Goal: Task Accomplishment & Management: Complete application form

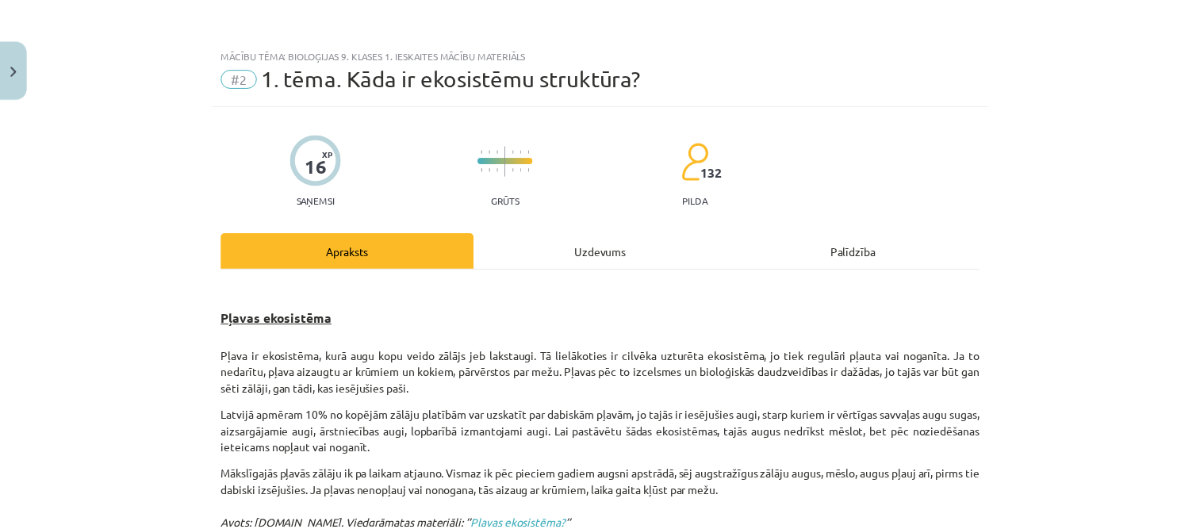
scroll to position [793, 0]
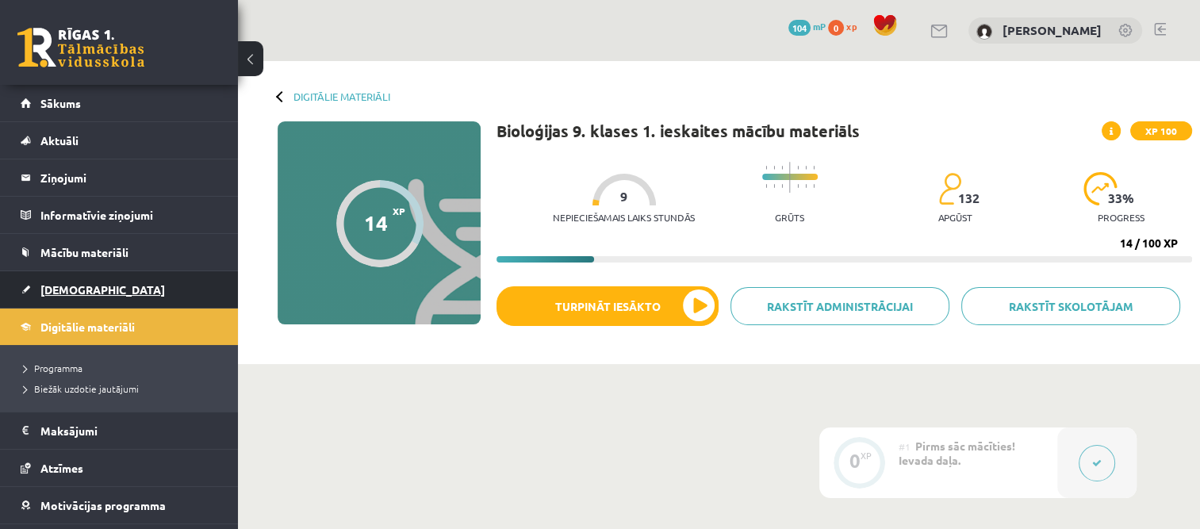
click at [70, 289] on span "[DEMOGRAPHIC_DATA]" at bounding box center [102, 289] width 124 height 14
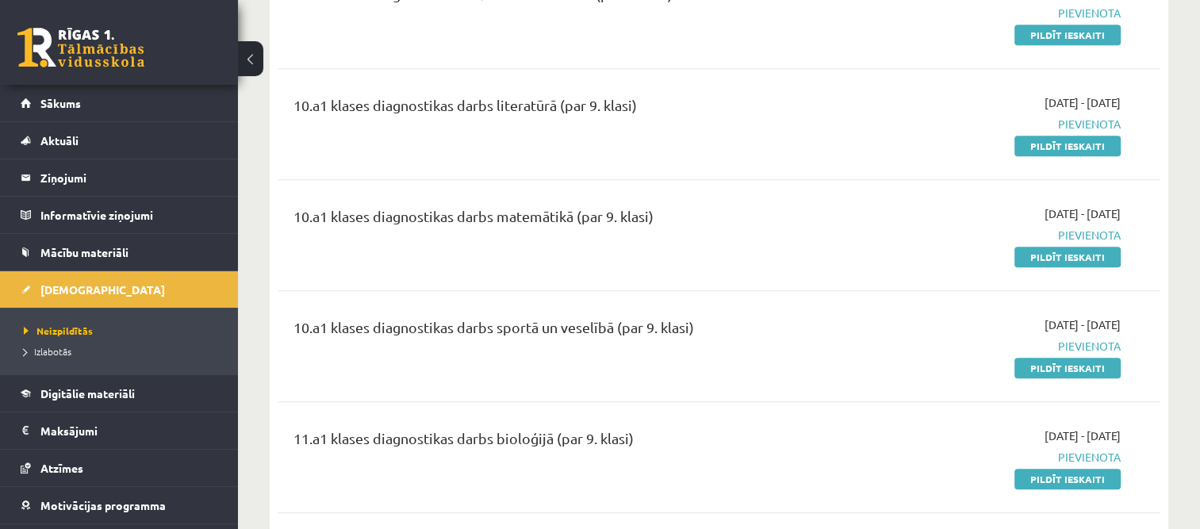
scroll to position [793, 0]
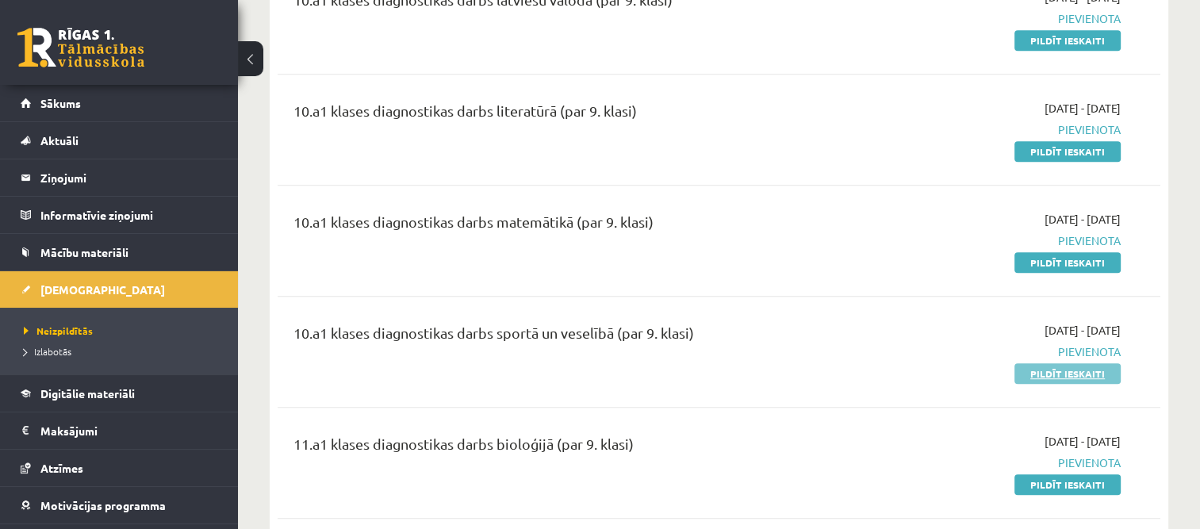
click at [1071, 371] on link "Pildīt ieskaiti" at bounding box center [1067, 373] width 106 height 21
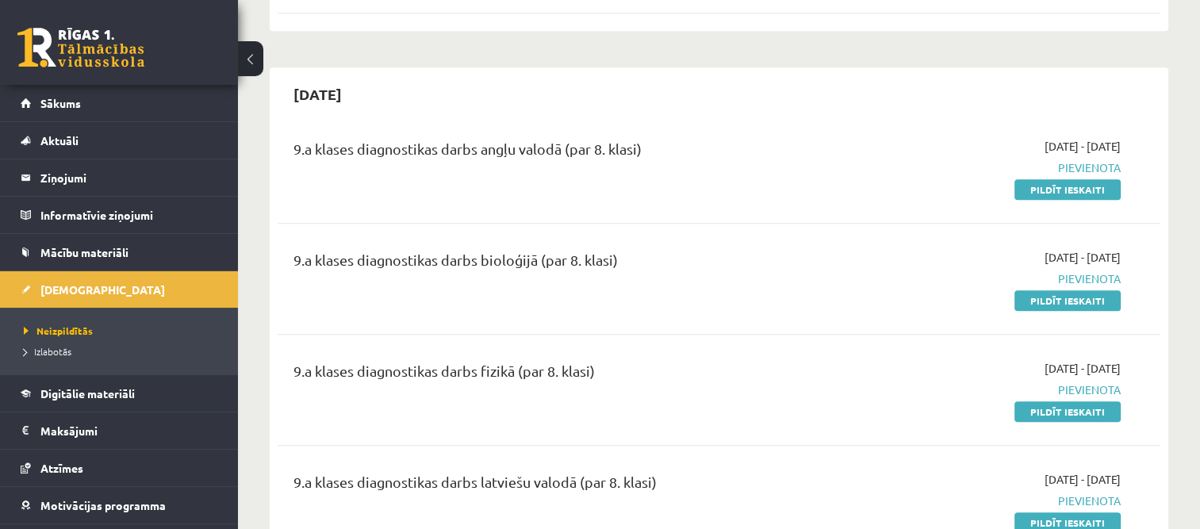
scroll to position [1269, 0]
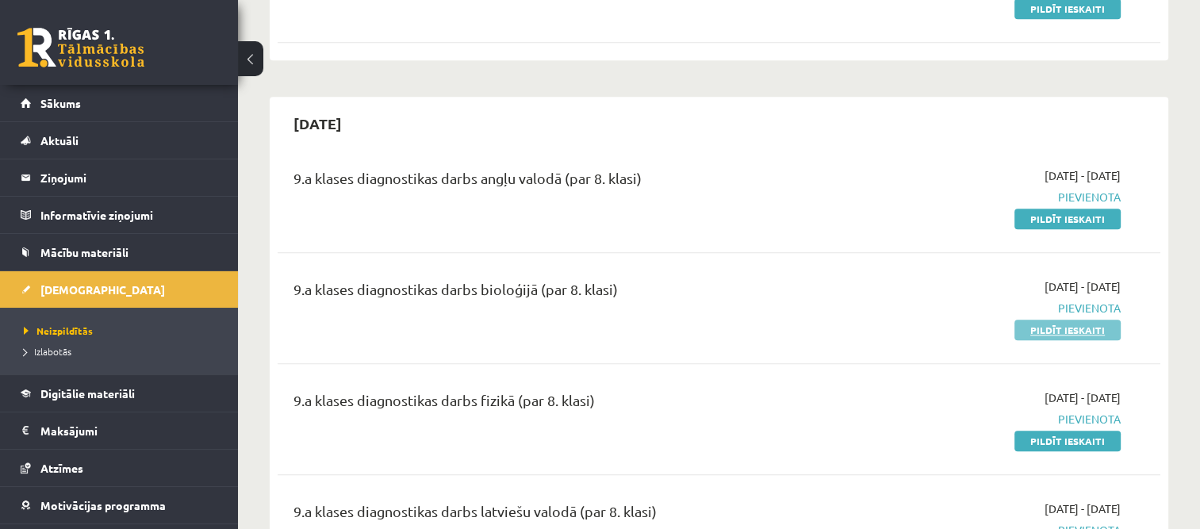
click at [1067, 328] on link "Pildīt ieskaiti" at bounding box center [1067, 330] width 106 height 21
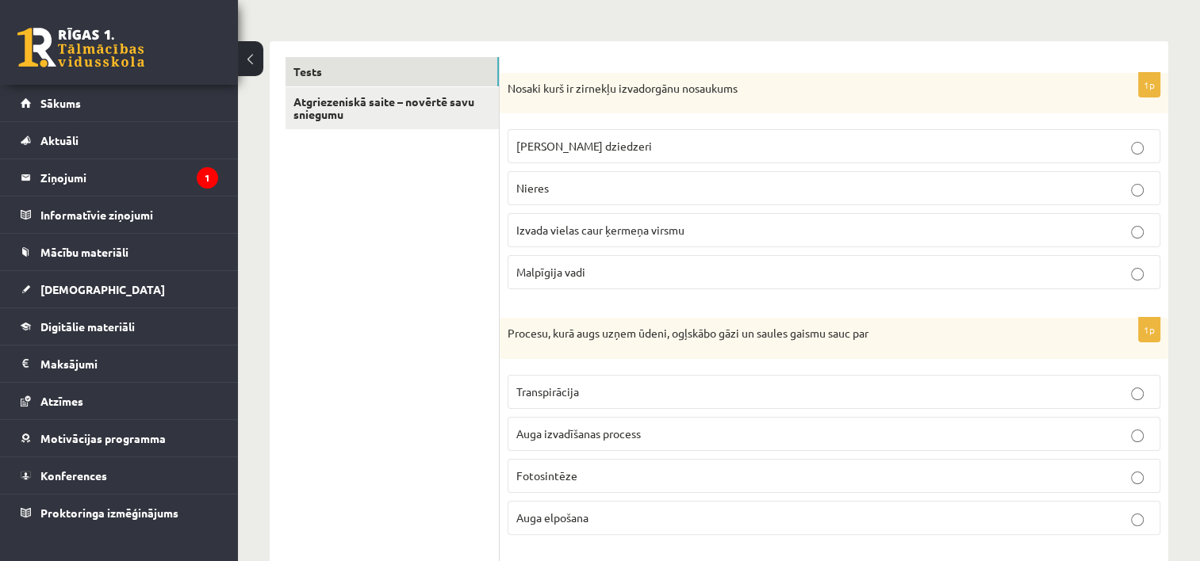
scroll to position [247, 0]
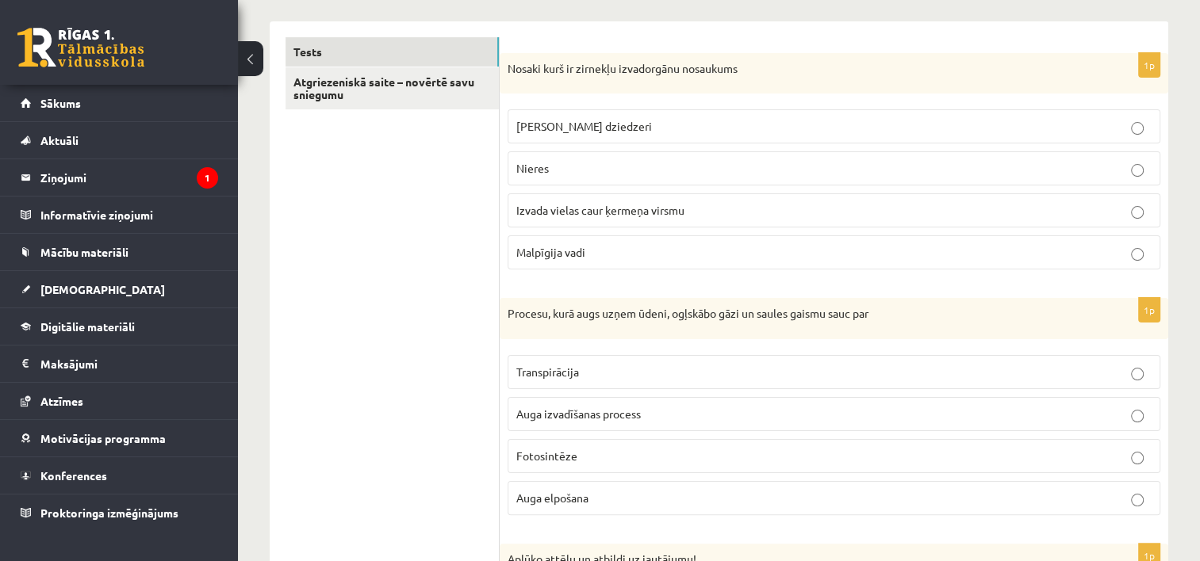
click at [1138, 245] on p "Malpīgija vadi" at bounding box center [833, 252] width 635 height 17
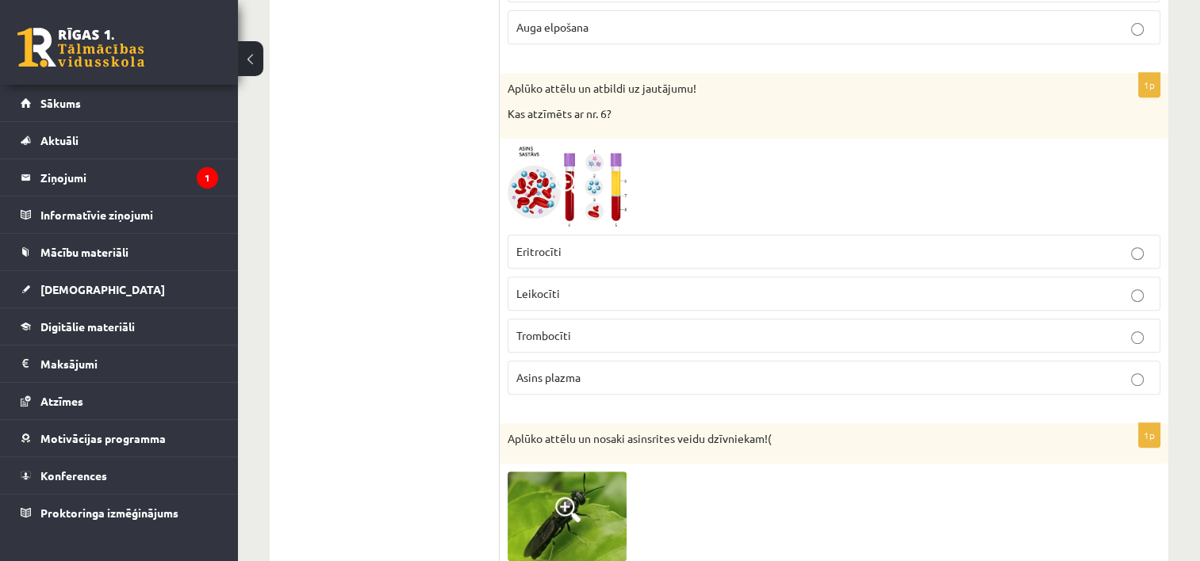
scroll to position [723, 0]
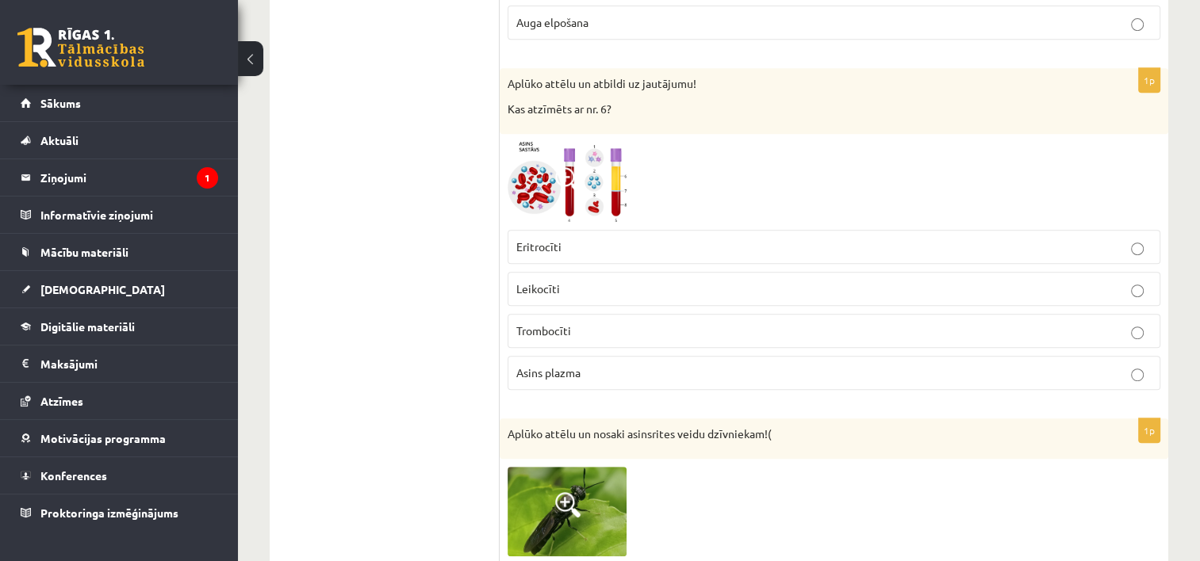
click at [1143, 374] on p "Asins plazma" at bounding box center [833, 373] width 635 height 17
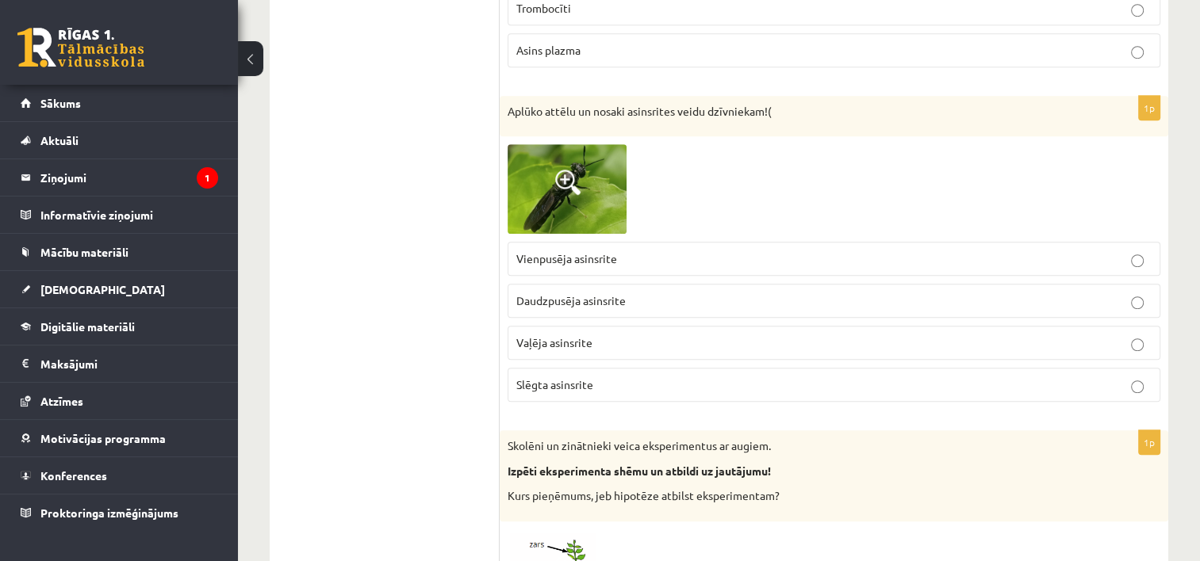
scroll to position [1040, 0]
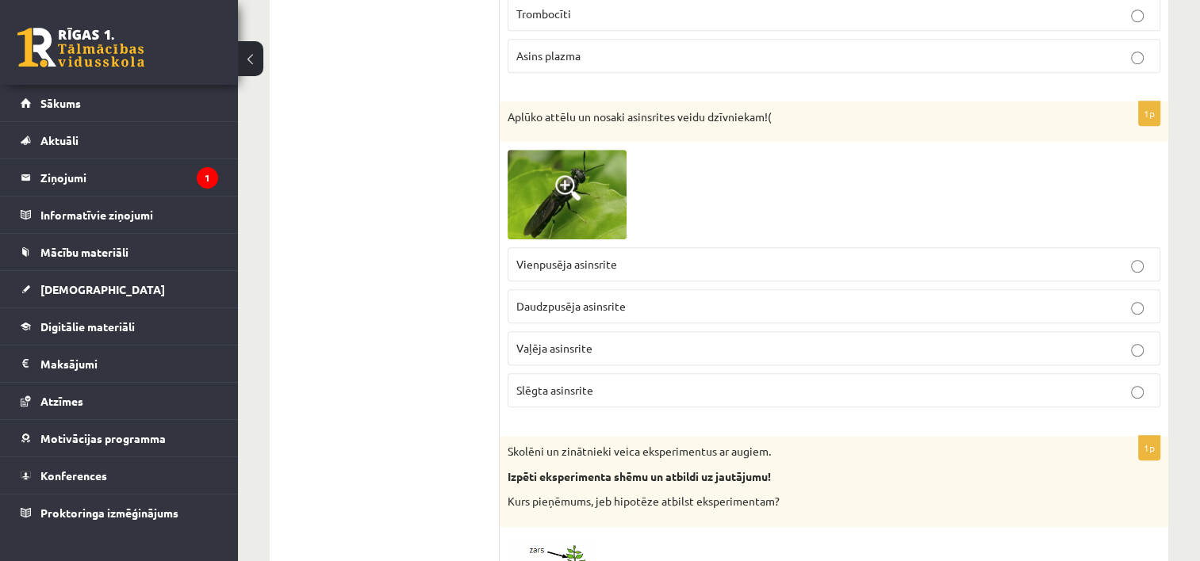
click at [564, 190] on span at bounding box center [567, 187] width 25 height 25
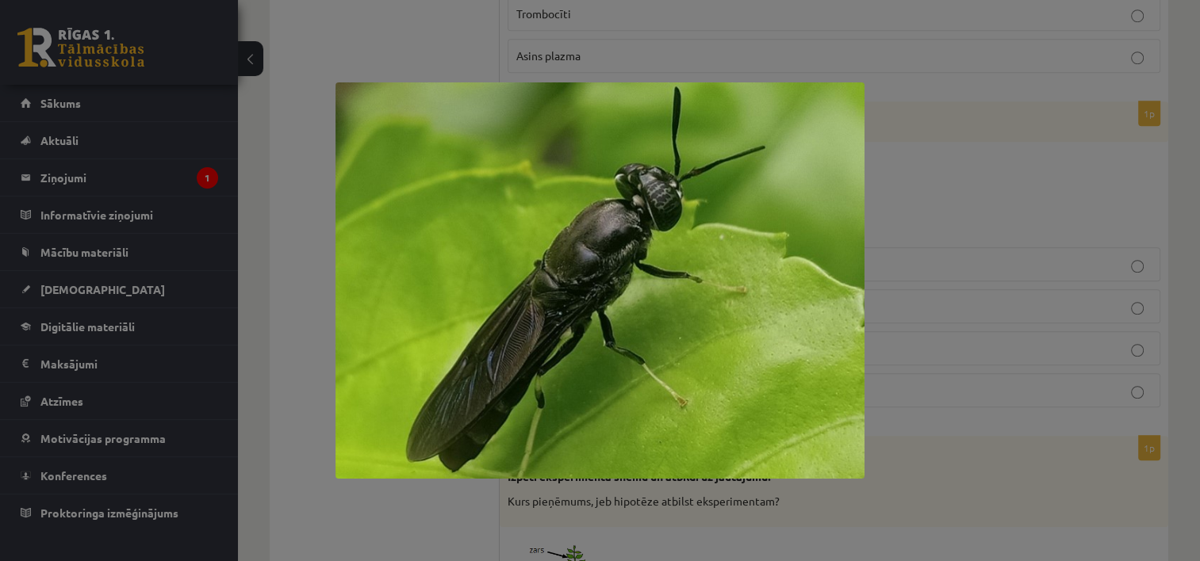
click at [980, 232] on div at bounding box center [600, 280] width 1200 height 561
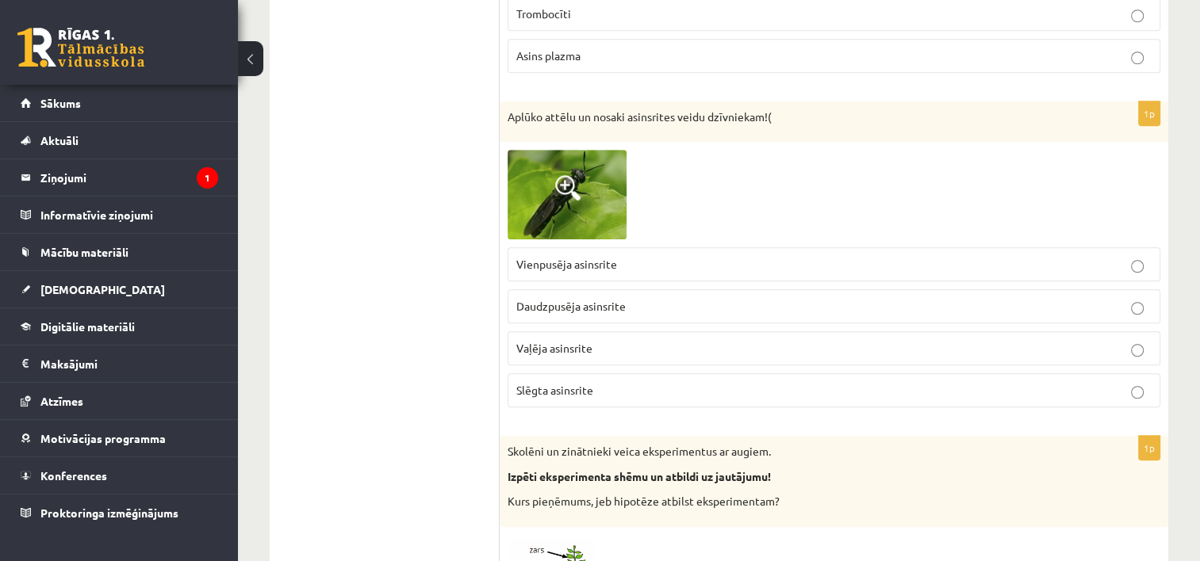
click at [555, 192] on span at bounding box center [567, 187] width 25 height 25
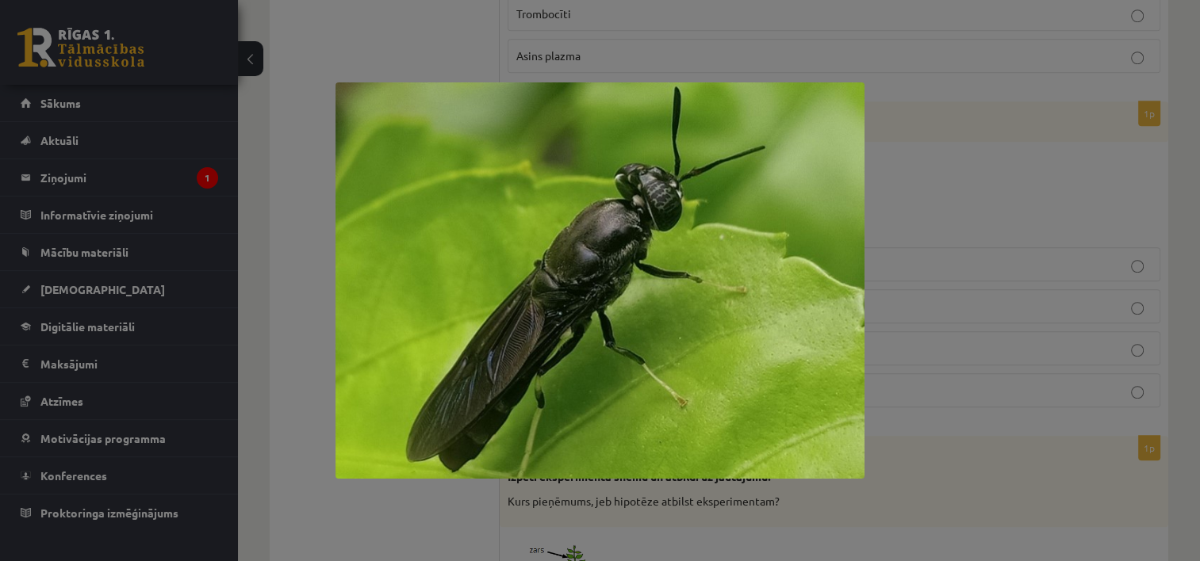
click at [947, 152] on div at bounding box center [600, 280] width 1200 height 561
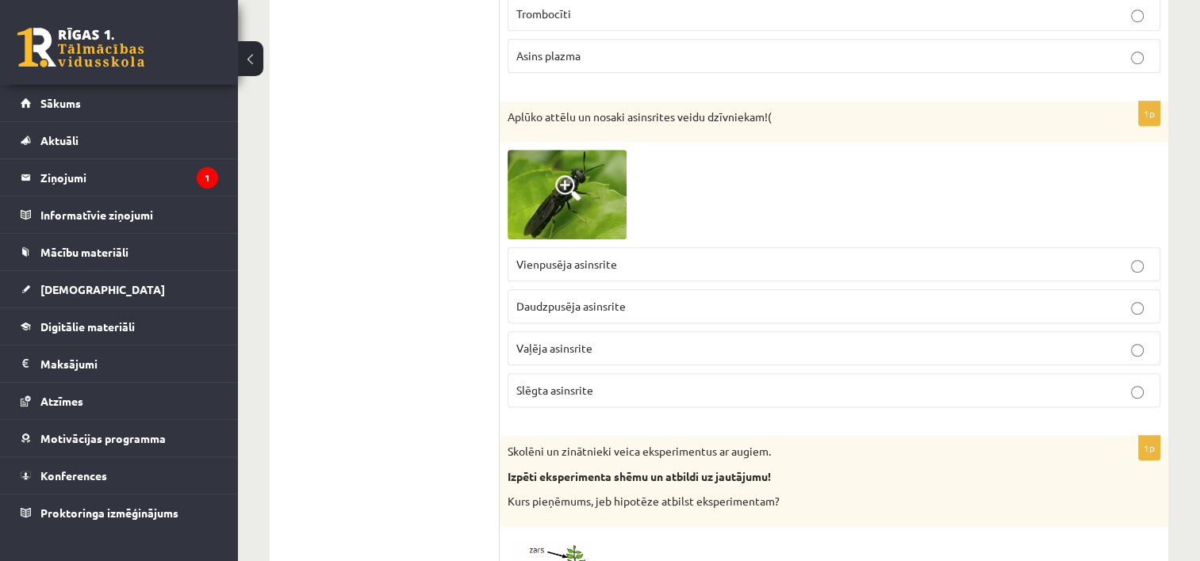
click at [790, 346] on p "Vaļēja asinsrite" at bounding box center [833, 348] width 635 height 17
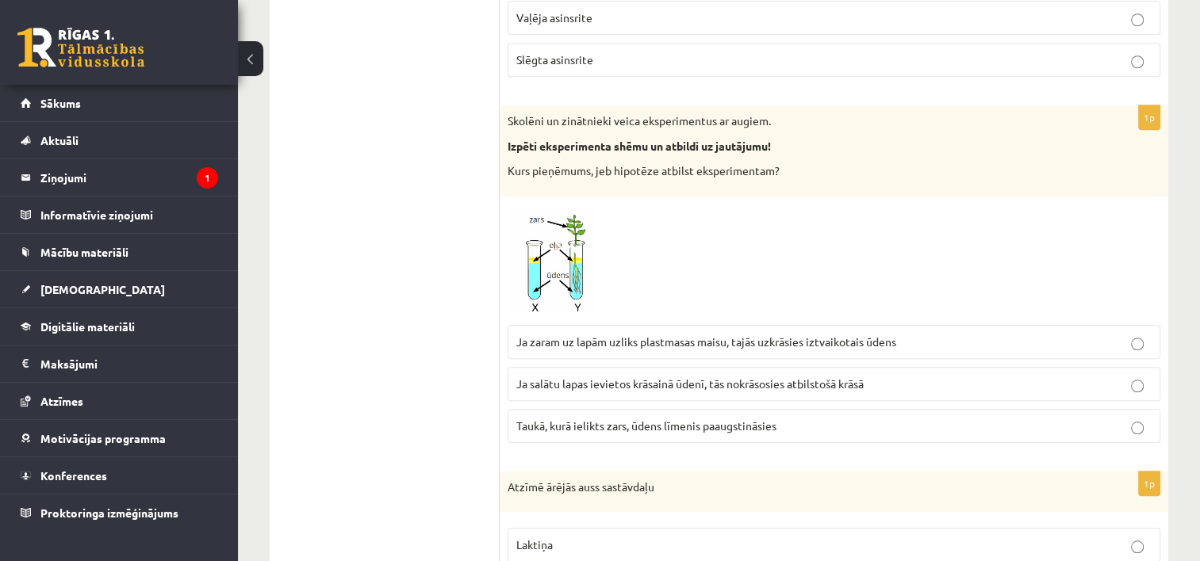
scroll to position [1358, 0]
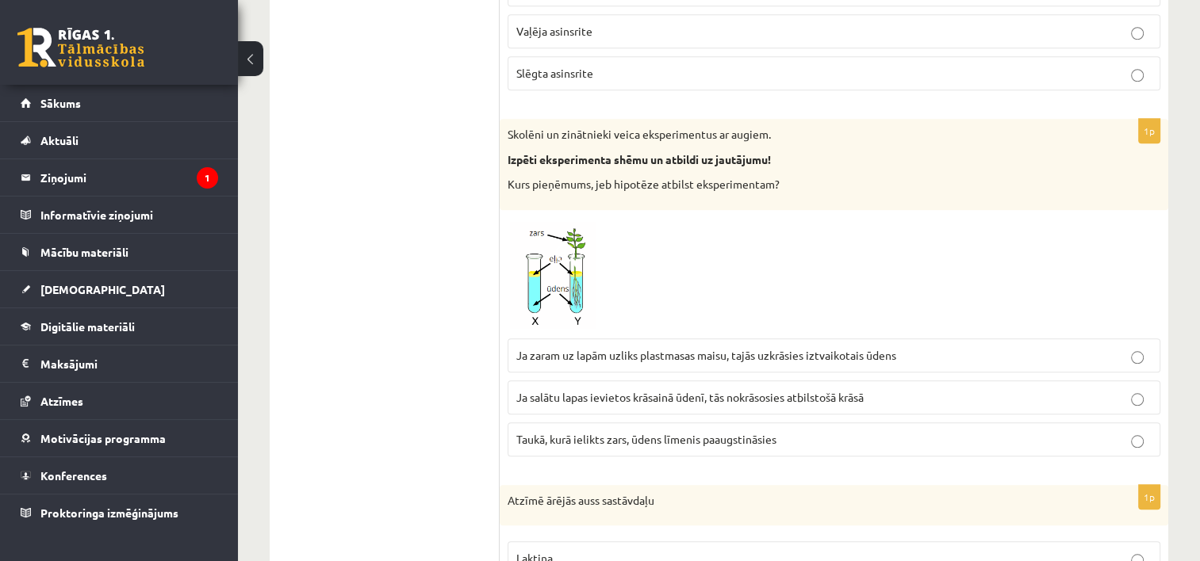
click at [747, 431] on p "Taukā, kurā ielikts zars, ūdens līmenis paaugstināsies" at bounding box center [833, 439] width 635 height 17
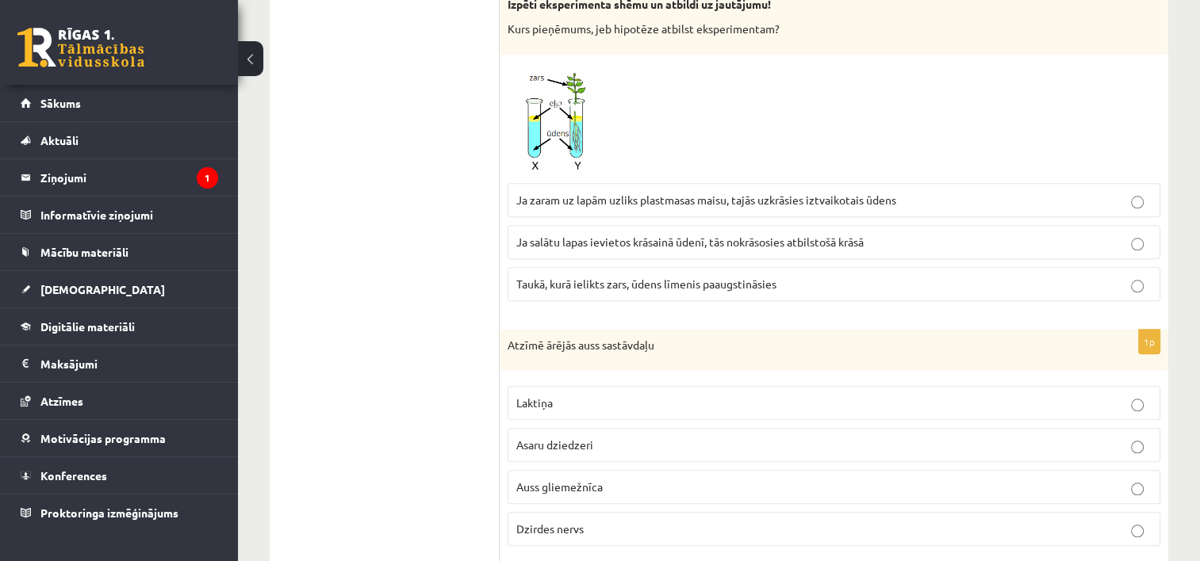
scroll to position [1516, 0]
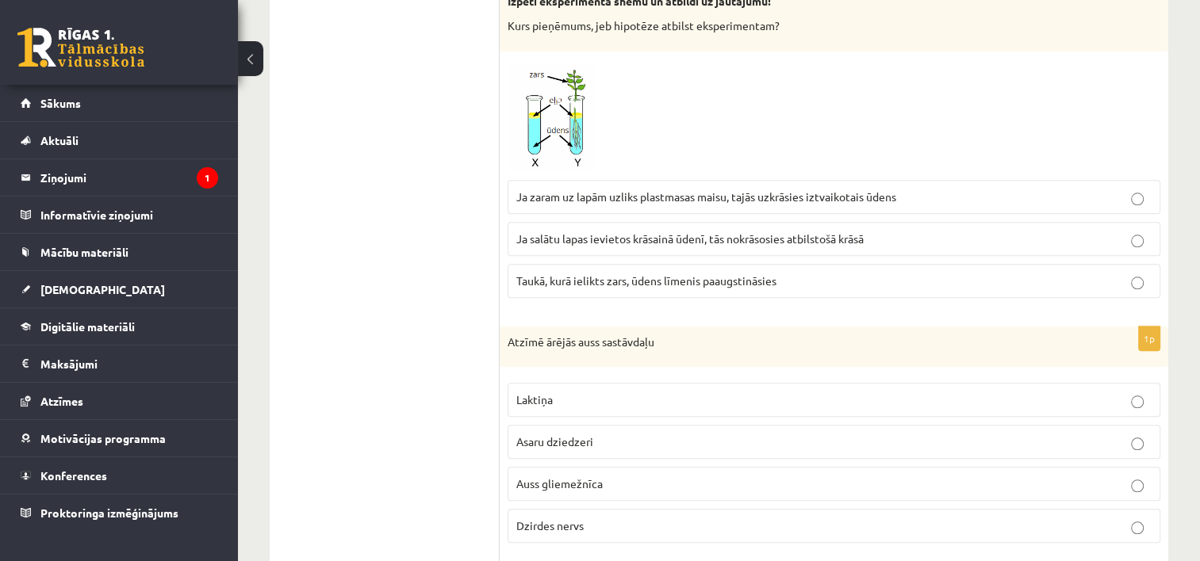
click at [749, 476] on p "Auss gliemežnīca" at bounding box center [833, 484] width 635 height 17
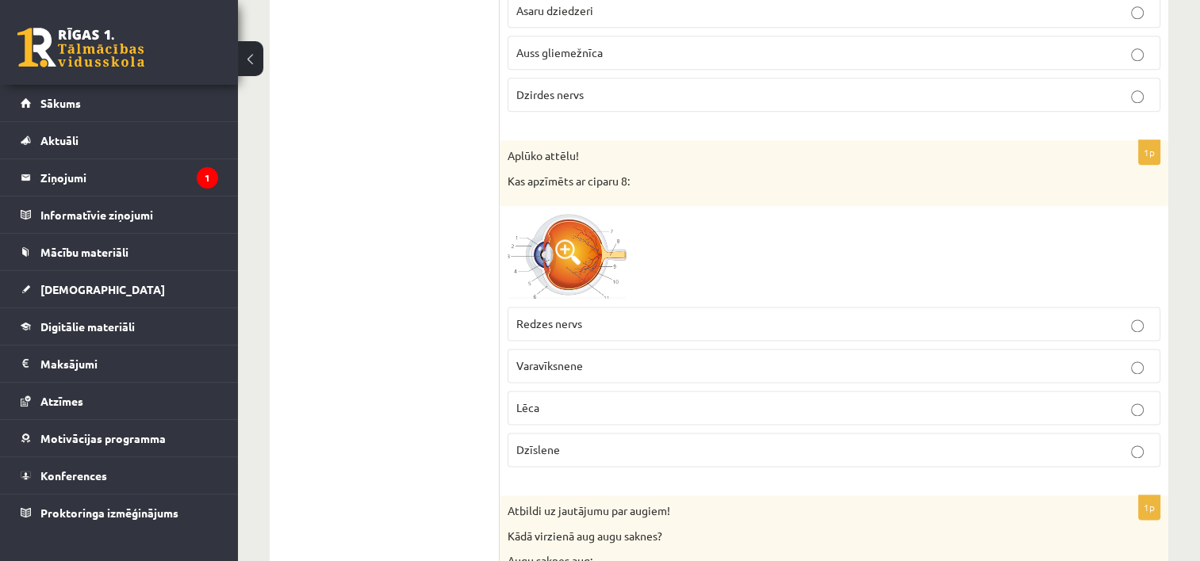
scroll to position [1992, 0]
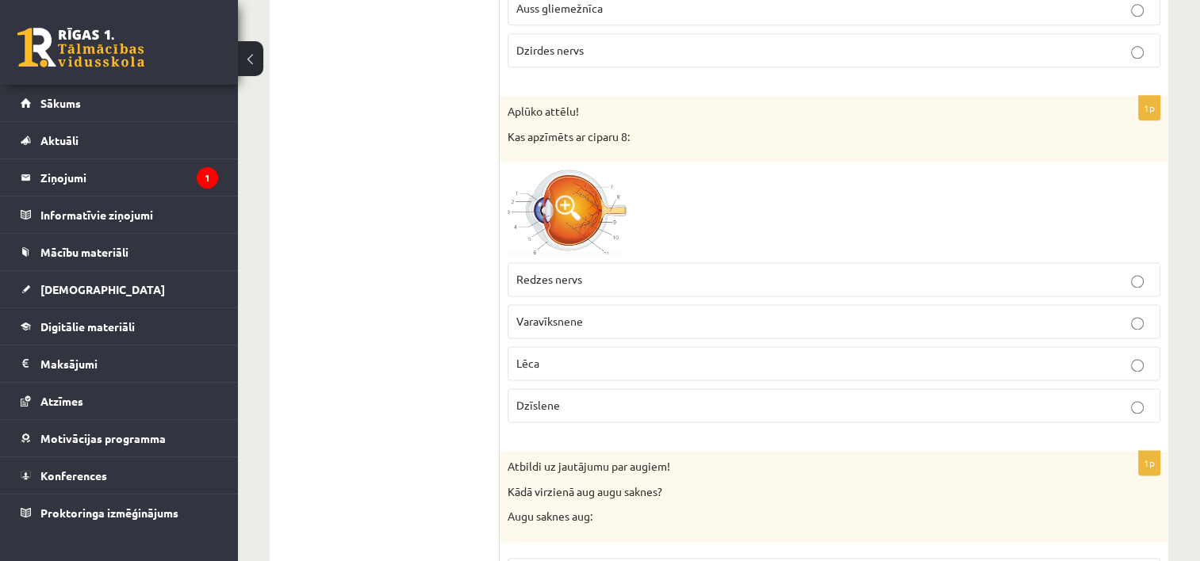
click at [591, 200] on img at bounding box center [567, 212] width 119 height 85
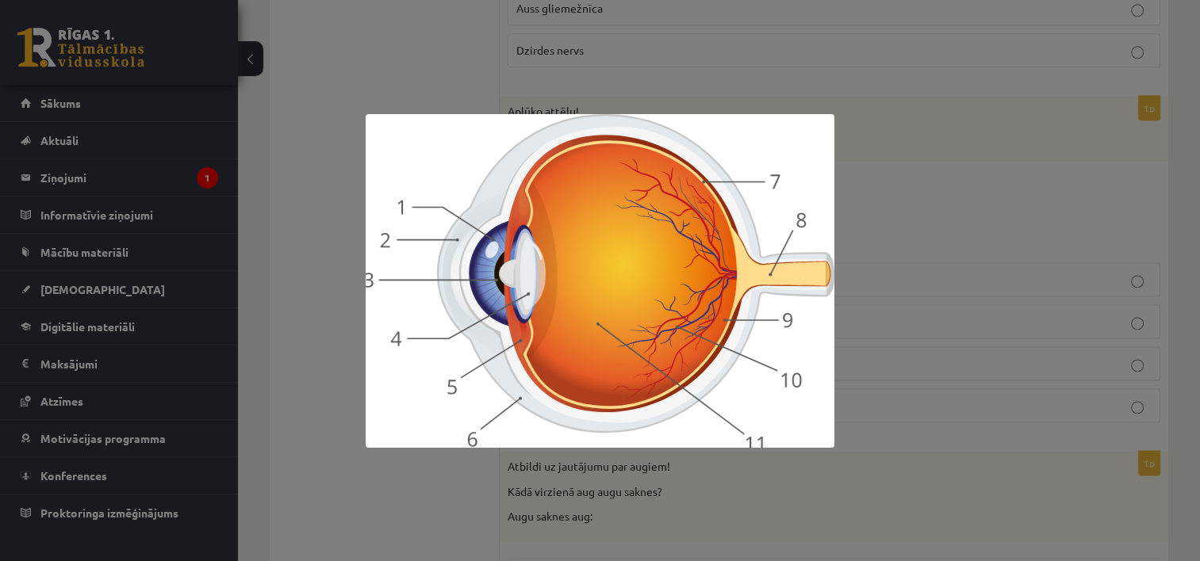
click at [972, 251] on div at bounding box center [600, 280] width 1200 height 561
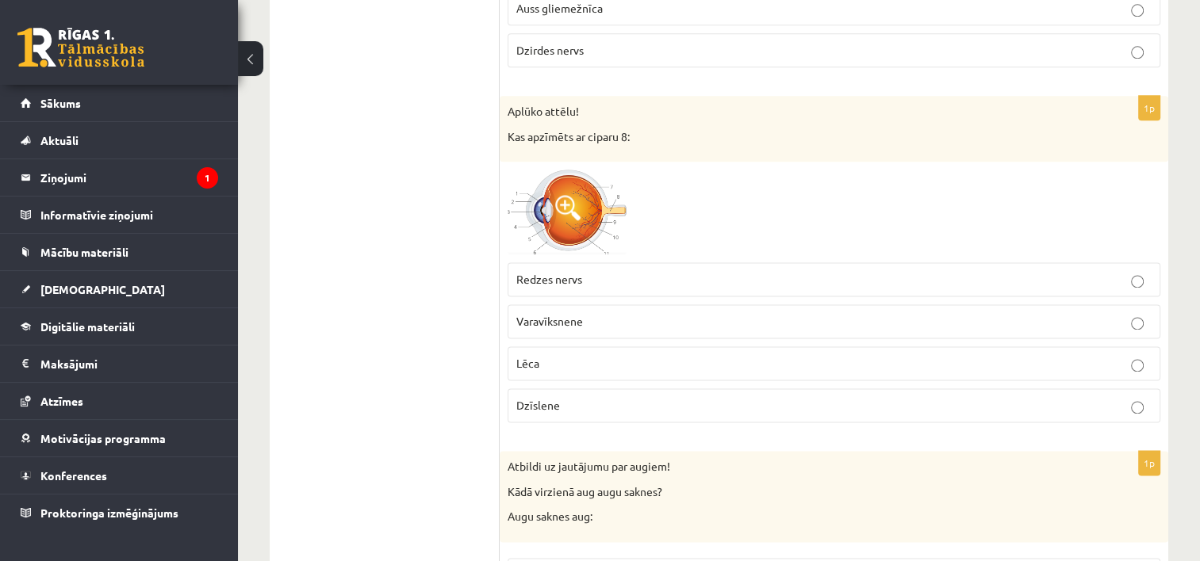
click at [833, 271] on p "Redzes nervs" at bounding box center [833, 279] width 635 height 17
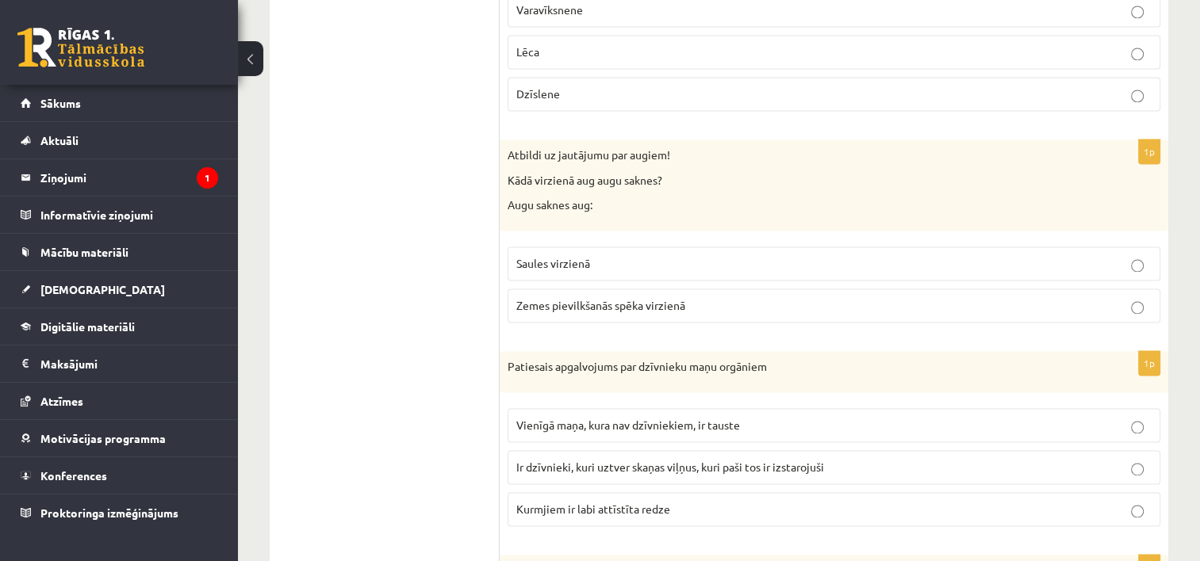
scroll to position [2309, 0]
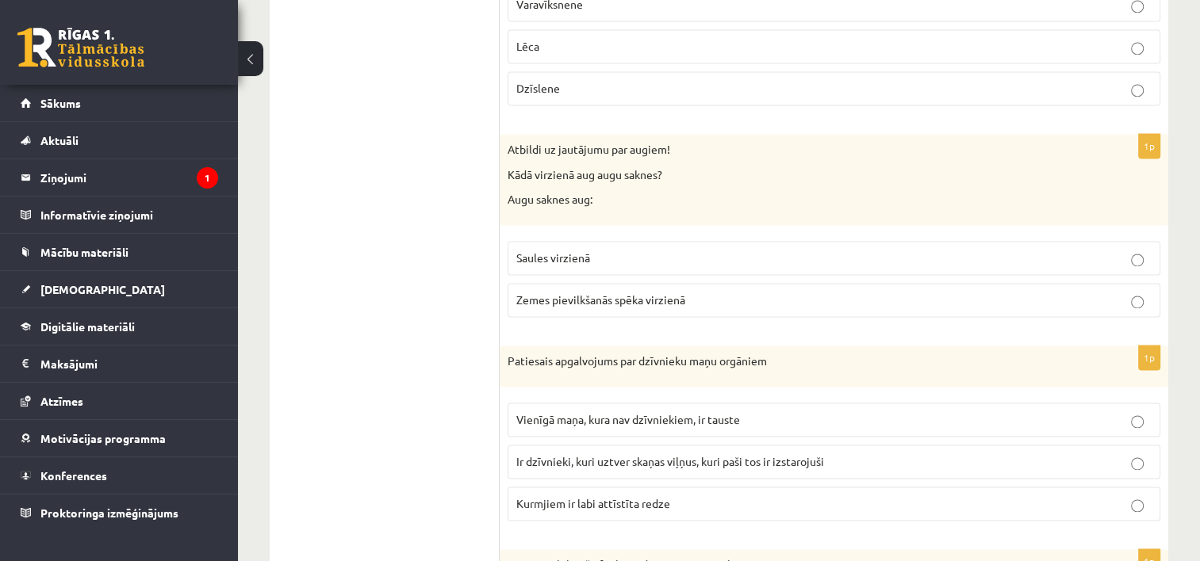
click at [809, 250] on p "Saules virzienā" at bounding box center [833, 258] width 635 height 17
click at [799, 305] on label "Zemes pievilkšanās spēka virzienā" at bounding box center [834, 300] width 653 height 34
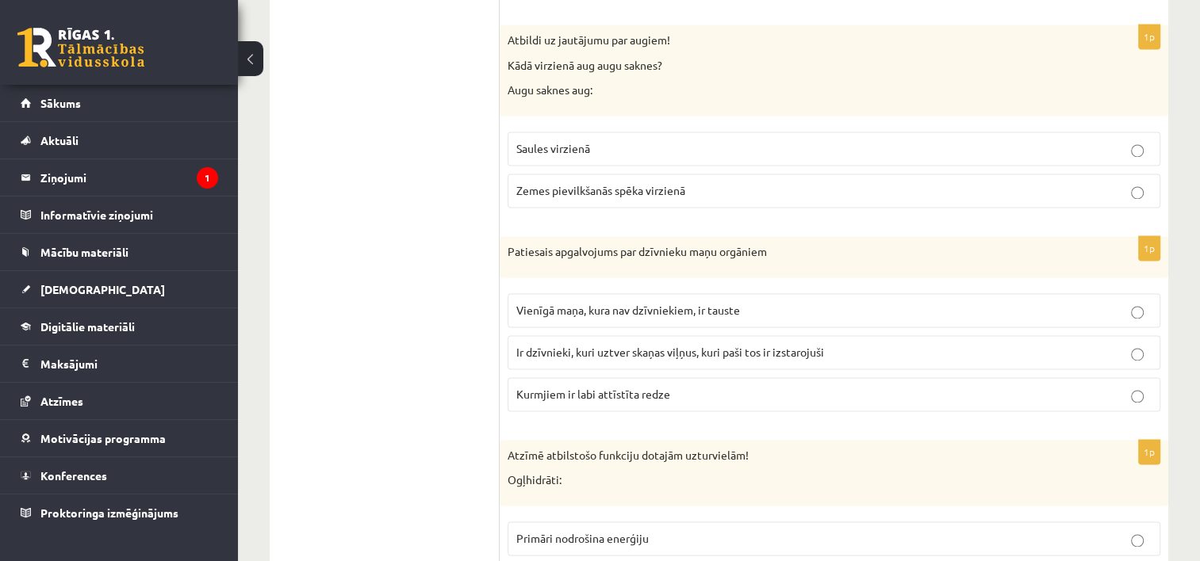
scroll to position [2468, 0]
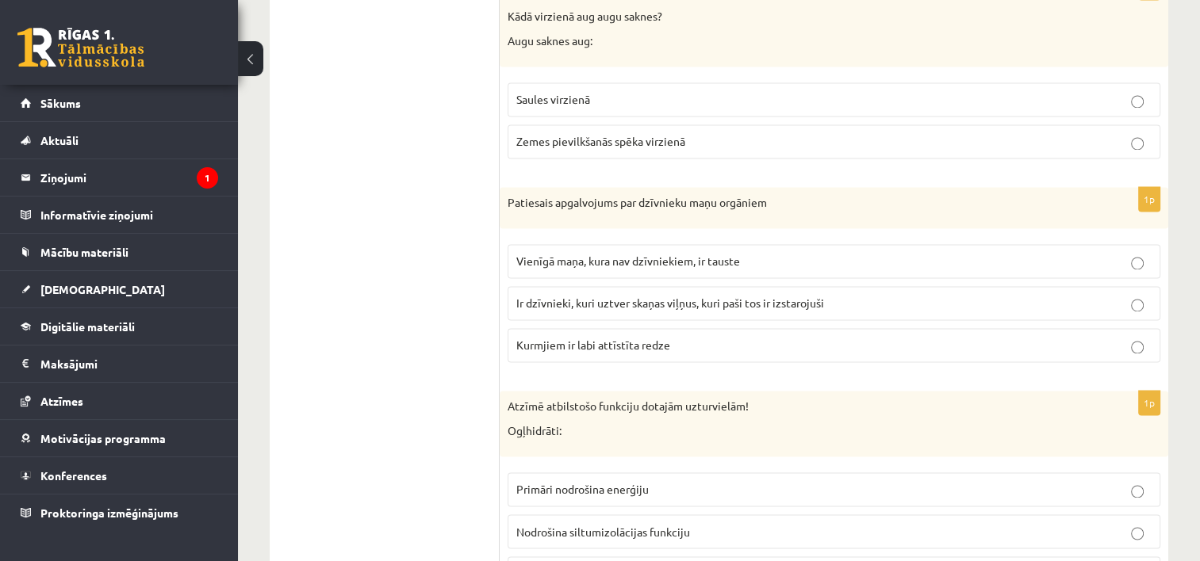
click at [806, 296] on span "Ir dzīvnieki, kuri uztver skaņas viļņus, kuri paši tos ir izstarojuši" at bounding box center [670, 303] width 308 height 14
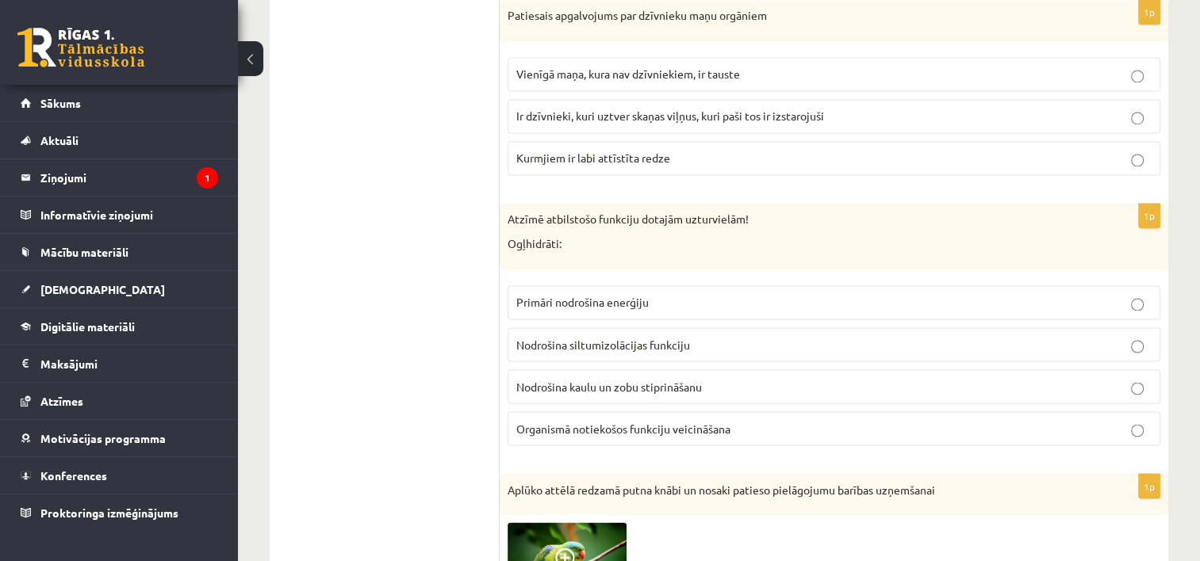
scroll to position [2706, 0]
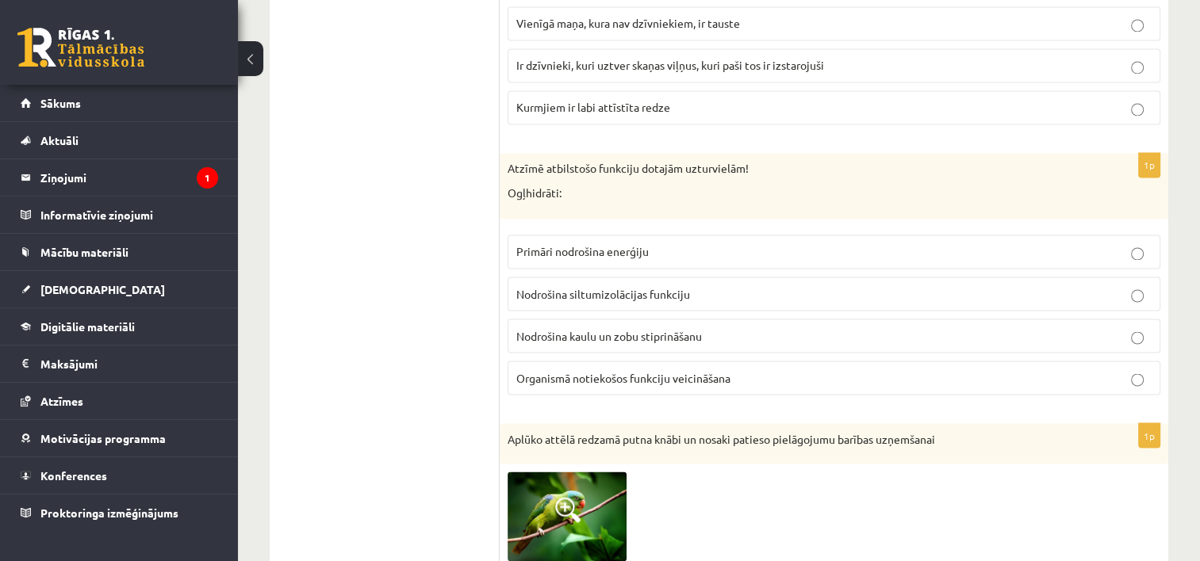
click at [684, 243] on p "Primāri nodrošina enerģiju" at bounding box center [833, 251] width 635 height 17
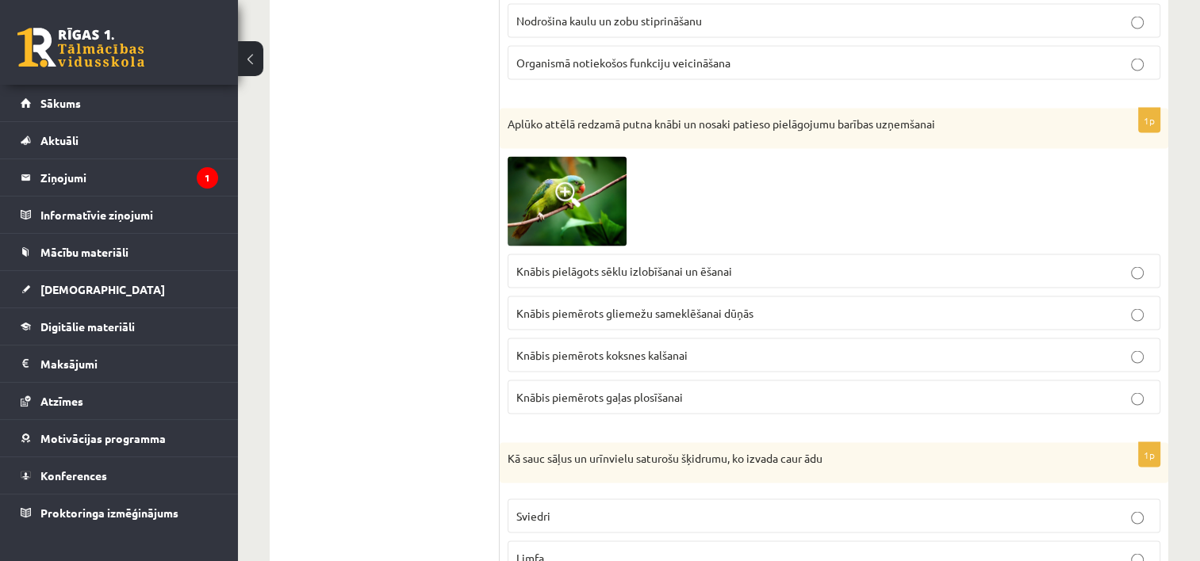
scroll to position [3023, 0]
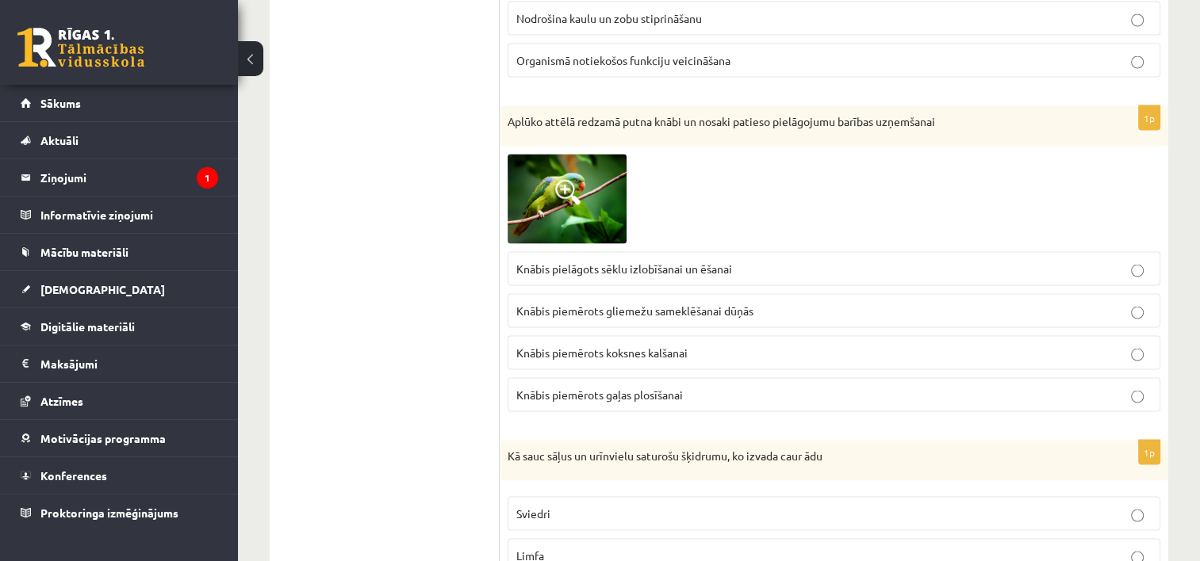
click at [580, 187] on img at bounding box center [567, 199] width 119 height 89
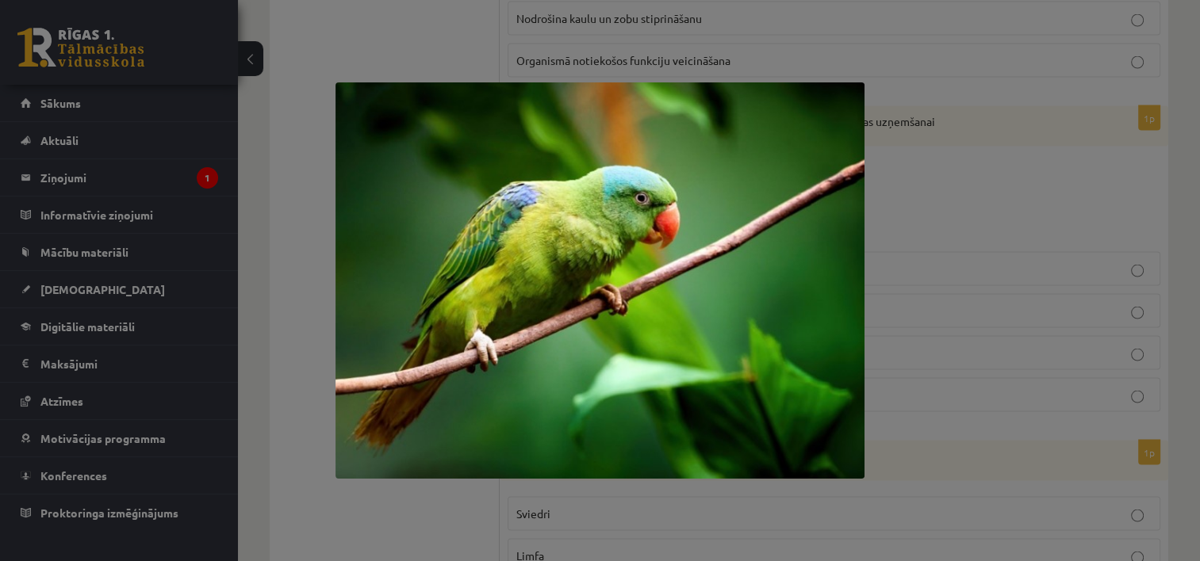
click at [940, 255] on div at bounding box center [600, 280] width 1200 height 561
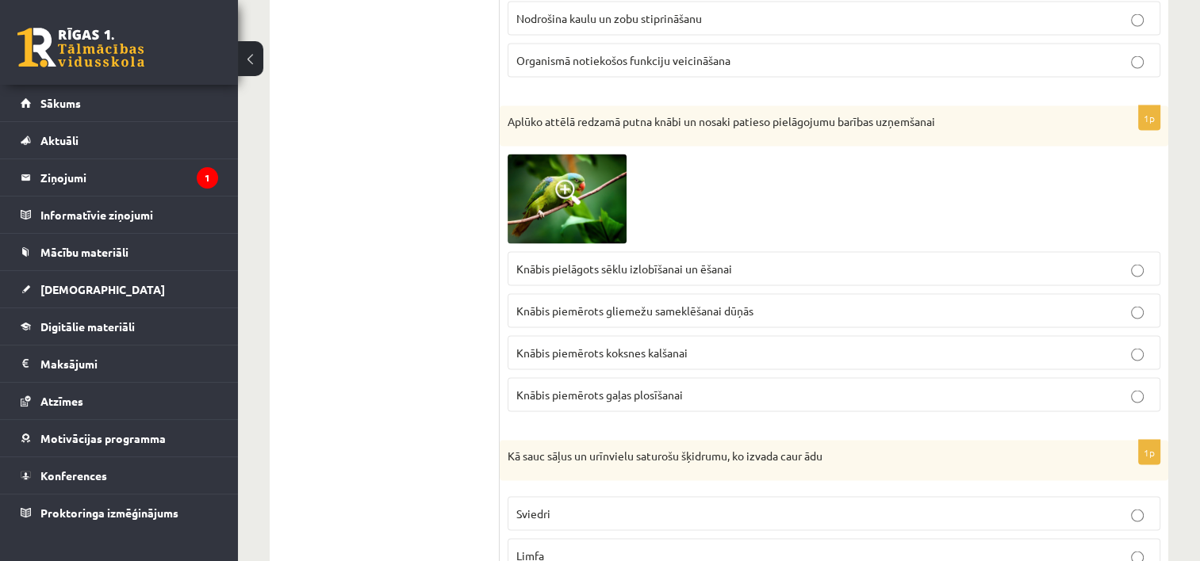
click at [688, 262] on span "Knābis pielāgots sēklu izlobīšanai un ēšanai" at bounding box center [624, 269] width 216 height 14
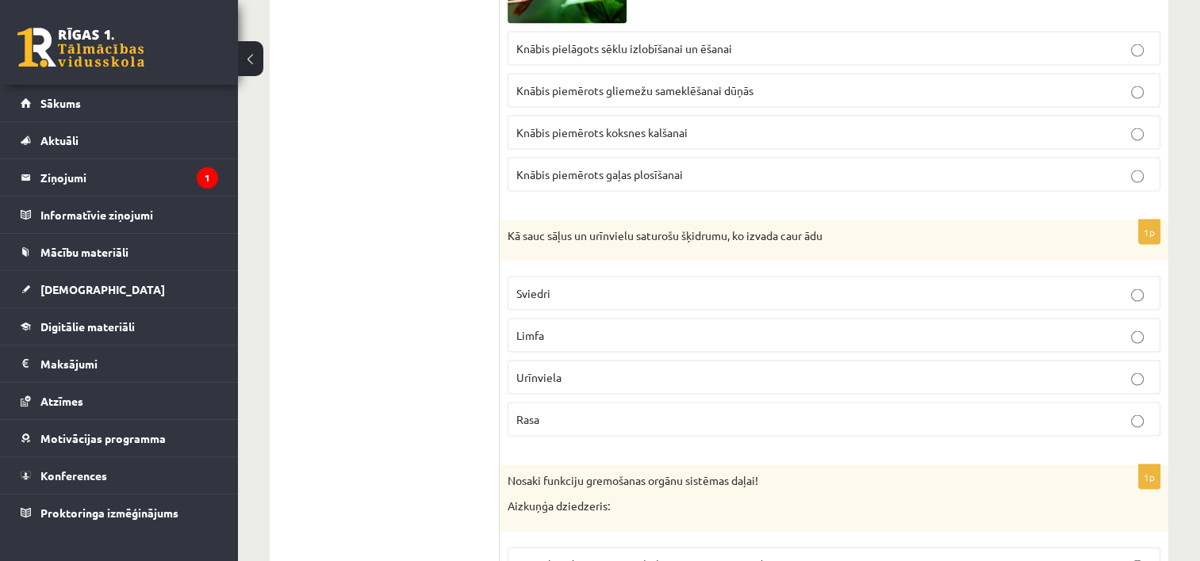
scroll to position [3261, 0]
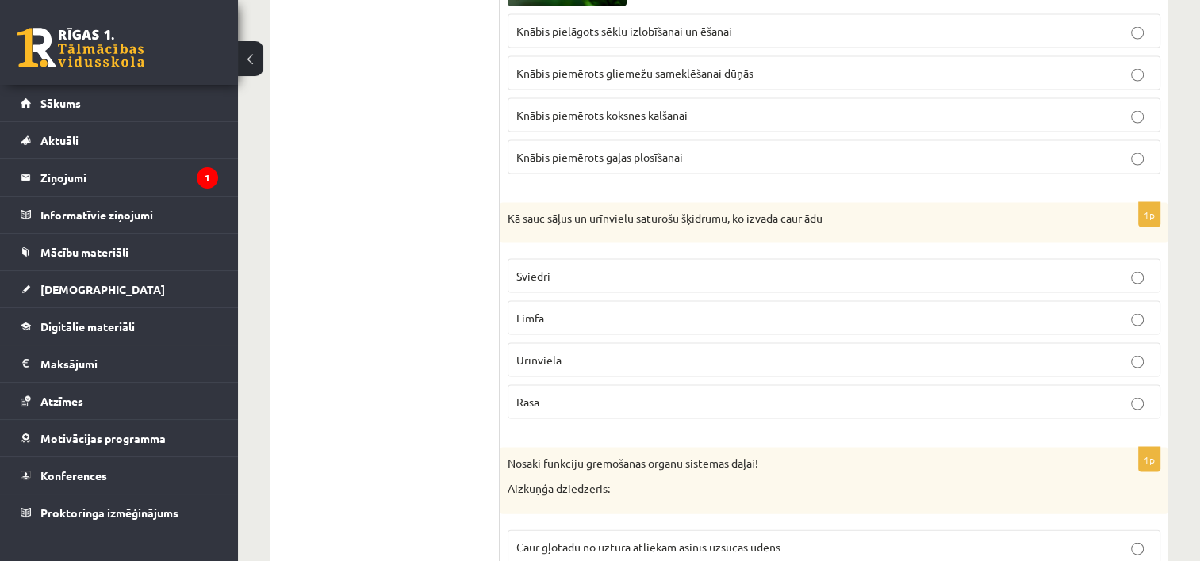
click at [708, 268] on p "Sviedri" at bounding box center [833, 276] width 635 height 17
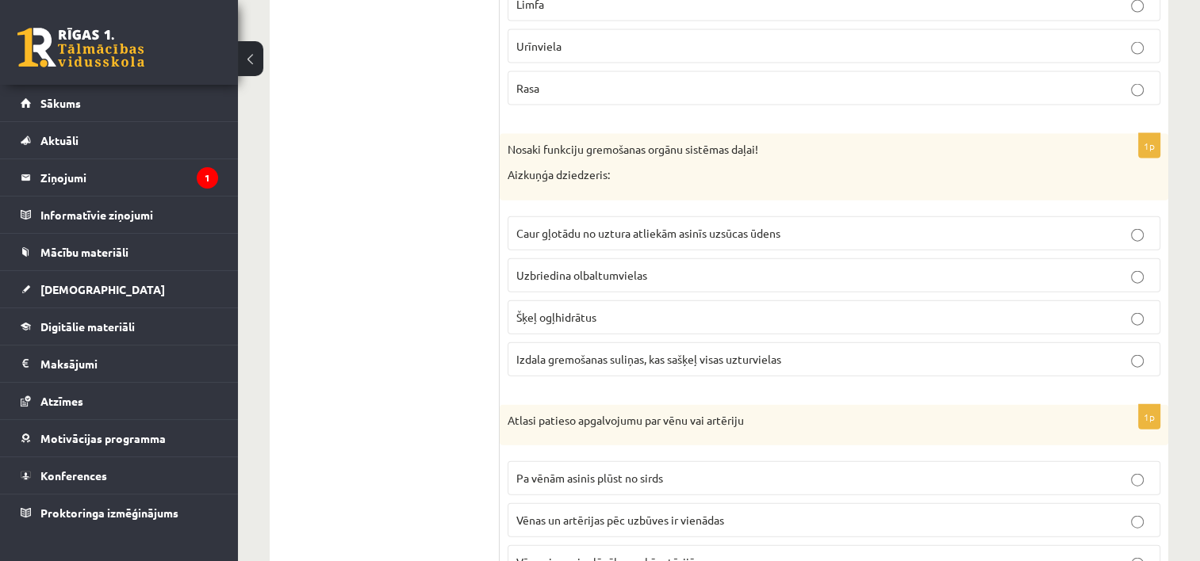
scroll to position [3578, 0]
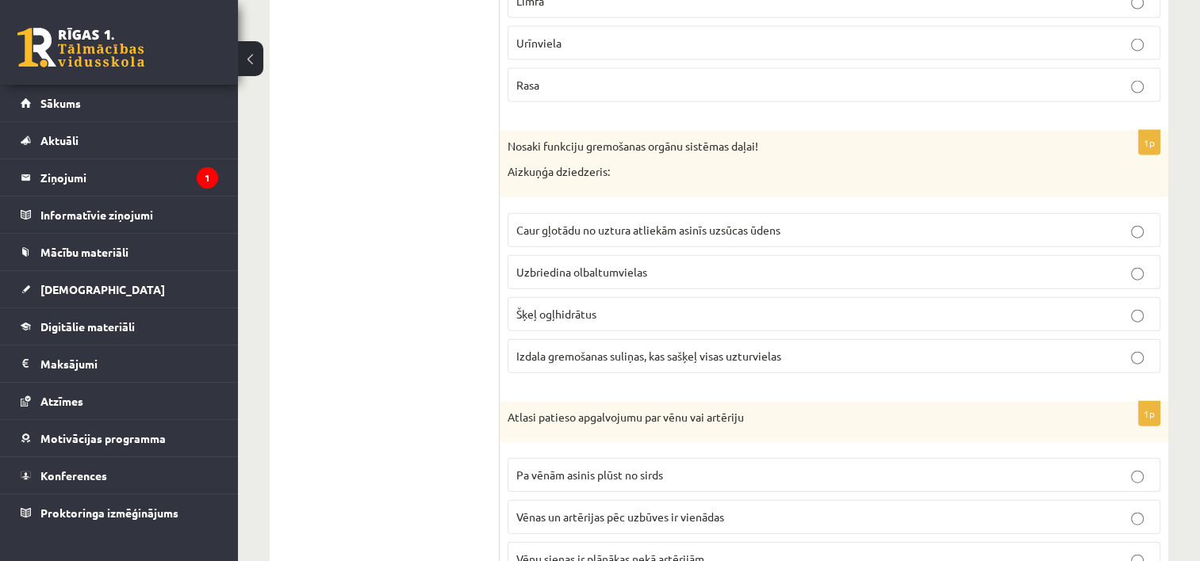
click at [671, 297] on label "Šķeļ ogļhidrātus" at bounding box center [834, 314] width 653 height 34
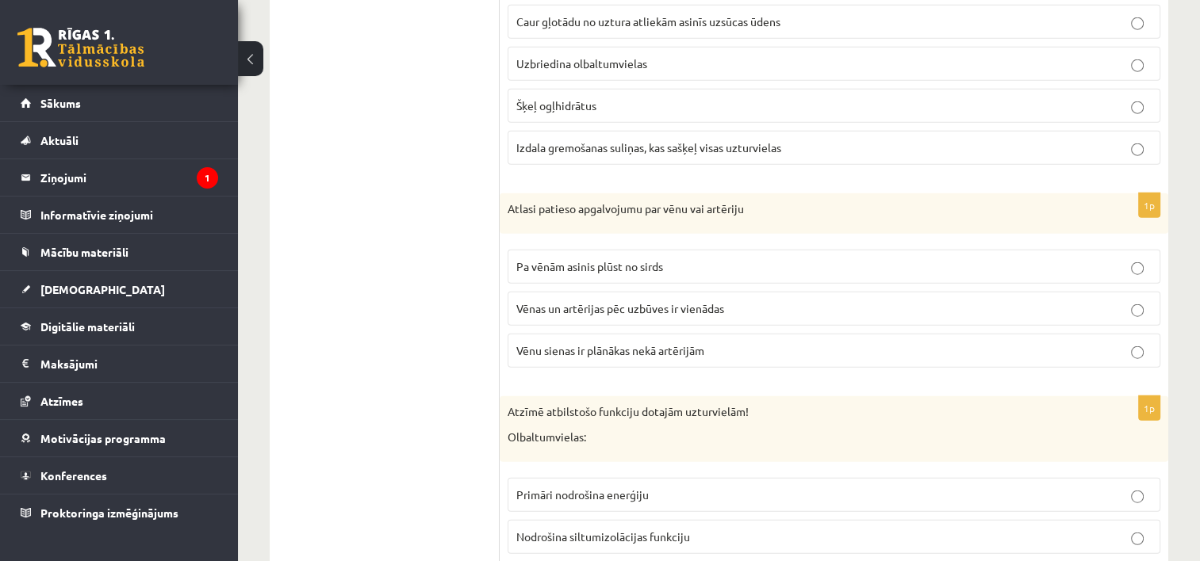
scroll to position [3816, 0]
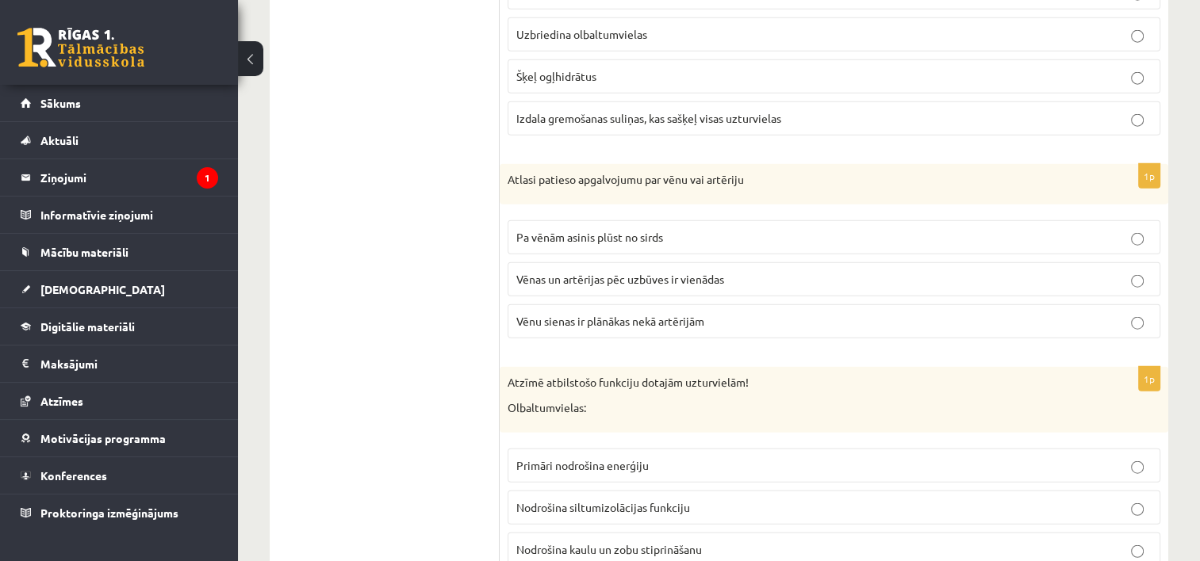
click at [703, 314] on span "Vēnu sienas ir plānākas nekā artērijām" at bounding box center [610, 321] width 188 height 14
click at [783, 313] on p "Vēnu sienas ir plānākas nekā artērijām" at bounding box center [833, 321] width 635 height 17
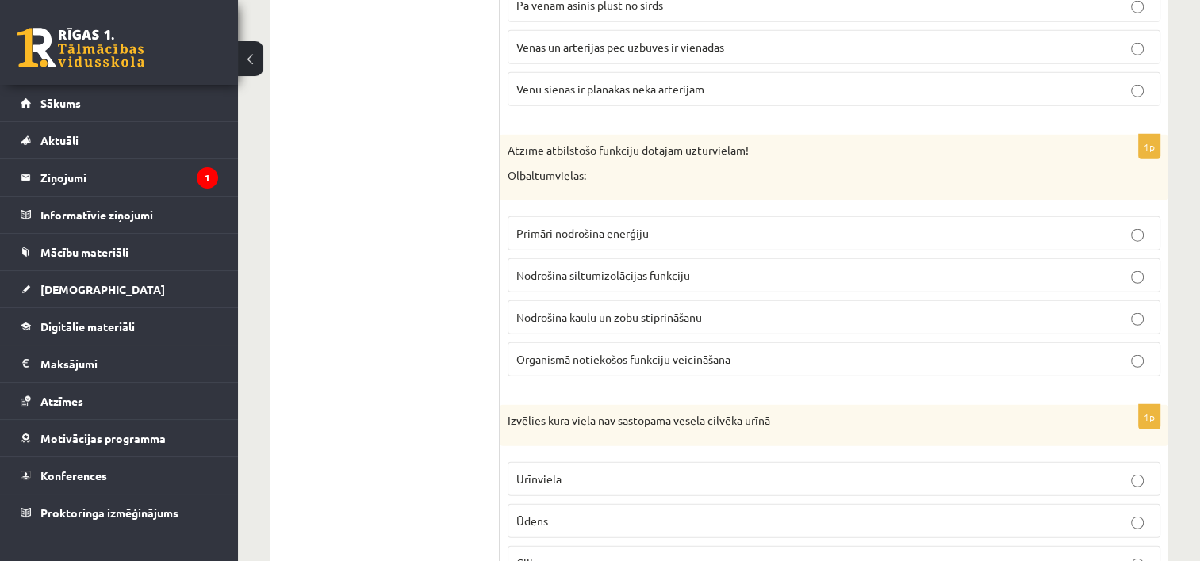
scroll to position [4054, 0]
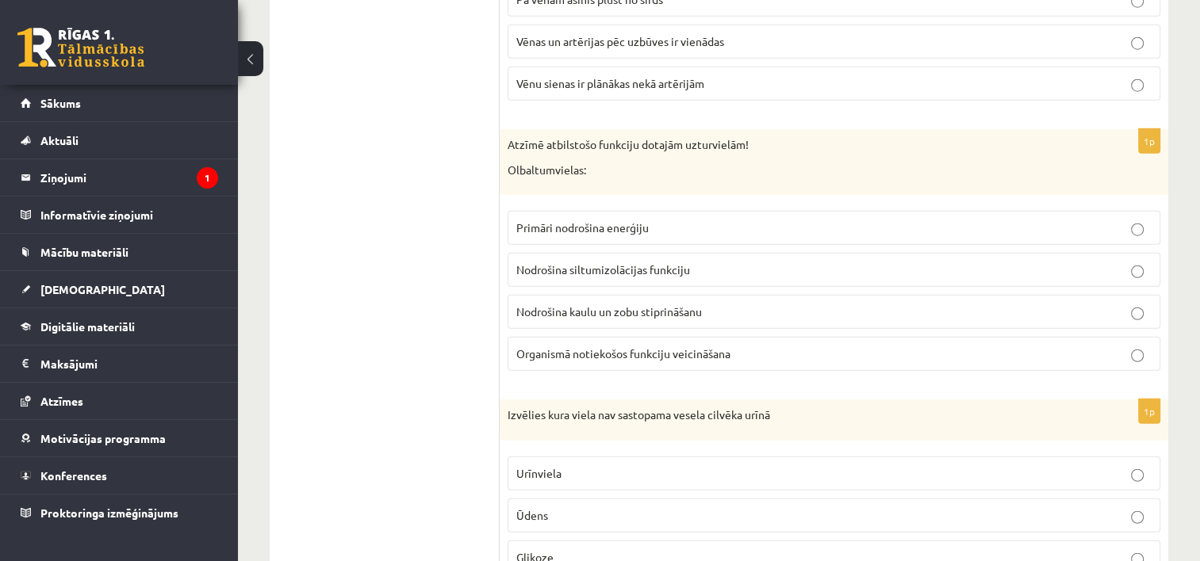
click at [679, 304] on p "Nodrošina kaulu un zobu stiprināšanu" at bounding box center [833, 312] width 635 height 17
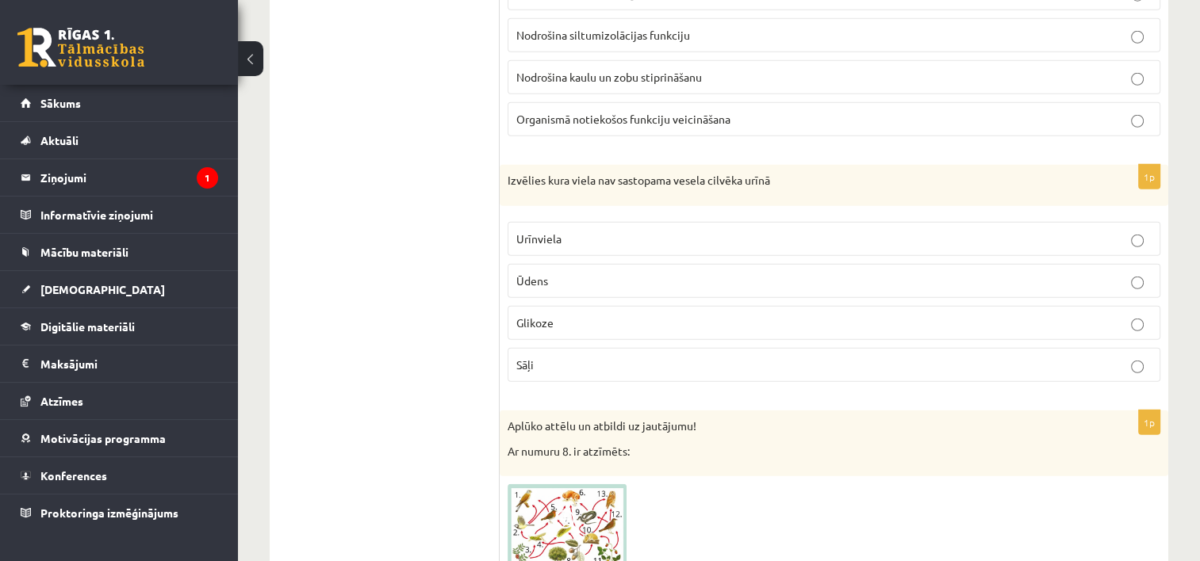
scroll to position [4292, 0]
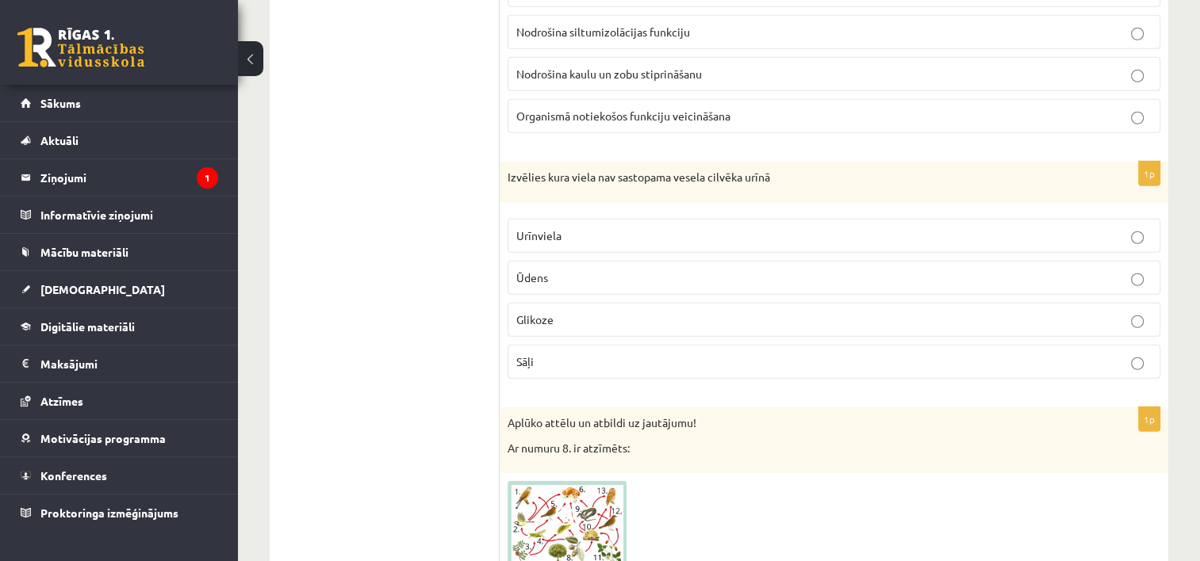
click at [614, 312] on p "Glikoze" at bounding box center [833, 320] width 635 height 17
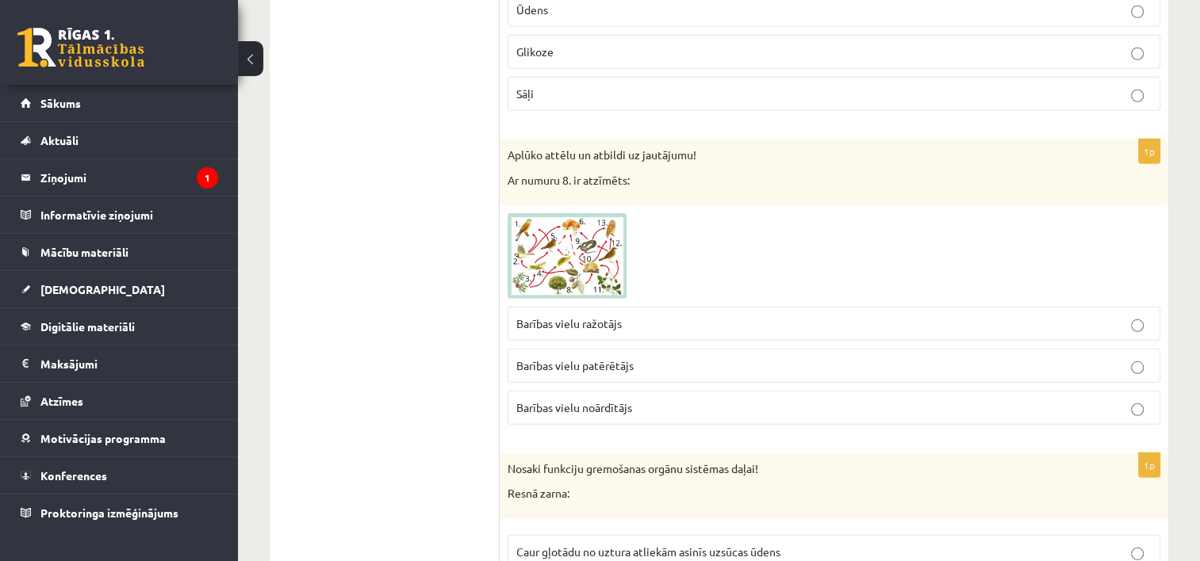
scroll to position [4609, 0]
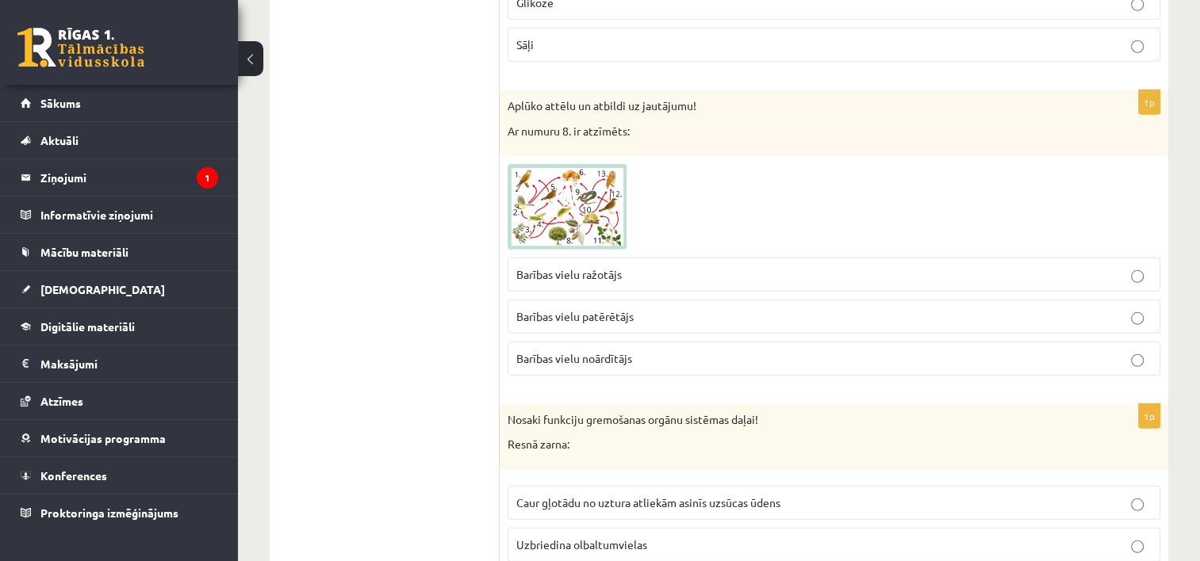
click at [583, 188] on img at bounding box center [567, 207] width 119 height 86
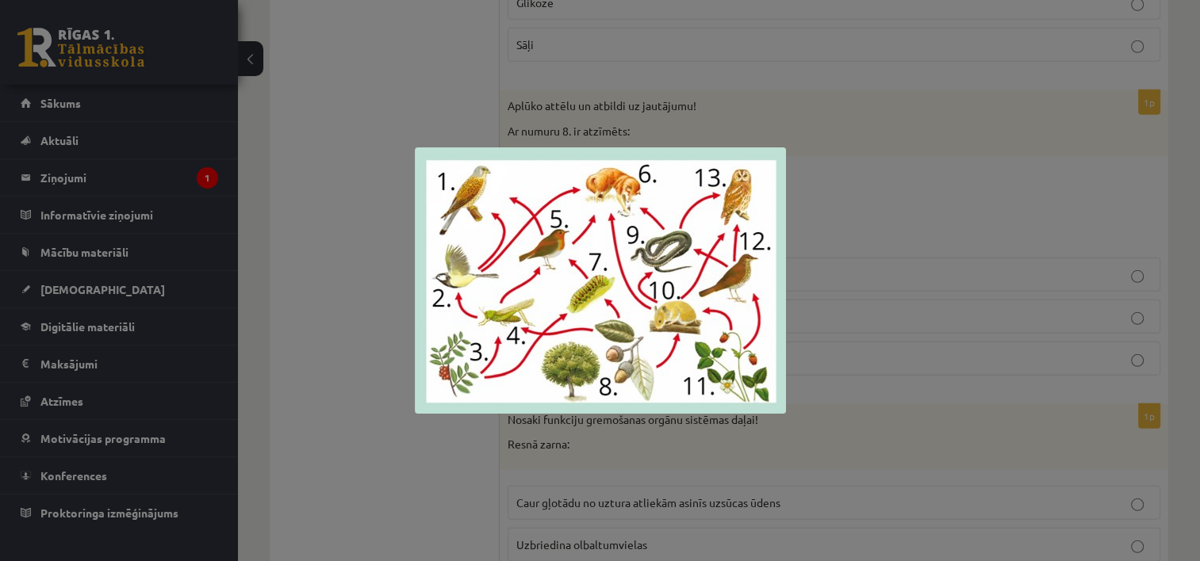
click at [869, 251] on div at bounding box center [600, 280] width 1200 height 561
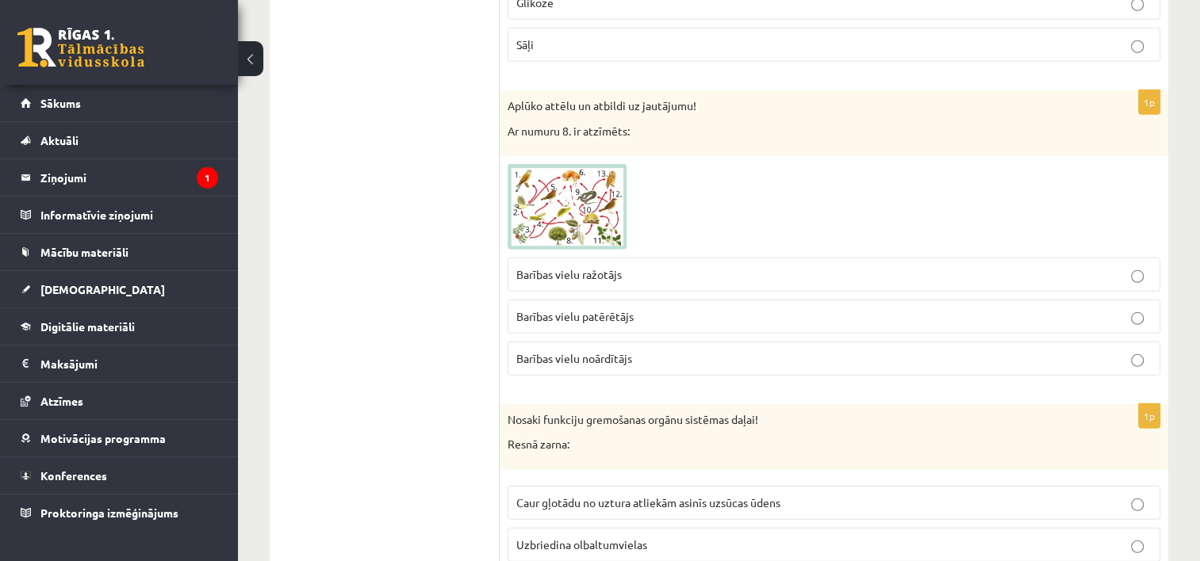
click at [587, 209] on img at bounding box center [567, 207] width 119 height 86
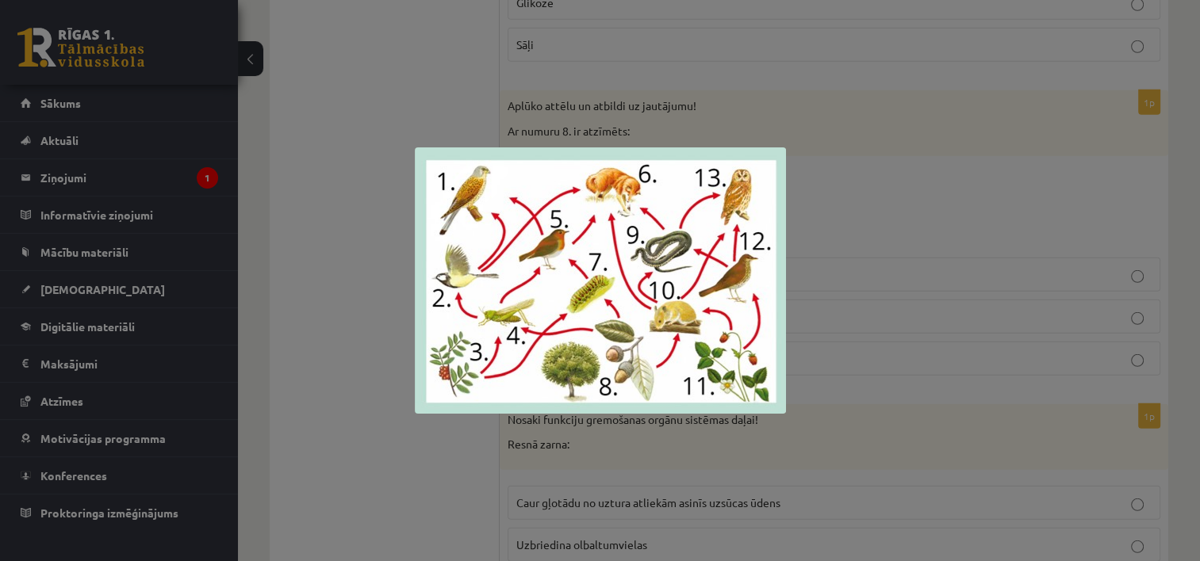
click at [887, 236] on div at bounding box center [600, 280] width 1200 height 561
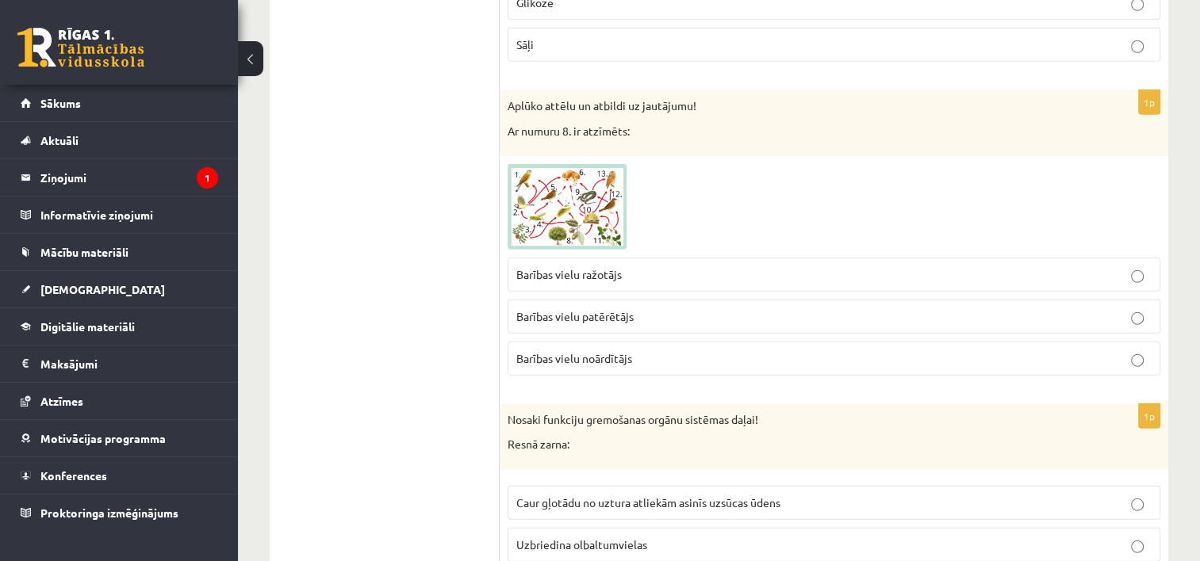
click at [745, 266] on p "Barības vielu ražotājs" at bounding box center [833, 274] width 635 height 17
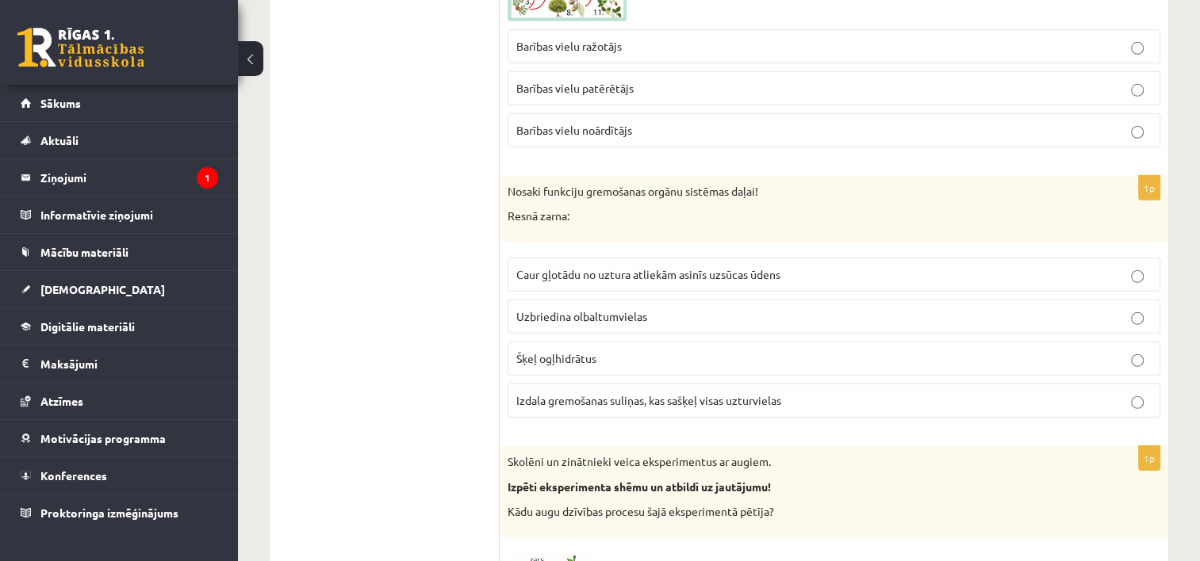
scroll to position [4847, 0]
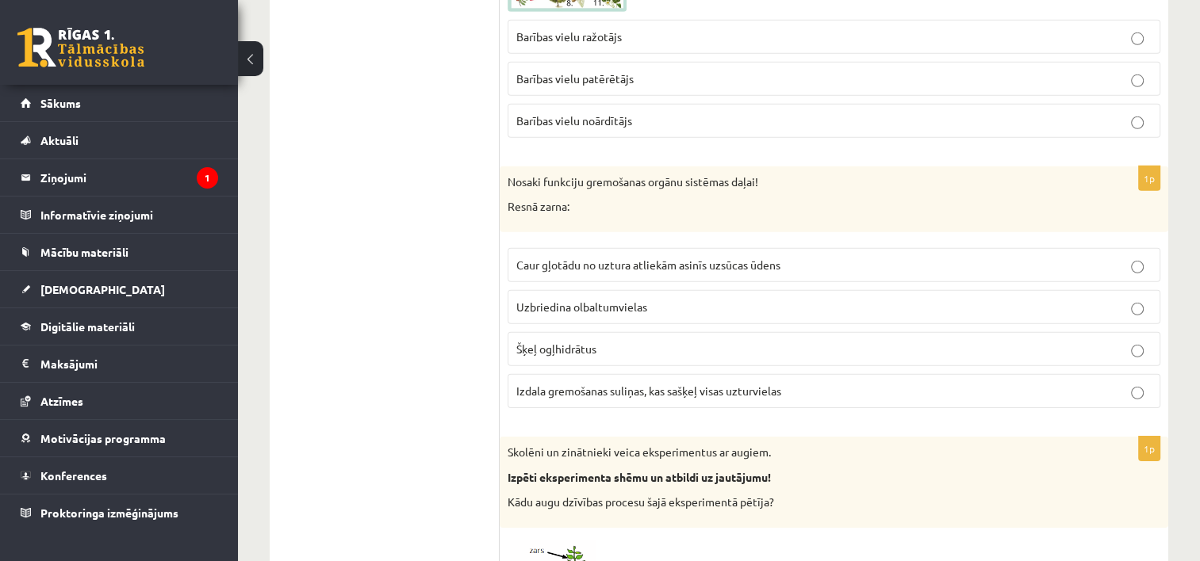
click at [772, 258] on span "Caur gļotādu no uztura atliekām asinīs uzsūcas ūdens" at bounding box center [648, 265] width 264 height 14
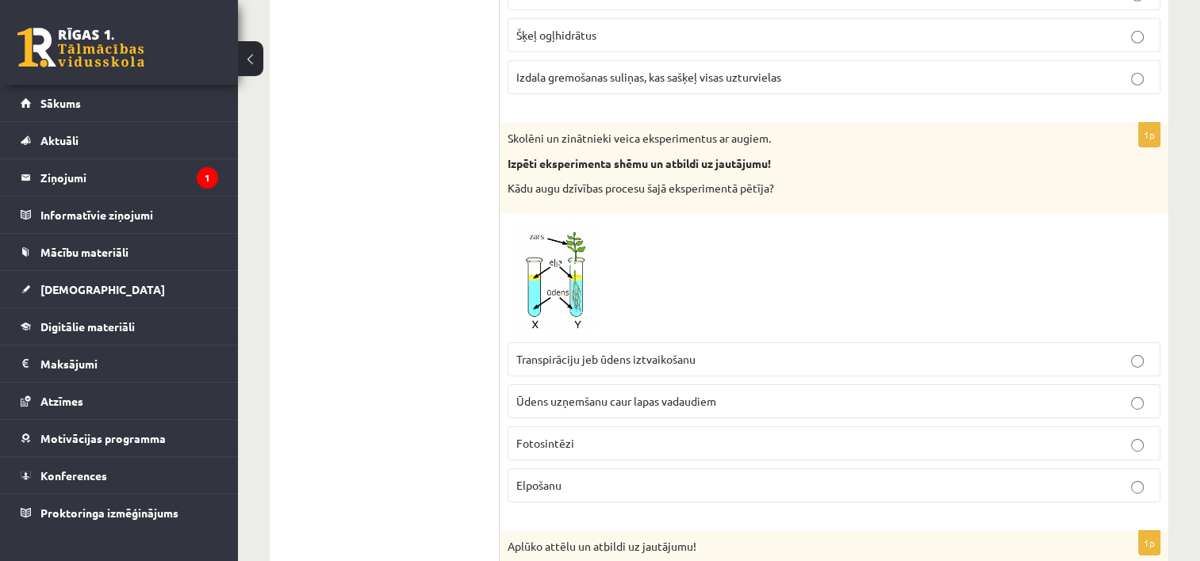
scroll to position [5164, 0]
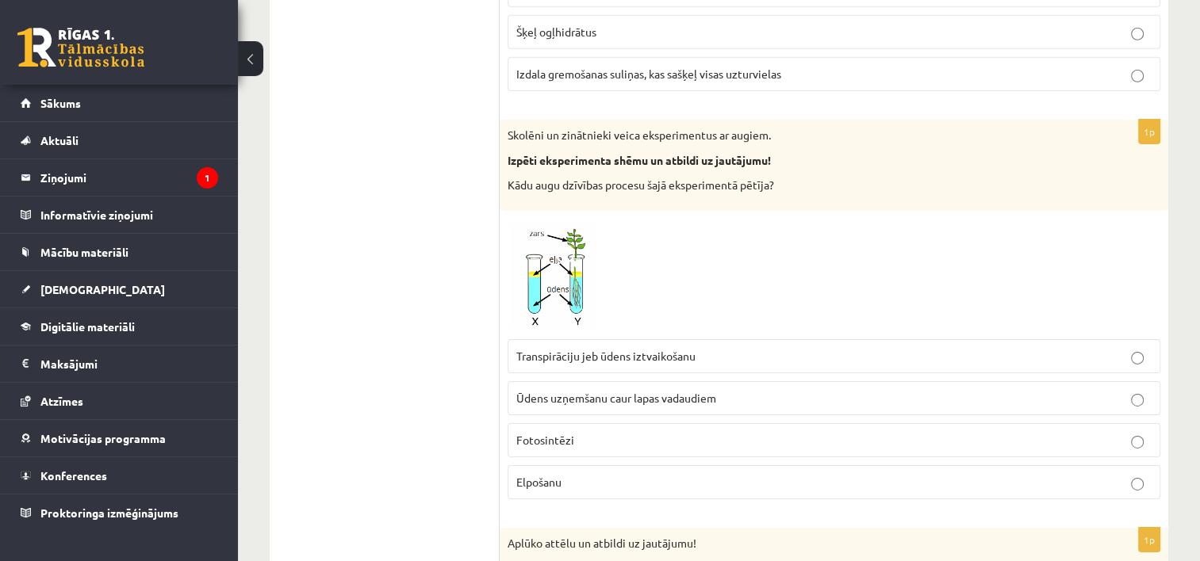
click at [723, 390] on p "Ūdens uzņemšanu caur lapas vadaudiem" at bounding box center [833, 398] width 635 height 17
click at [699, 432] on p "Fotosintēzi" at bounding box center [833, 440] width 635 height 17
click at [688, 349] on span "Transpirāciju jeb ūdens iztvaikošanu" at bounding box center [605, 356] width 179 height 14
click at [700, 432] on p "Fotosintēzi" at bounding box center [833, 440] width 635 height 17
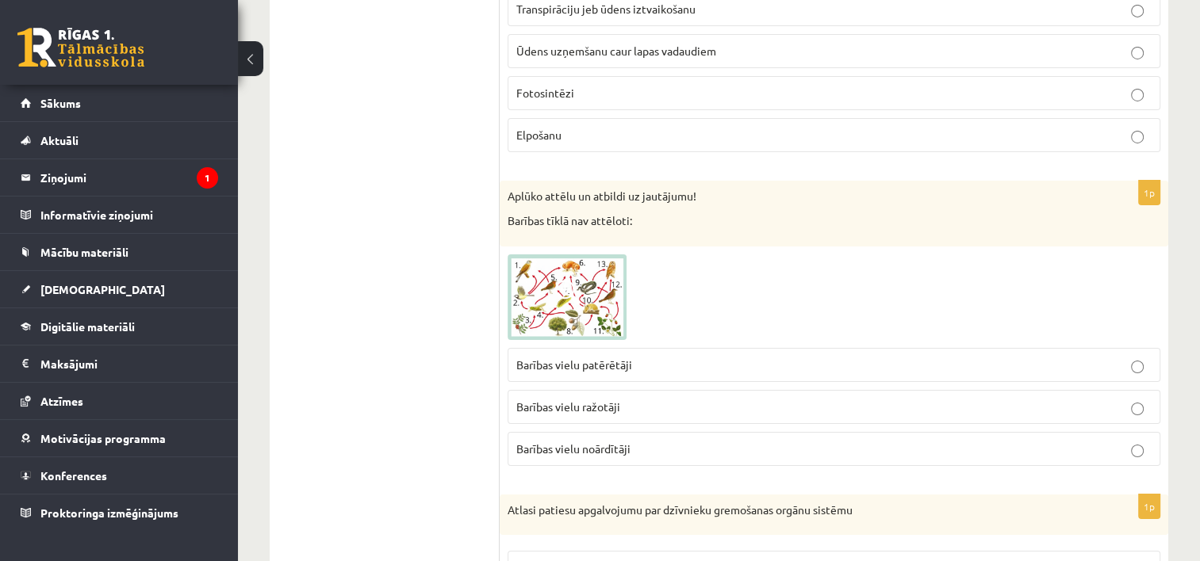
scroll to position [5560, 0]
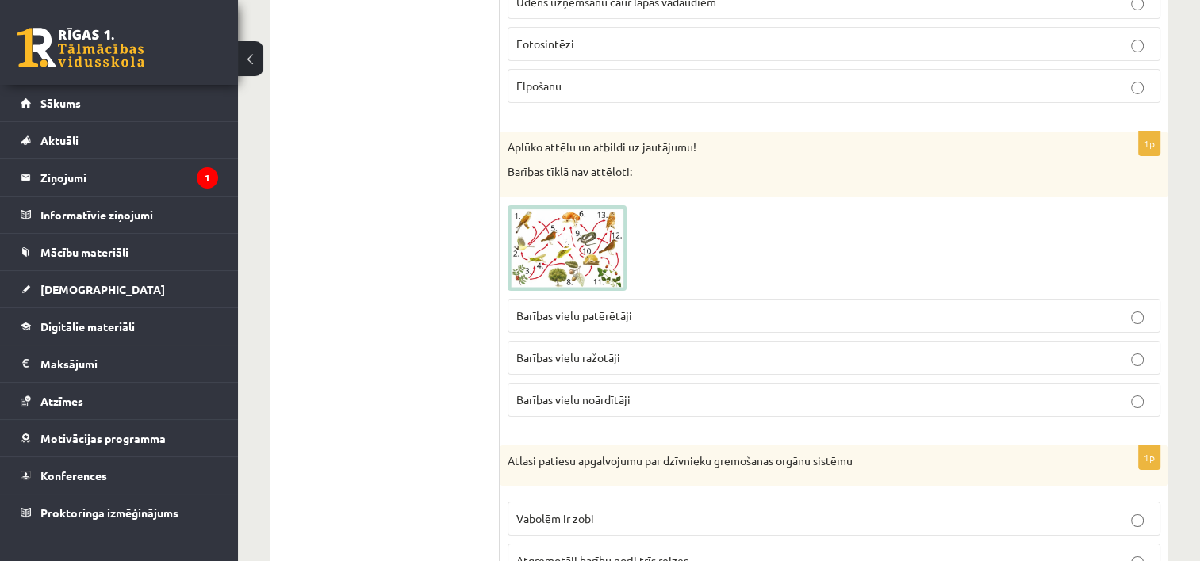
click at [596, 241] on img at bounding box center [567, 248] width 119 height 86
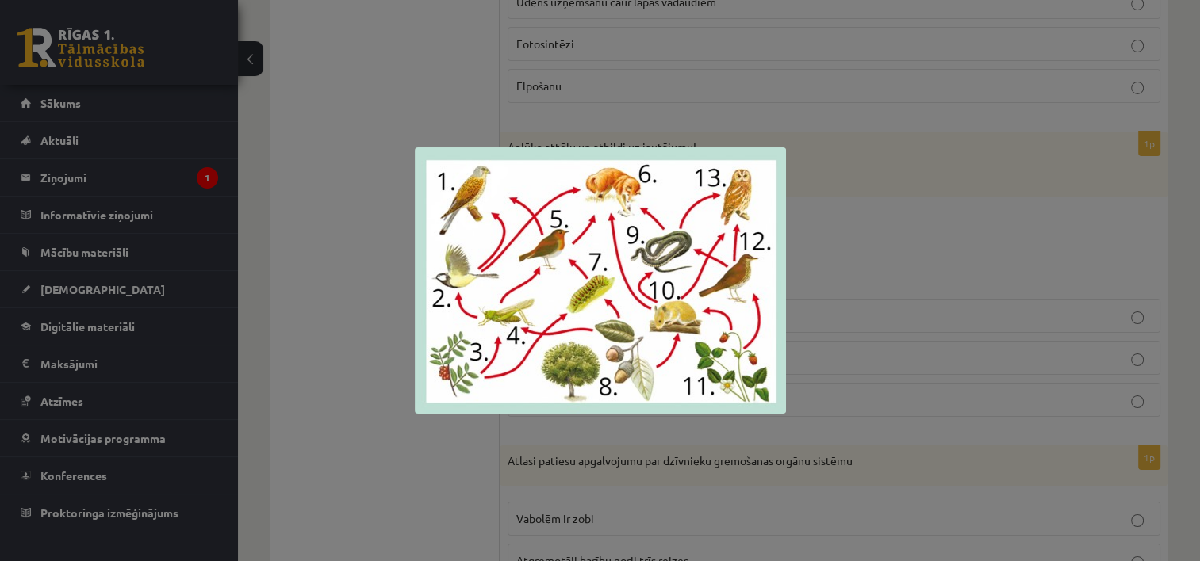
click at [837, 298] on div at bounding box center [600, 280] width 1200 height 561
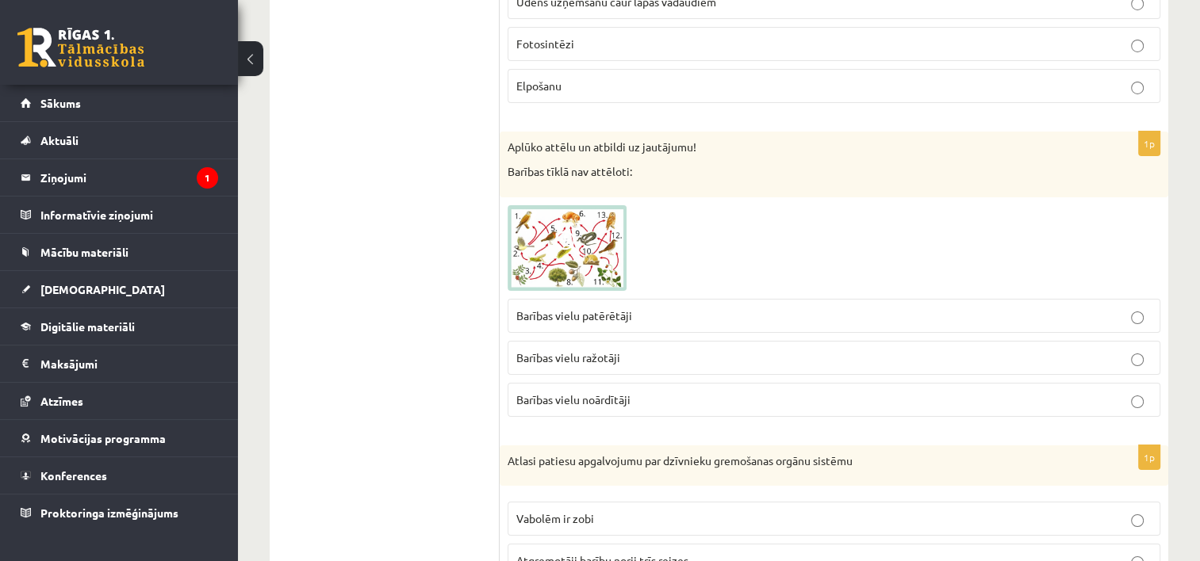
click at [672, 392] on p "Barības vielu noārdītāji" at bounding box center [833, 400] width 635 height 17
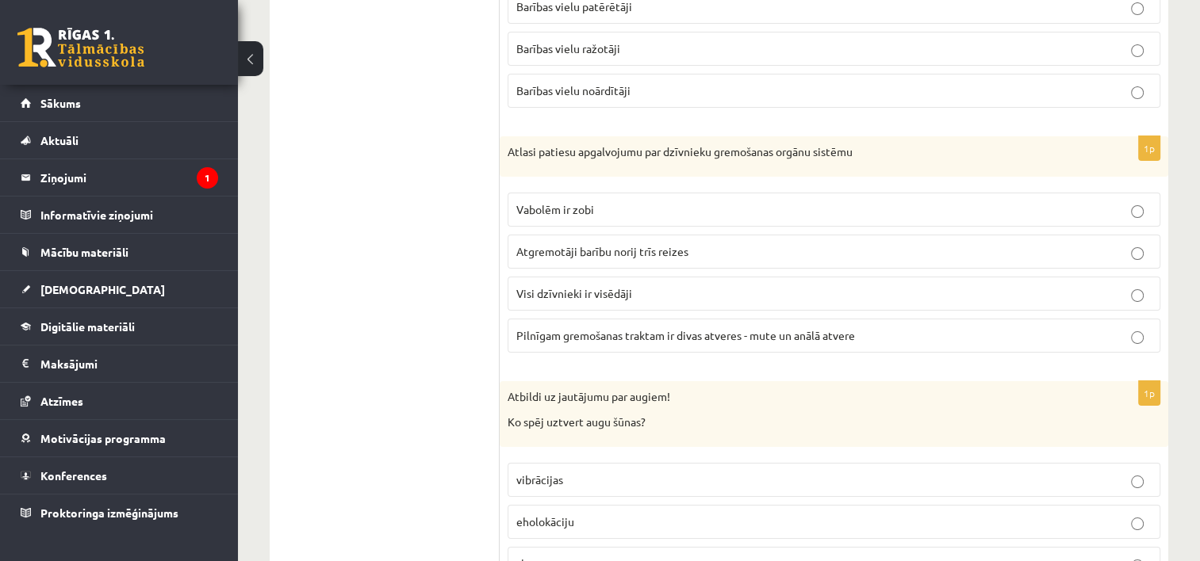
scroll to position [5874, 0]
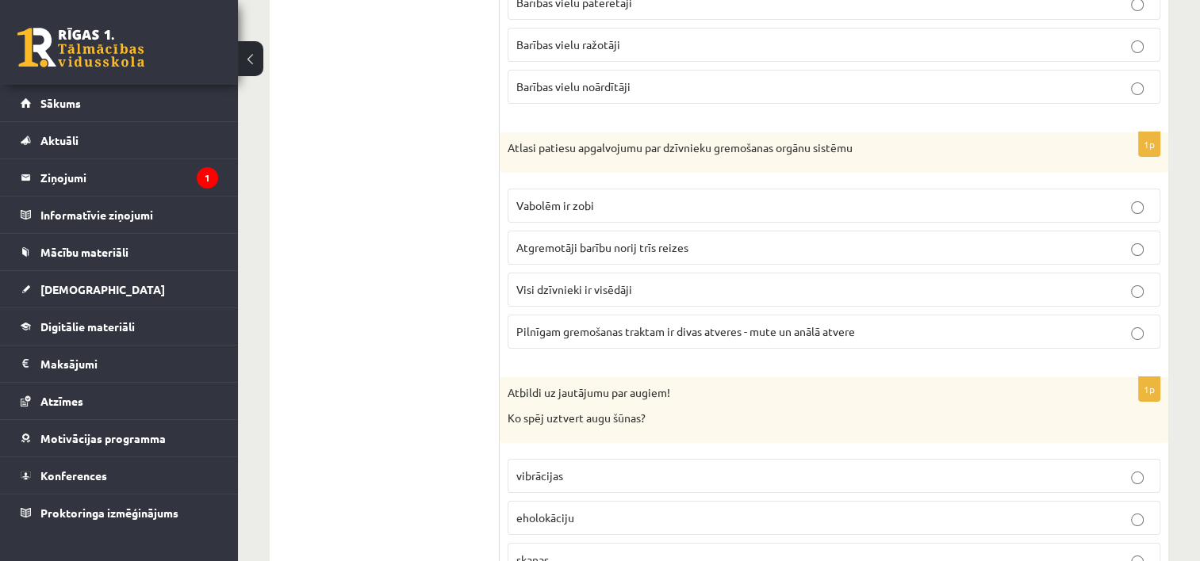
click at [1128, 324] on p "Pilnīgam gremošanas traktam ir divas atveres - mute un anālā atvere" at bounding box center [833, 332] width 635 height 17
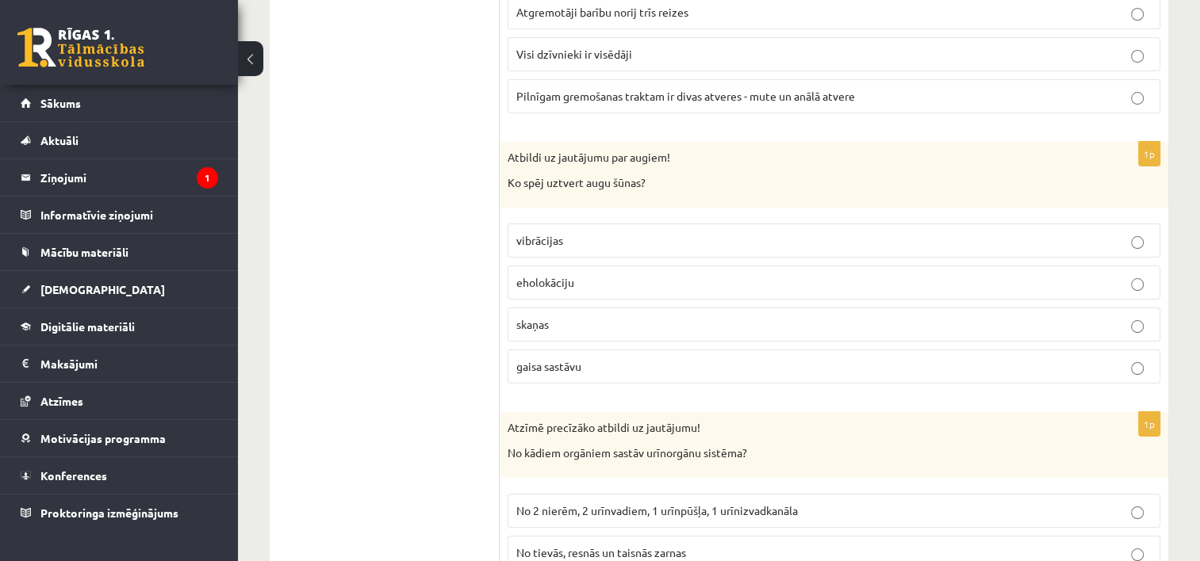
scroll to position [6112, 0]
click at [689, 223] on label "vibrācijas" at bounding box center [834, 238] width 653 height 34
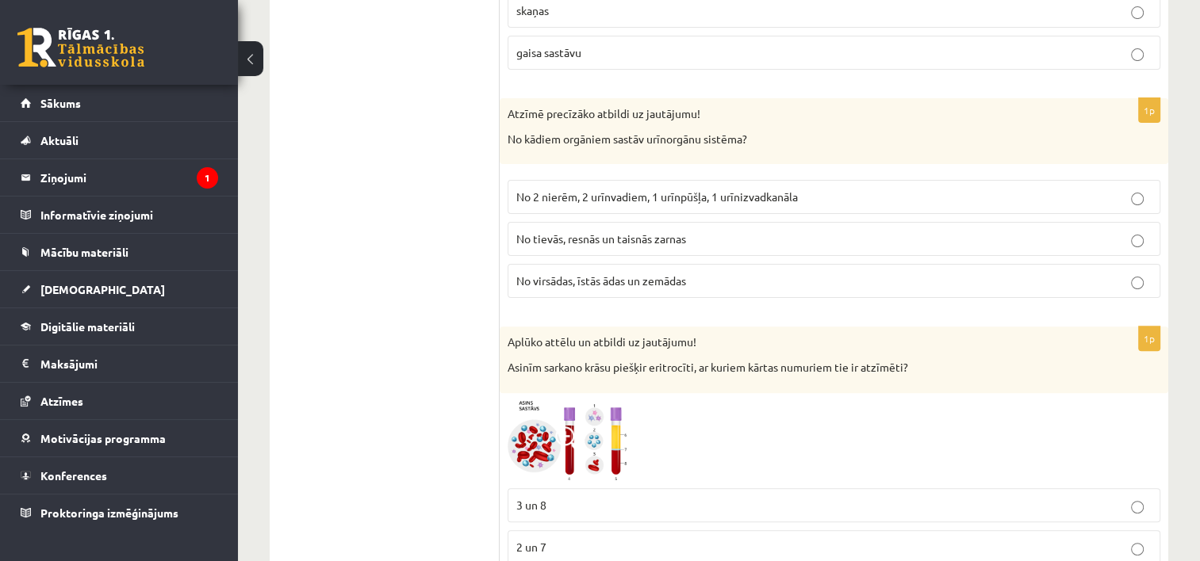
scroll to position [6429, 0]
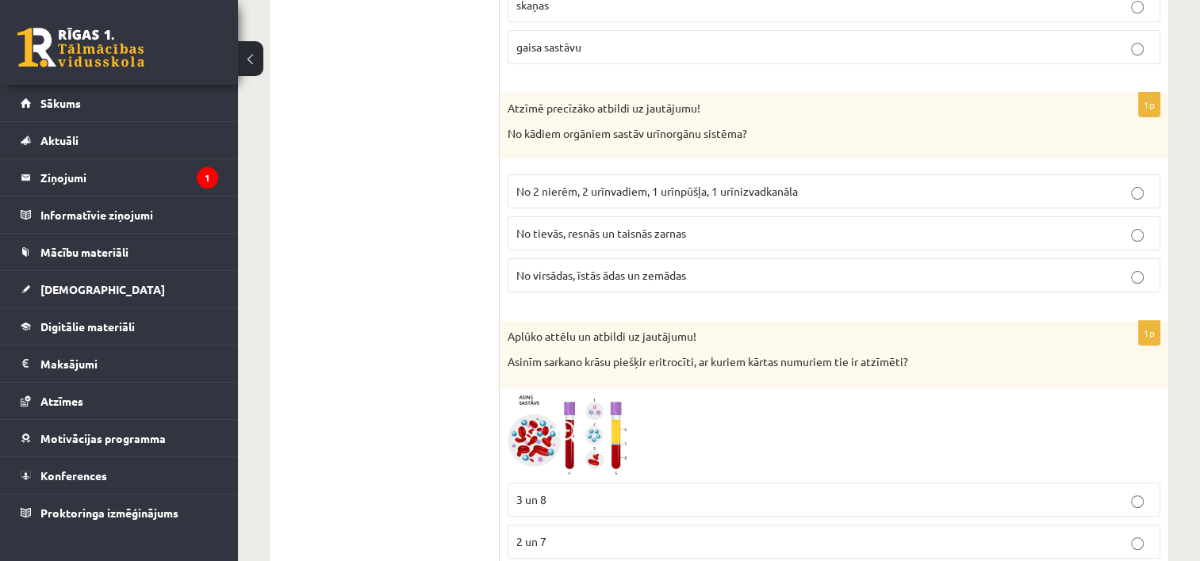
click at [656, 184] on span "No 2 nierēm, 2 urīnvadiem, 1 urīnpūšļa, 1 urīnizvadkanāla" at bounding box center [657, 191] width 282 height 14
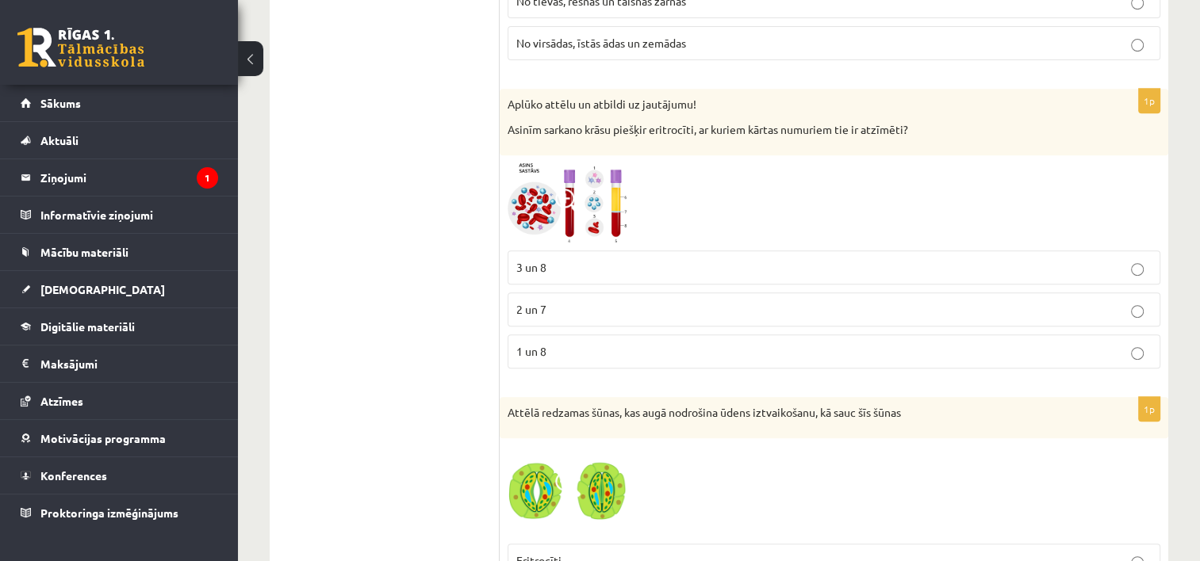
scroll to position [6667, 0]
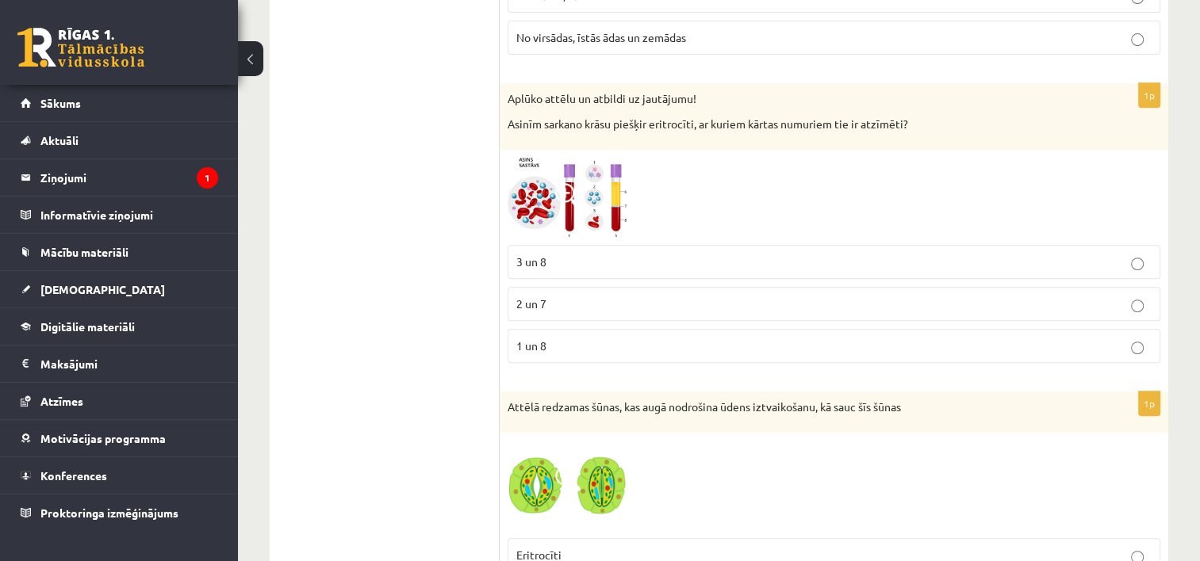
click at [616, 197] on img at bounding box center [567, 198] width 119 height 80
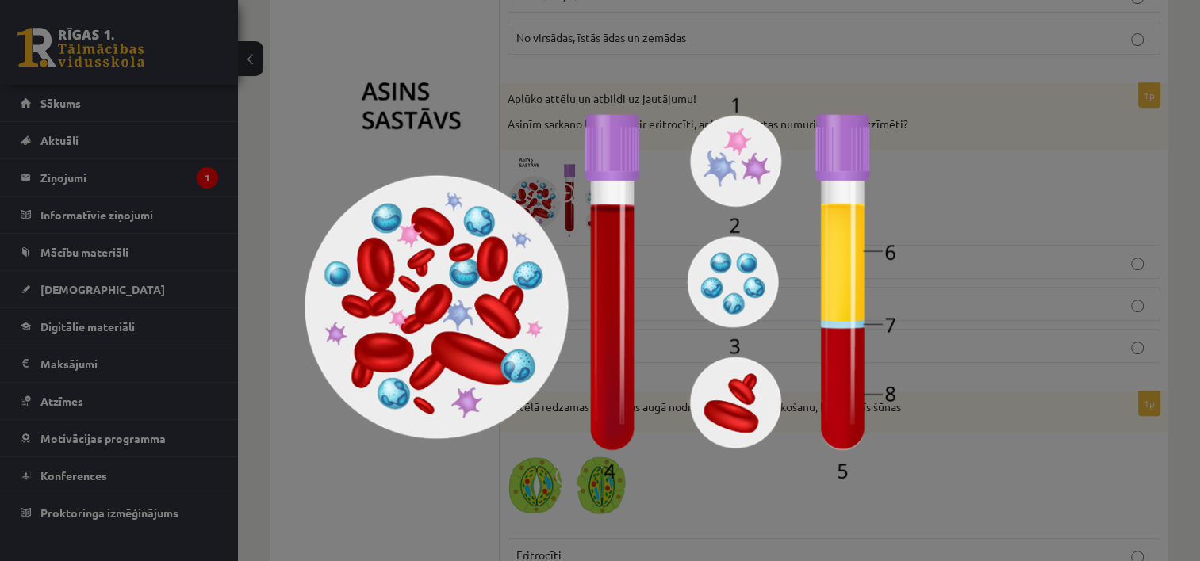
click at [951, 247] on div at bounding box center [600, 280] width 1200 height 561
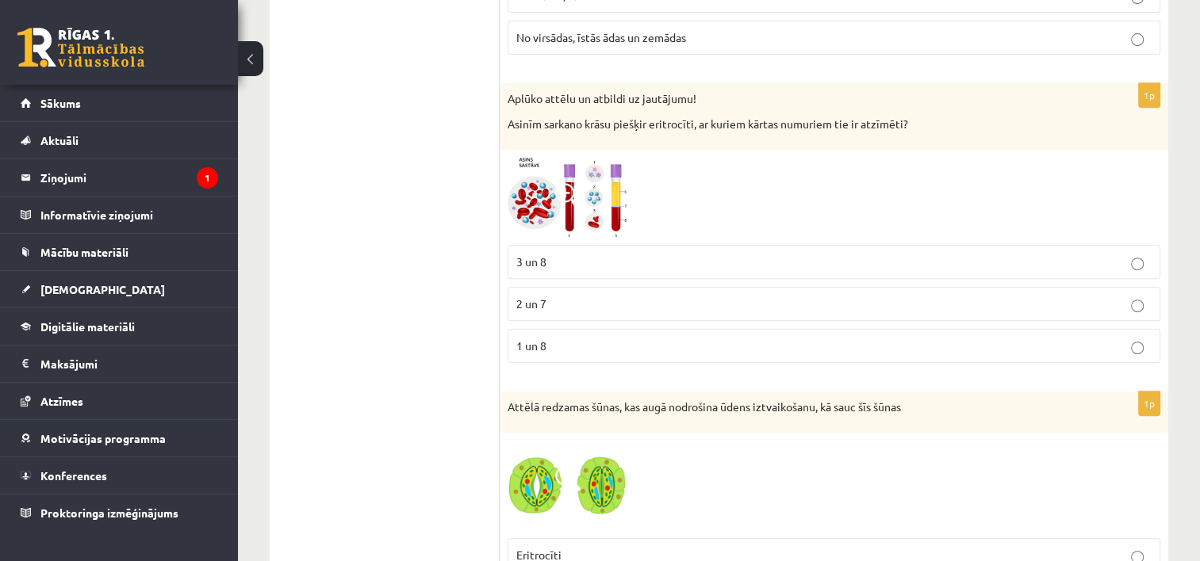
click at [602, 254] on p "3 un 8" at bounding box center [833, 262] width 635 height 17
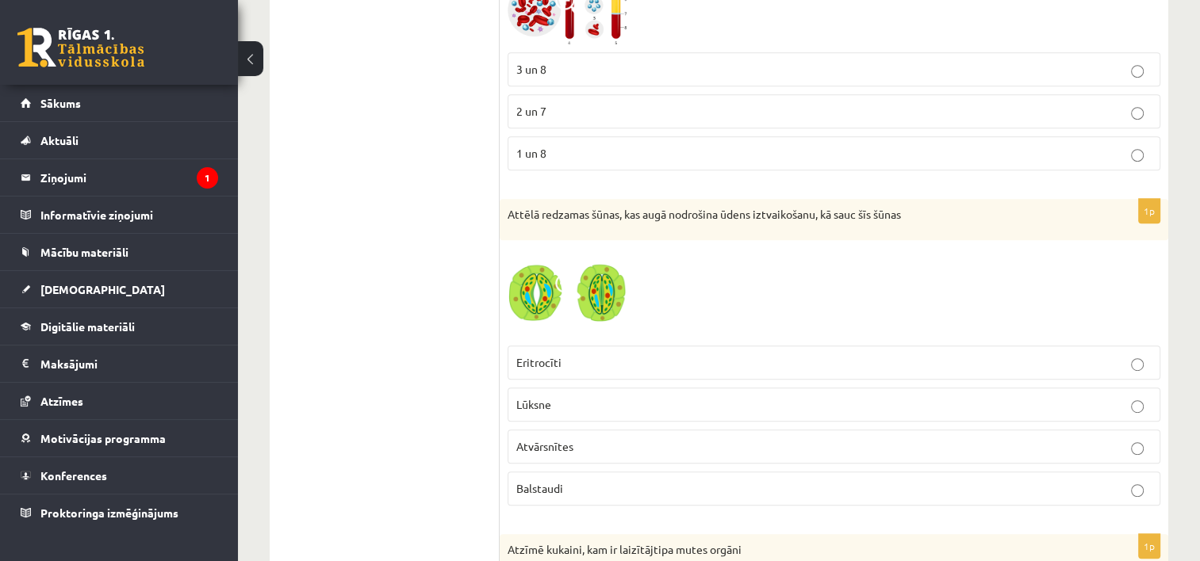
scroll to position [6905, 0]
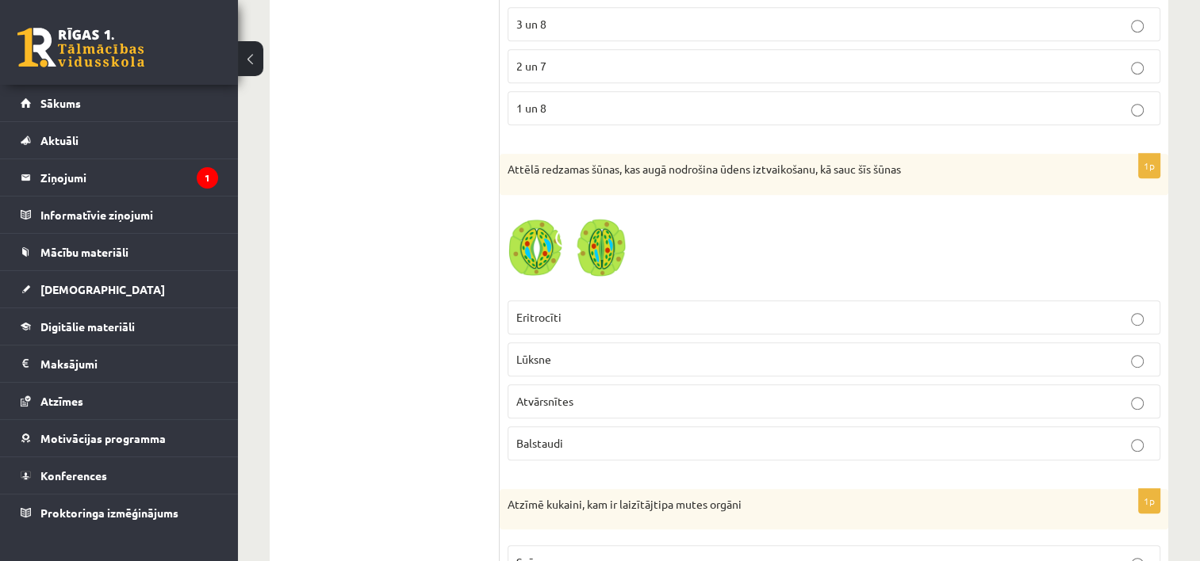
click at [664, 393] on p "Atvārsnītes" at bounding box center [833, 401] width 635 height 17
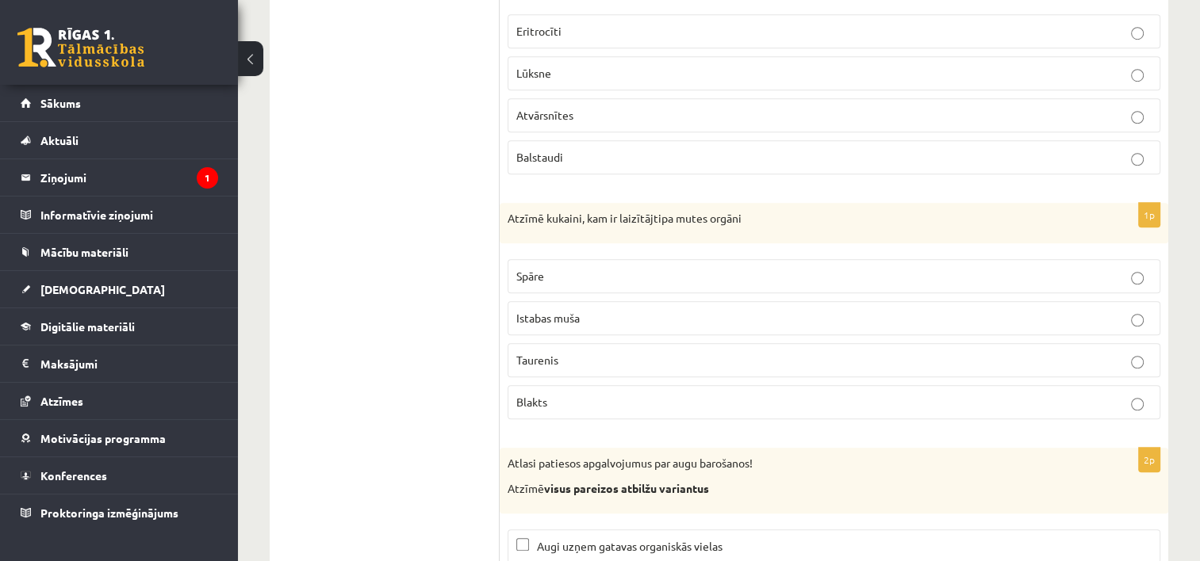
scroll to position [7222, 0]
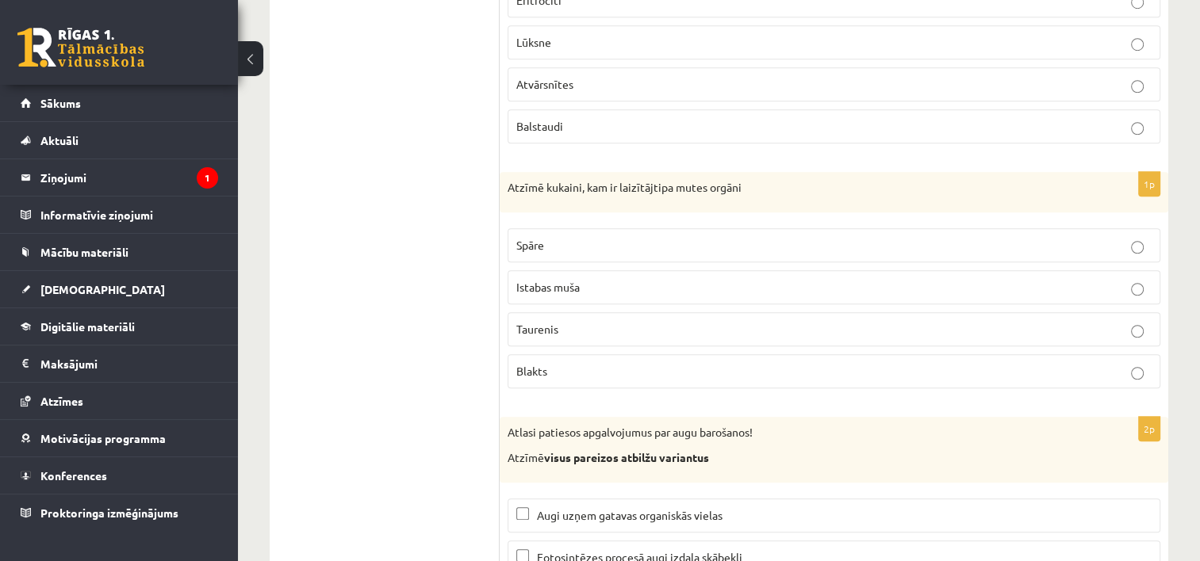
click at [619, 279] on p "Istabas muša" at bounding box center [833, 287] width 635 height 17
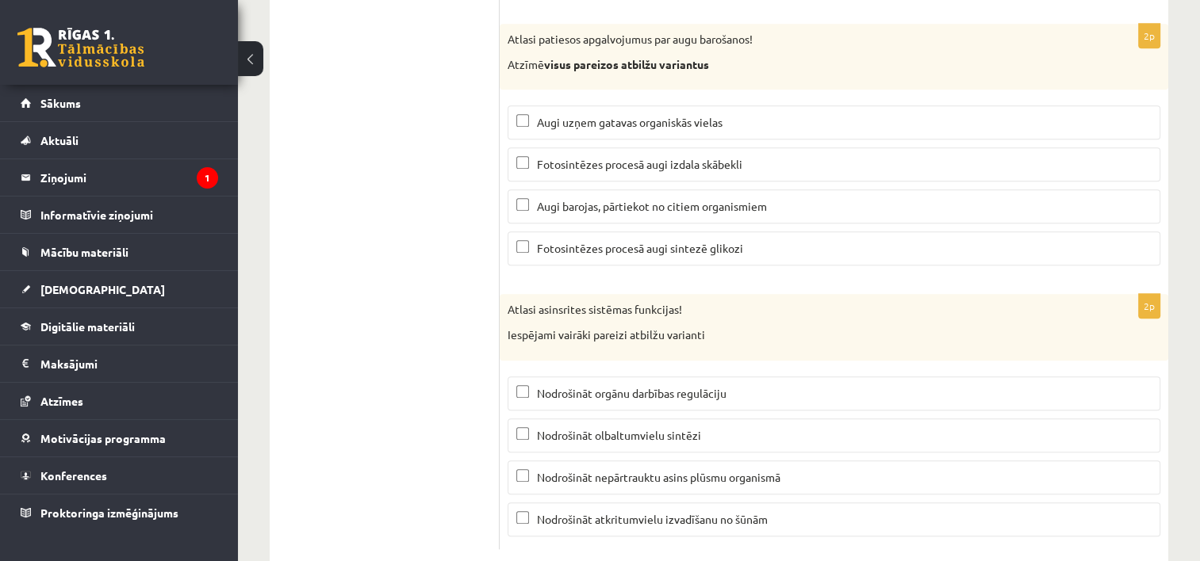
scroll to position [7618, 0]
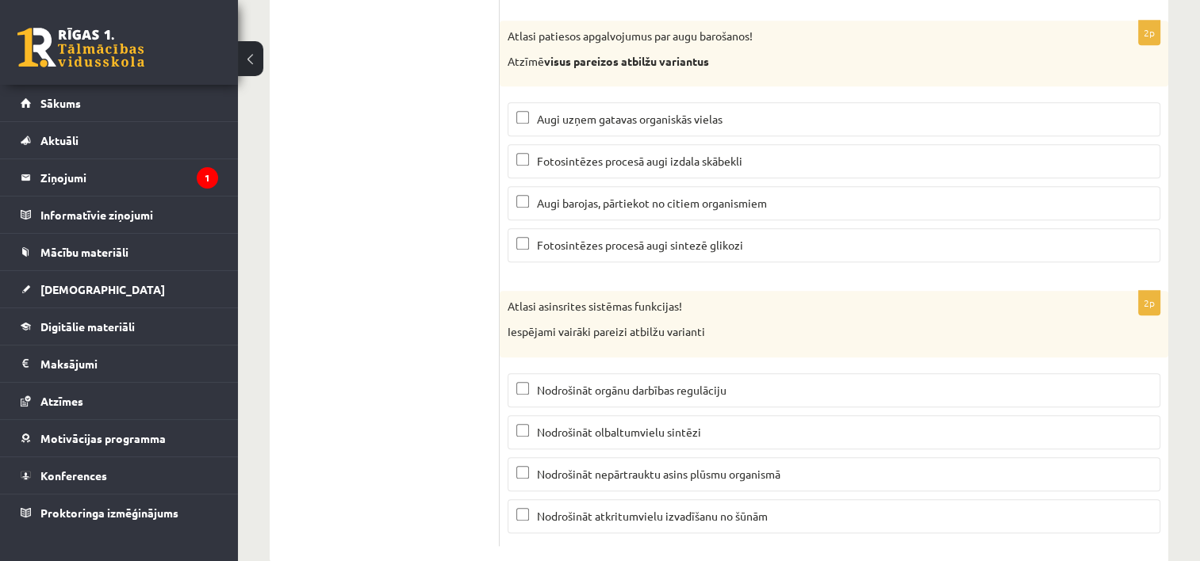
click at [581, 467] on span "Nodrošināt nepārtrauktu asins plūsmu organismā" at bounding box center [658, 474] width 243 height 14
click at [584, 508] on p "Nodrošināt atkritumvielu izvadīšanu no šūnām" at bounding box center [833, 516] width 635 height 17
click at [602, 383] on span "Nodrošināt orgānu darbības regulāciju" at bounding box center [632, 390] width 190 height 14
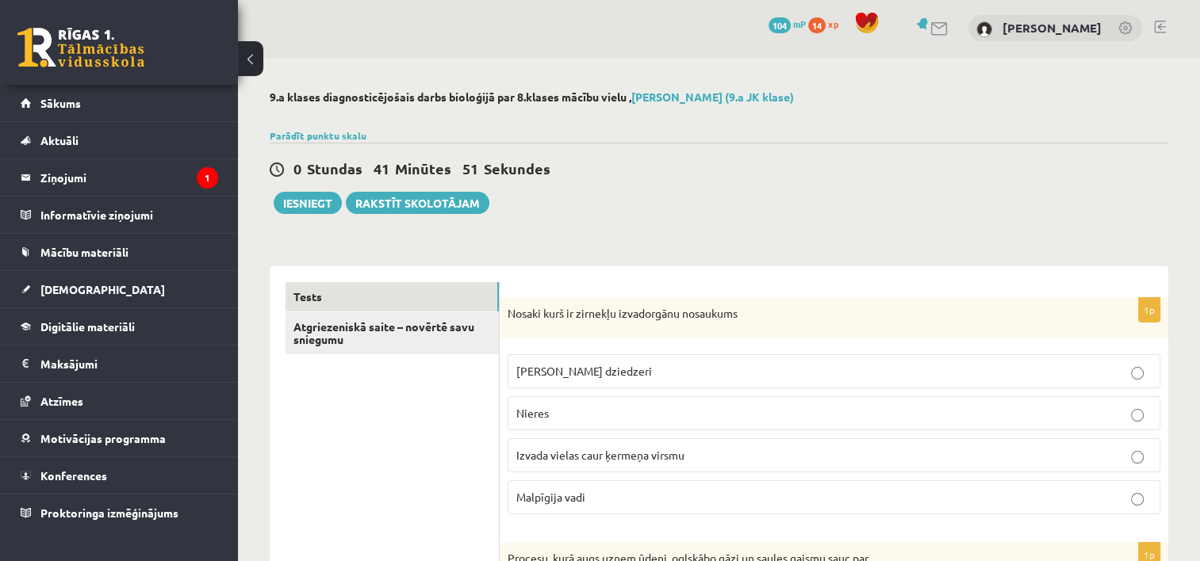
scroll to position [0, 0]
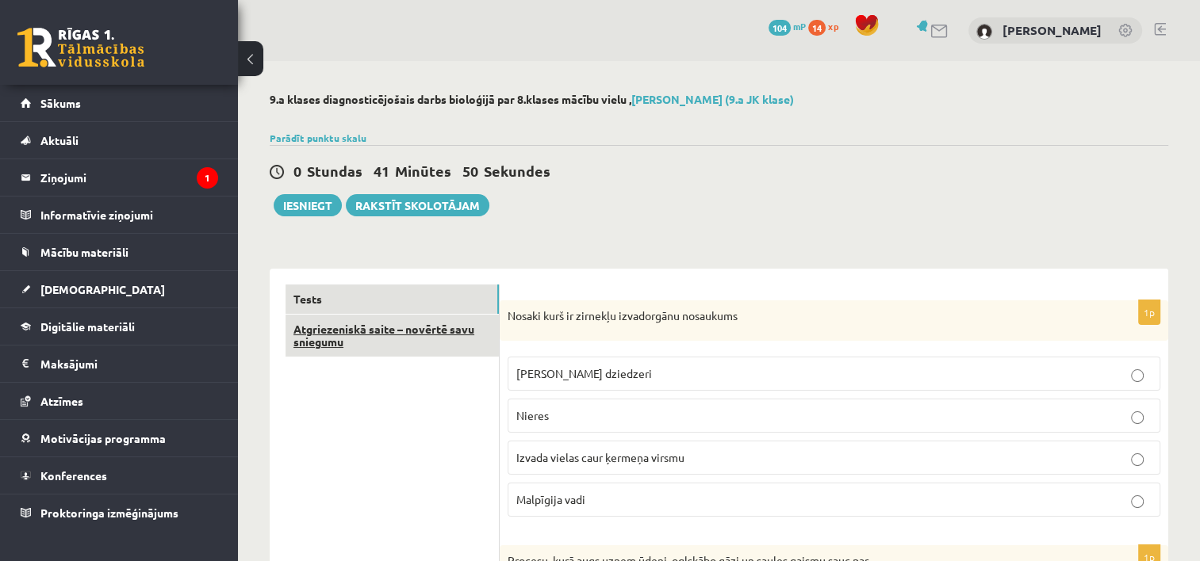
click at [373, 332] on link "Atgriezeniskā saite – novērtē savu sniegumu" at bounding box center [391, 336] width 213 height 43
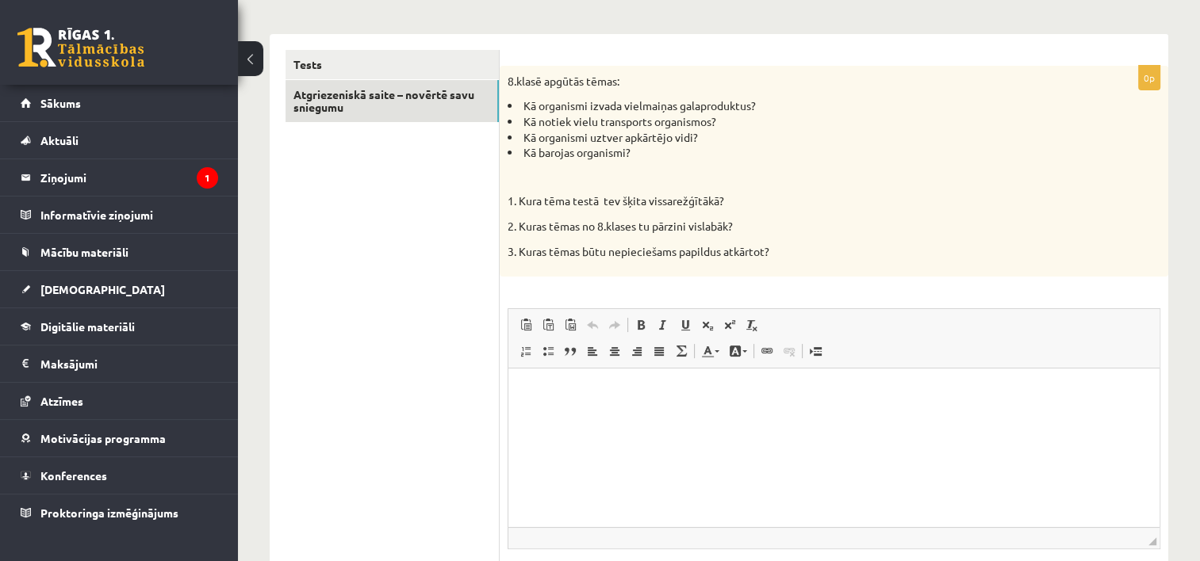
scroll to position [238, 0]
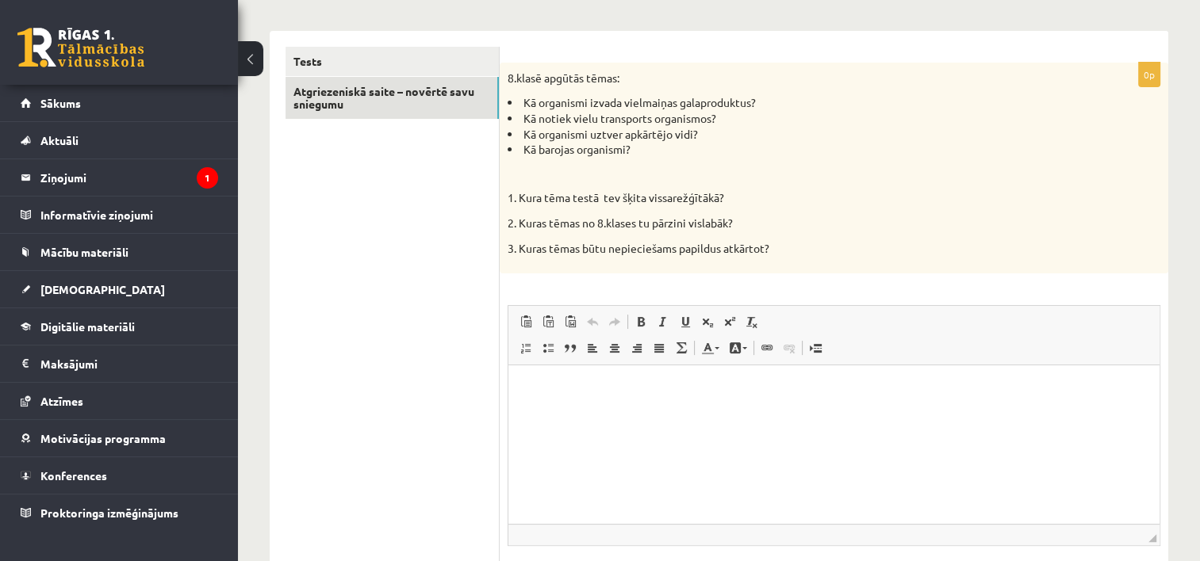
click at [597, 400] on html at bounding box center [833, 390] width 651 height 48
drag, startPoint x: 522, startPoint y: 152, endPoint x: 638, endPoint y: 151, distance: 115.8
click at [638, 151] on li "Kā barojas organismi?" at bounding box center [794, 150] width 573 height 16
copy li "Kā barojas organismi?"
click at [577, 393] on p "**" at bounding box center [834, 389] width 620 height 17
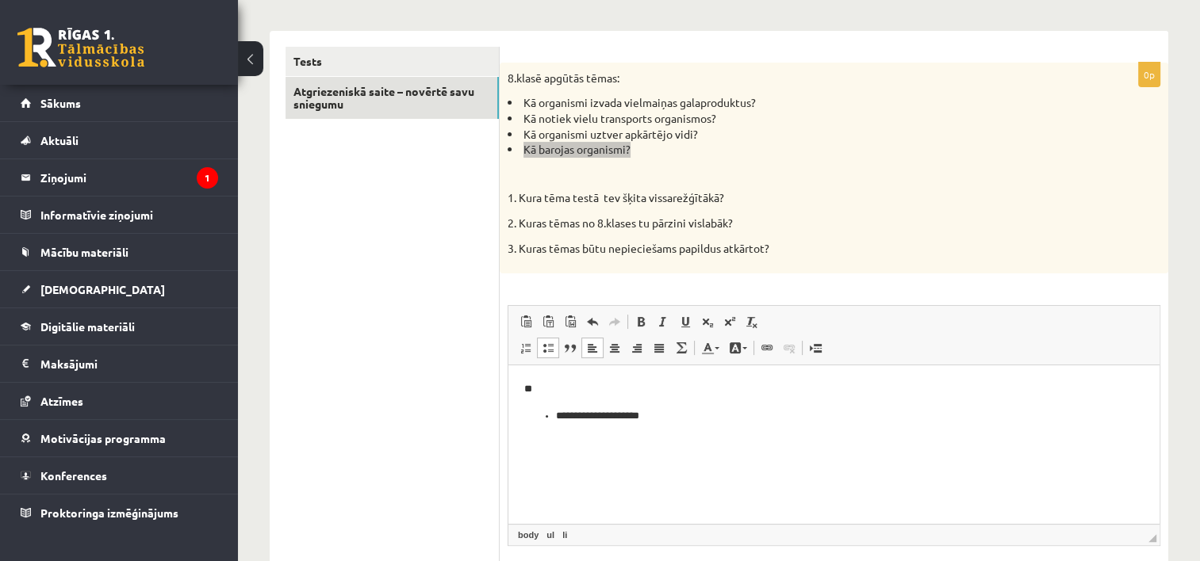
click at [550, 415] on ul "**********" at bounding box center [833, 416] width 619 height 17
click at [531, 411] on html "**********" at bounding box center [833, 390] width 651 height 48
click at [657, 395] on p "**********" at bounding box center [834, 389] width 620 height 17
click at [523, 132] on li "Kā organismi uztver apkārtējo vidi?" at bounding box center [794, 135] width 573 height 16
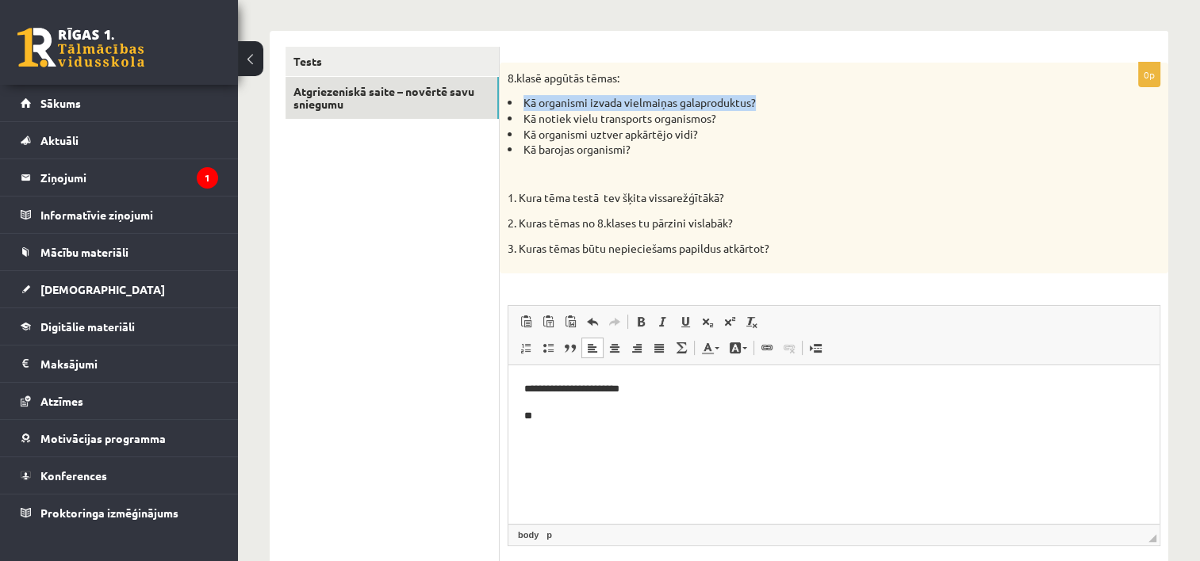
drag, startPoint x: 523, startPoint y: 102, endPoint x: 761, endPoint y: 106, distance: 238.7
click at [761, 106] on li "Kā organismi izvada vielmaiņas galaproduktus?" at bounding box center [794, 103] width 573 height 16
copy li "Kā organismi izvada vielmaiņas galaproduktus?"
click at [561, 418] on p "**" at bounding box center [834, 416] width 620 height 17
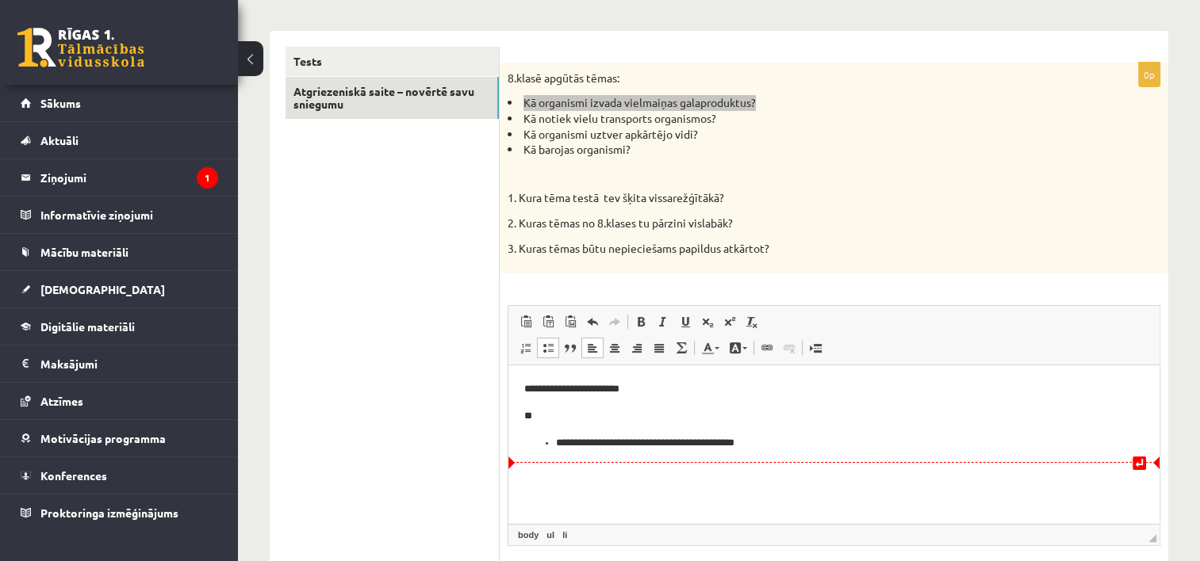
drag, startPoint x: 550, startPoint y: 443, endPoint x: 561, endPoint y: 439, distance: 12.5
click at [551, 440] on ul "**********" at bounding box center [833, 443] width 619 height 17
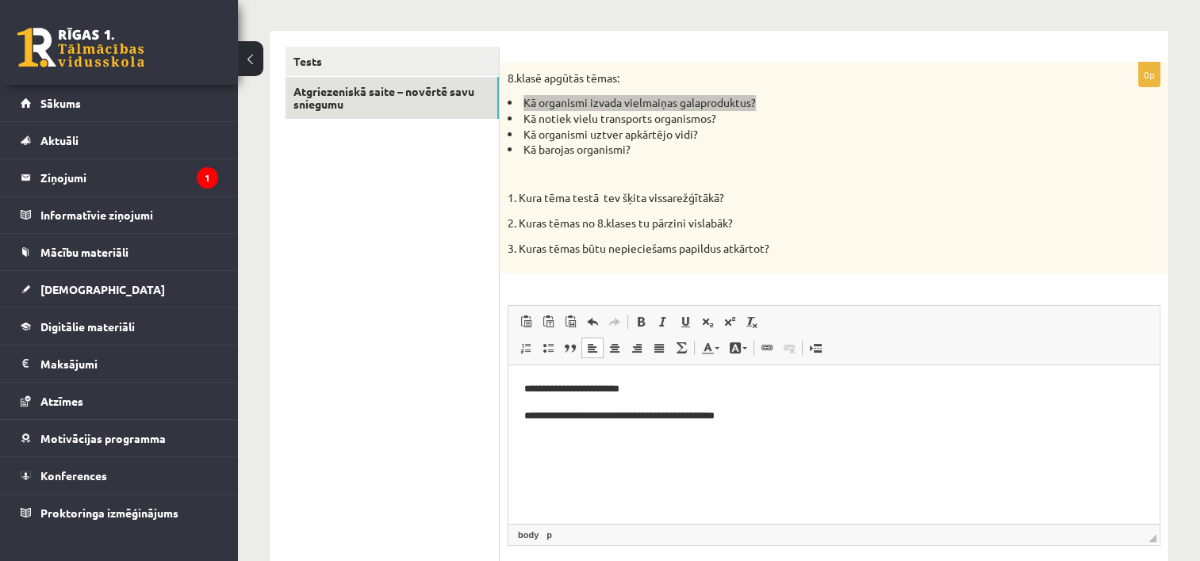
click at [788, 423] on p "**********" at bounding box center [834, 416] width 620 height 17
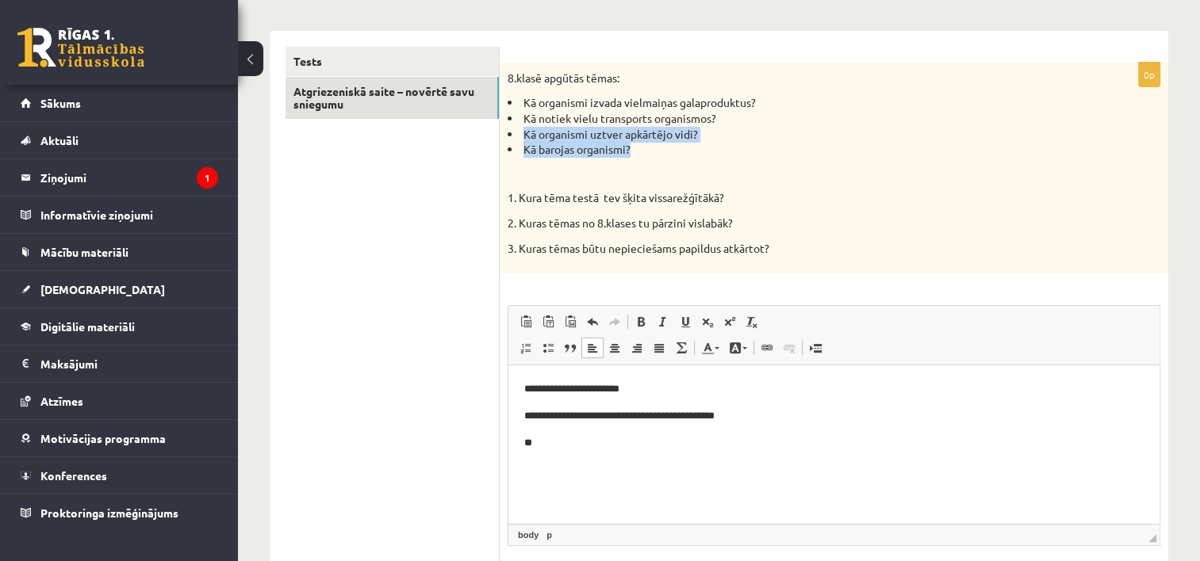
drag, startPoint x: 524, startPoint y: 132, endPoint x: 642, endPoint y: 150, distance: 118.7
click at [642, 150] on ul "Kā organismi izvada vielmaiņas galaproduktus? Kā notiek vielu transports organi…" at bounding box center [794, 126] width 573 height 62
drag, startPoint x: 642, startPoint y: 150, endPoint x: 520, endPoint y: 117, distance: 125.6
click at [520, 117] on li "Kā notiek vielu transports organismos?" at bounding box center [794, 119] width 573 height 16
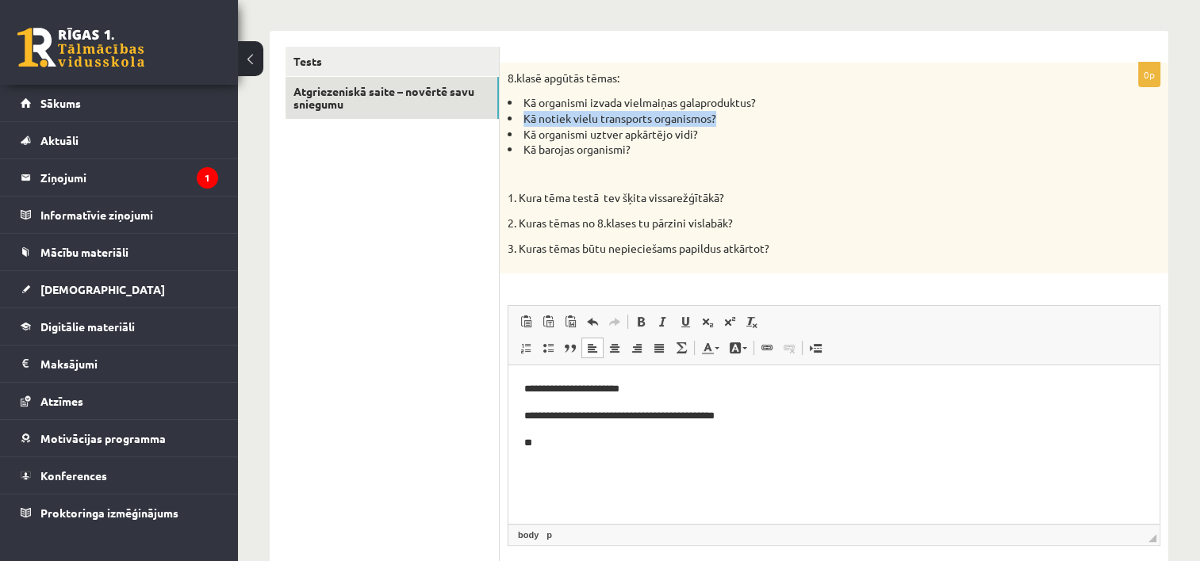
drag, startPoint x: 523, startPoint y: 117, endPoint x: 717, endPoint y: 118, distance: 193.5
click at [717, 118] on li "Kā notiek vielu transports organismos?" at bounding box center [794, 119] width 573 height 16
click at [561, 447] on p "**" at bounding box center [834, 443] width 620 height 17
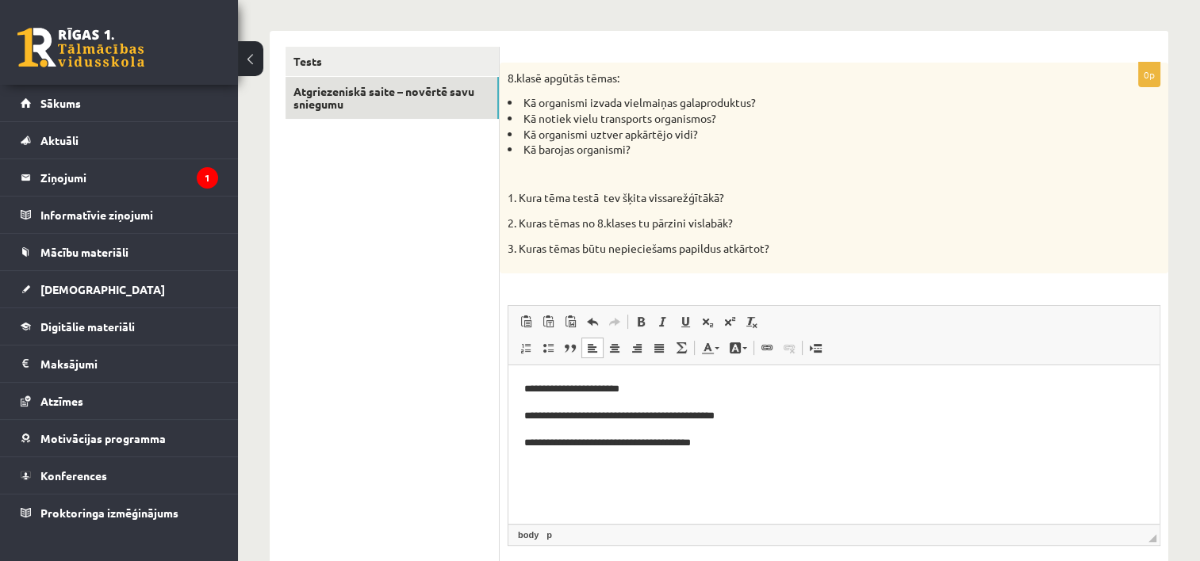
click at [868, 147] on li "Kā barojas organismi?" at bounding box center [794, 150] width 573 height 16
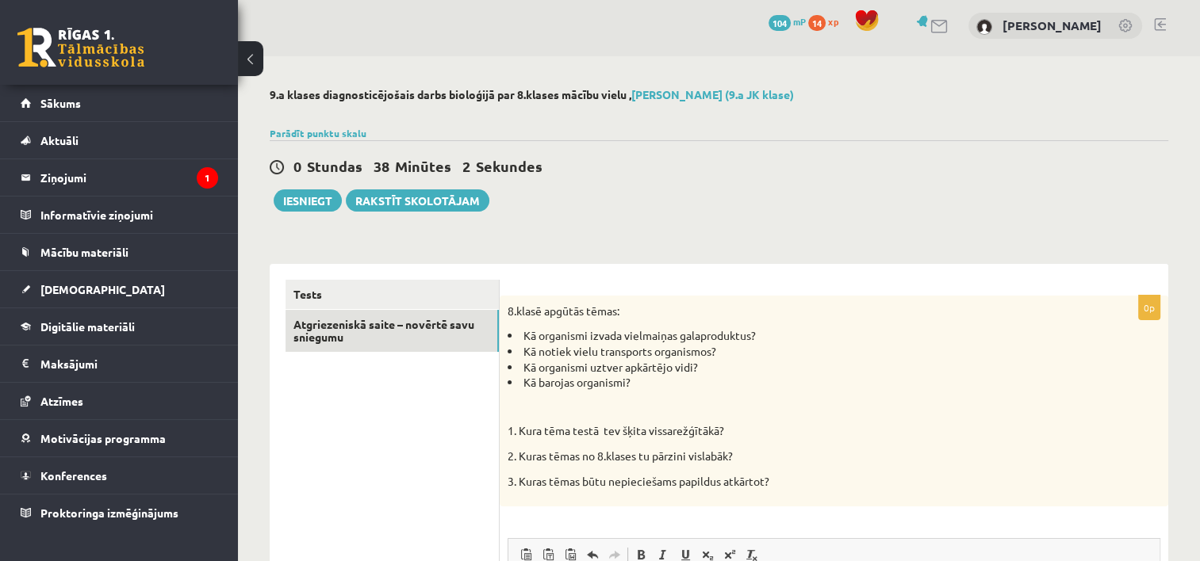
scroll to position [0, 0]
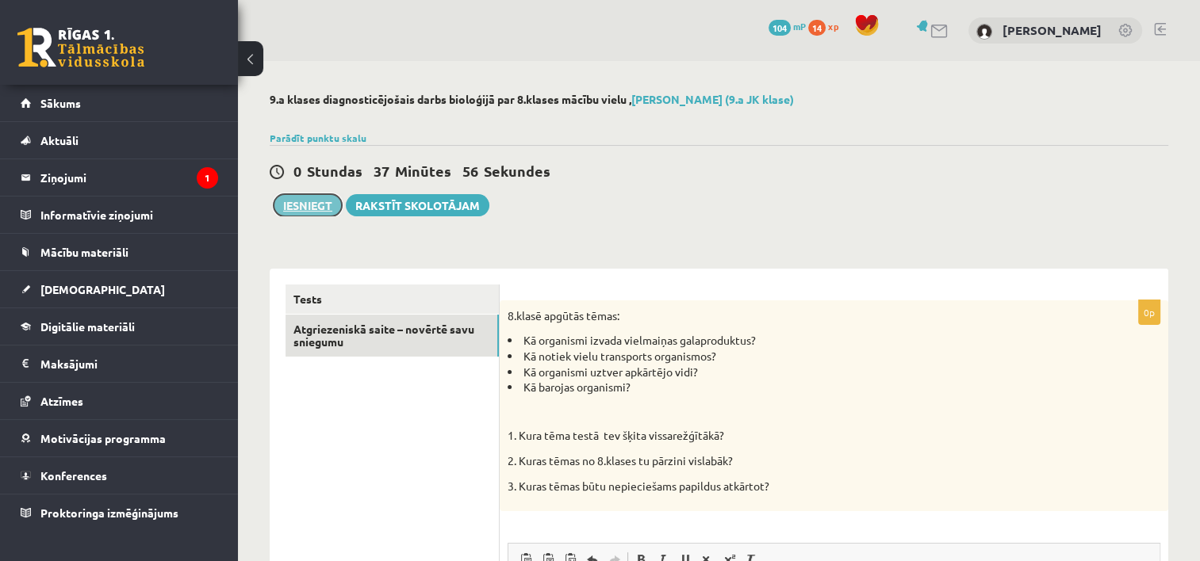
click at [321, 204] on button "Iesniegt" at bounding box center [308, 205] width 68 height 22
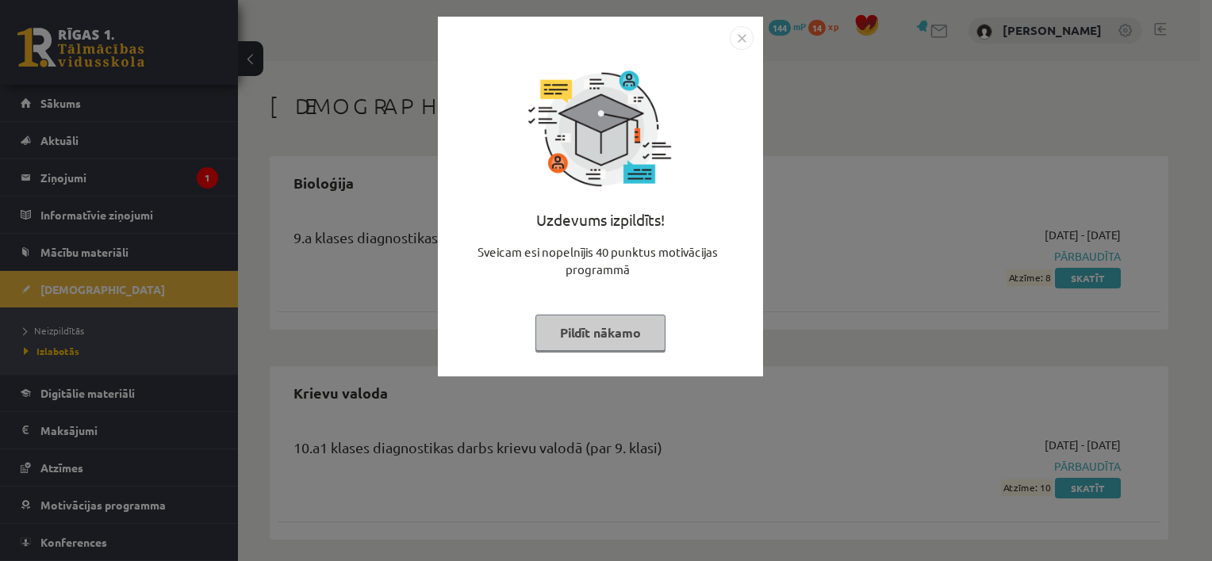
click at [605, 334] on button "Pildīt nākamo" at bounding box center [600, 333] width 130 height 36
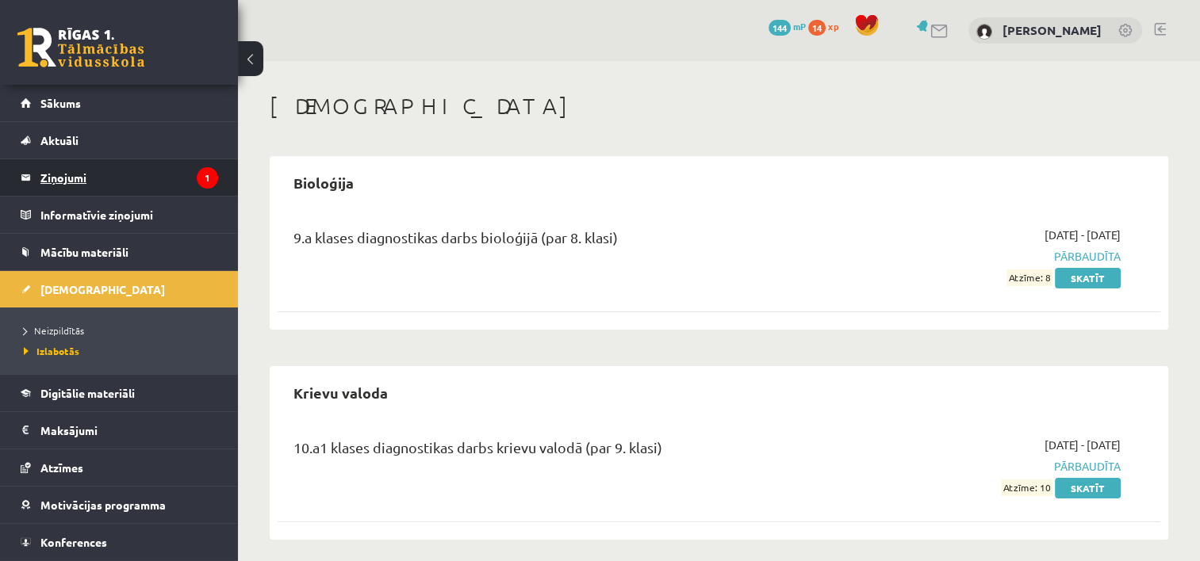
click at [118, 172] on legend "Ziņojumi 1" at bounding box center [129, 177] width 178 height 36
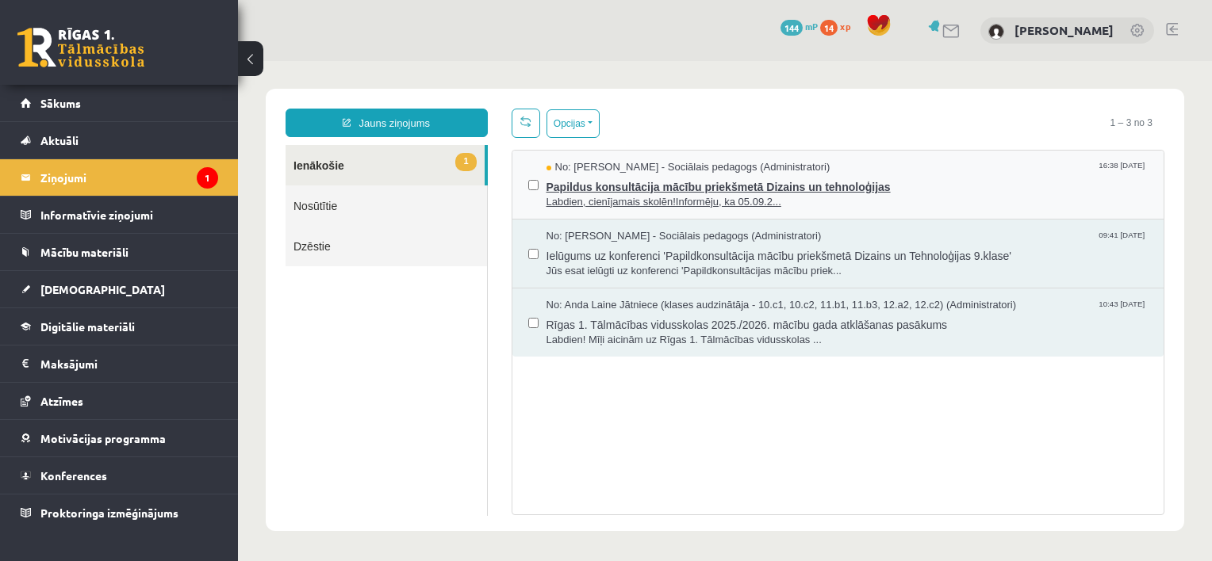
click at [708, 195] on span "Labdien, cienījamais skolēn!Informēju, ka 05.09.2..." at bounding box center [847, 202] width 602 height 15
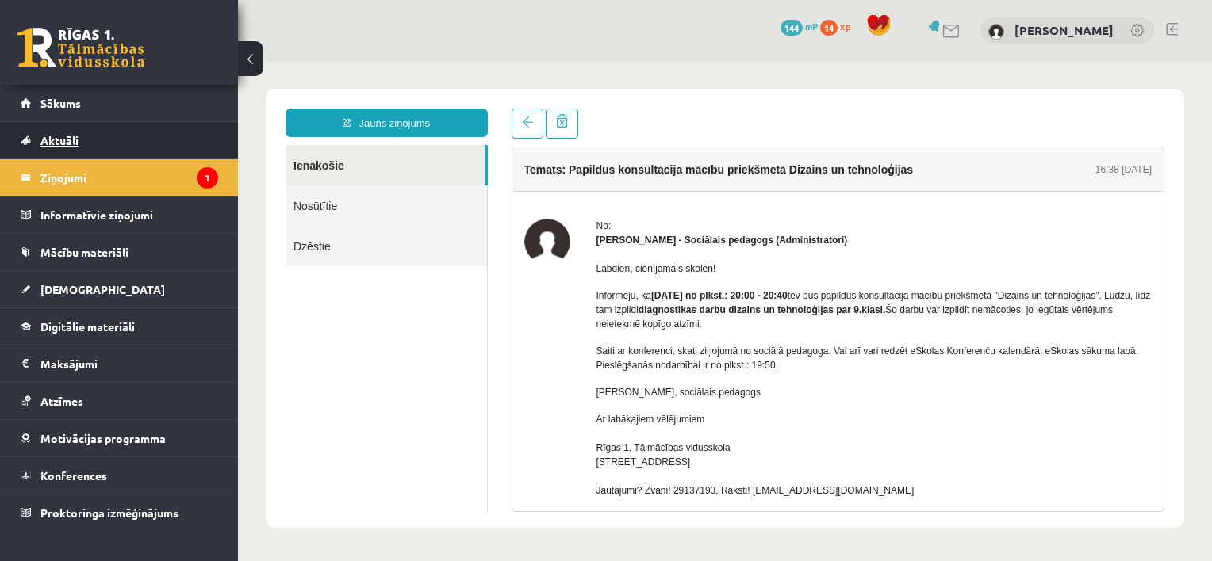
click at [69, 146] on span "Aktuāli" at bounding box center [59, 140] width 38 height 14
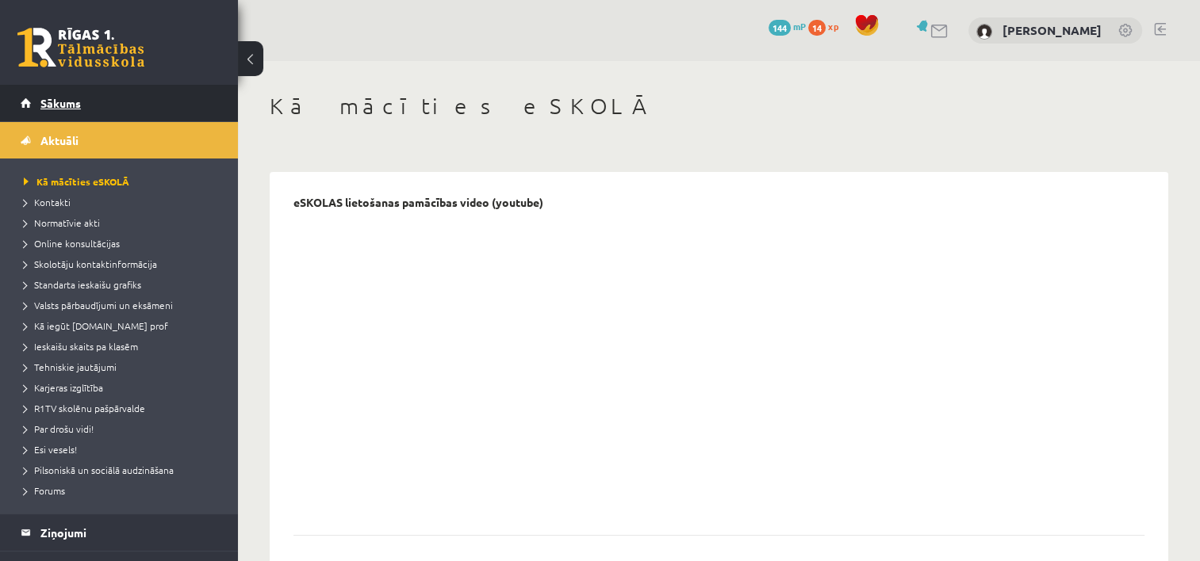
click at [73, 105] on span "Sākums" at bounding box center [60, 103] width 40 height 14
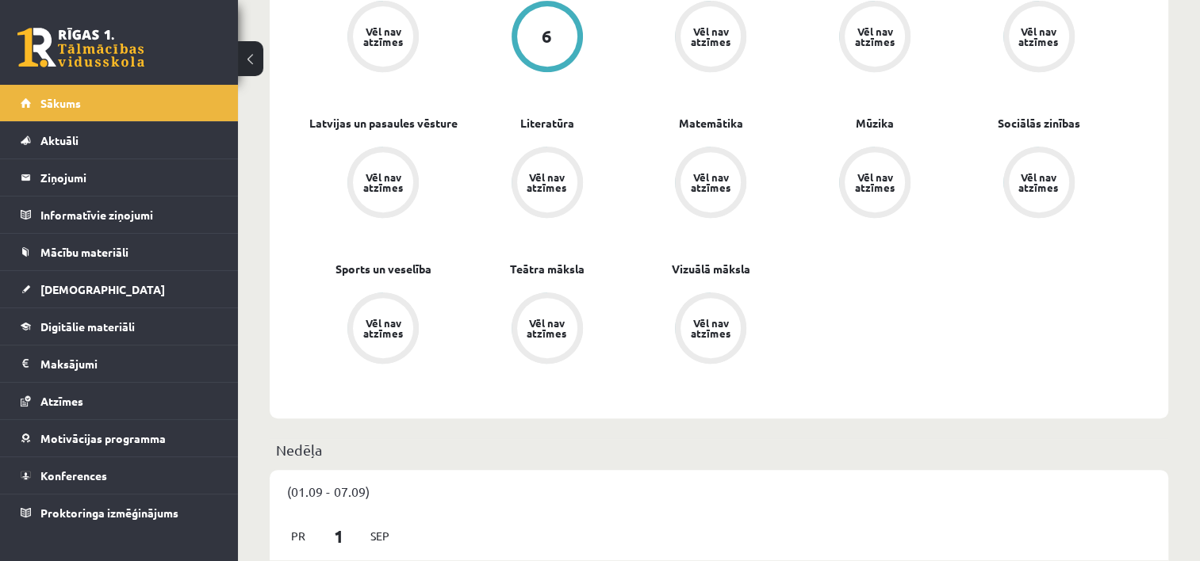
scroll to position [714, 0]
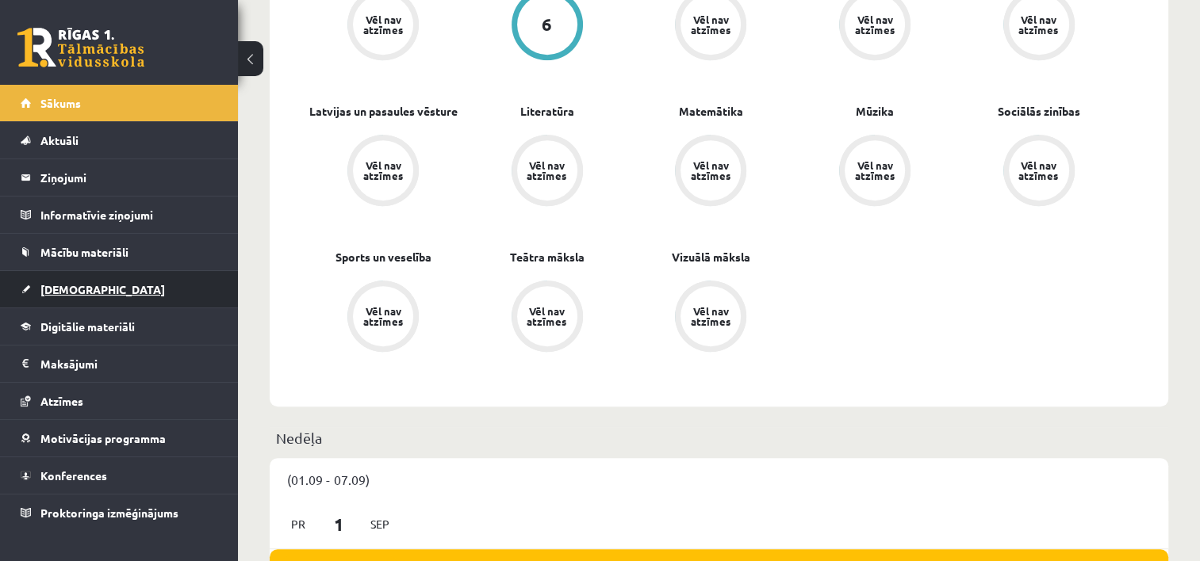
click at [67, 289] on span "[DEMOGRAPHIC_DATA]" at bounding box center [102, 289] width 124 height 14
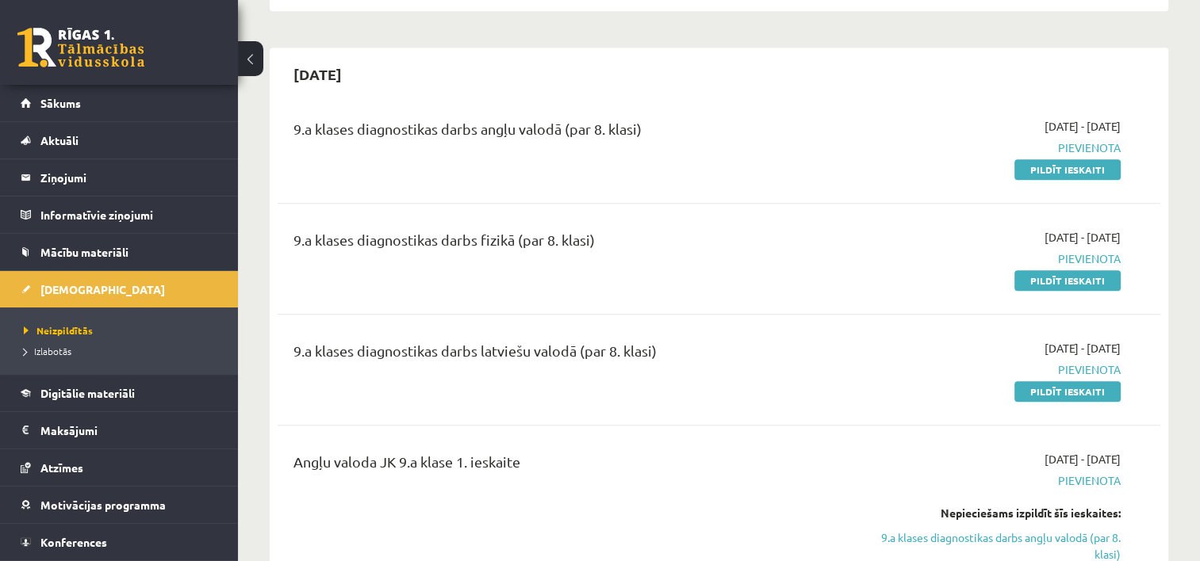
scroll to position [1269, 0]
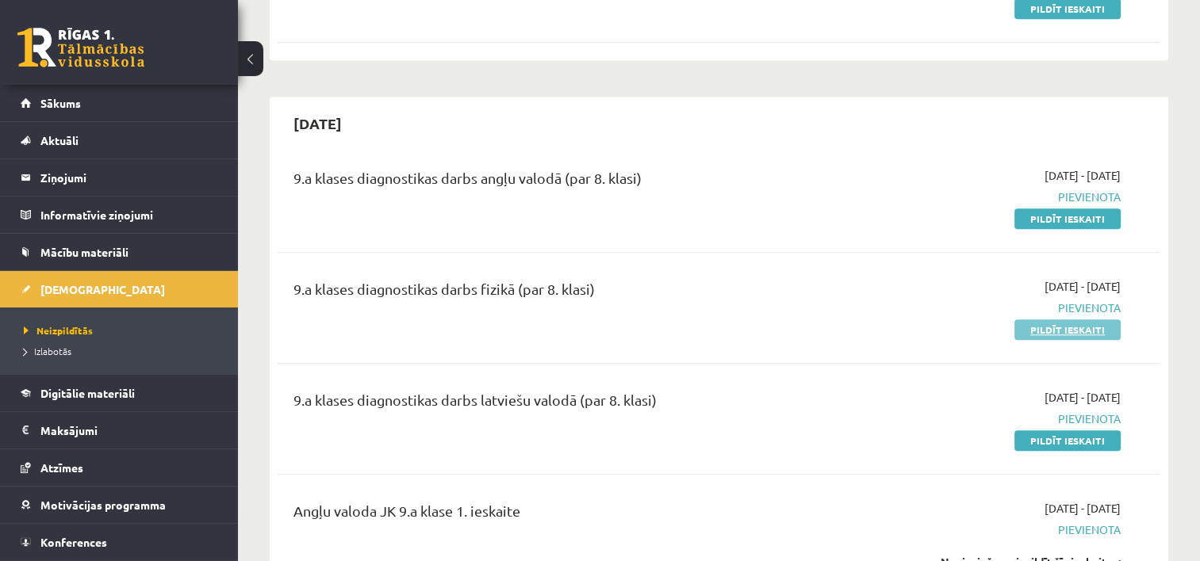
click at [1063, 332] on link "Pildīt ieskaiti" at bounding box center [1067, 330] width 106 height 21
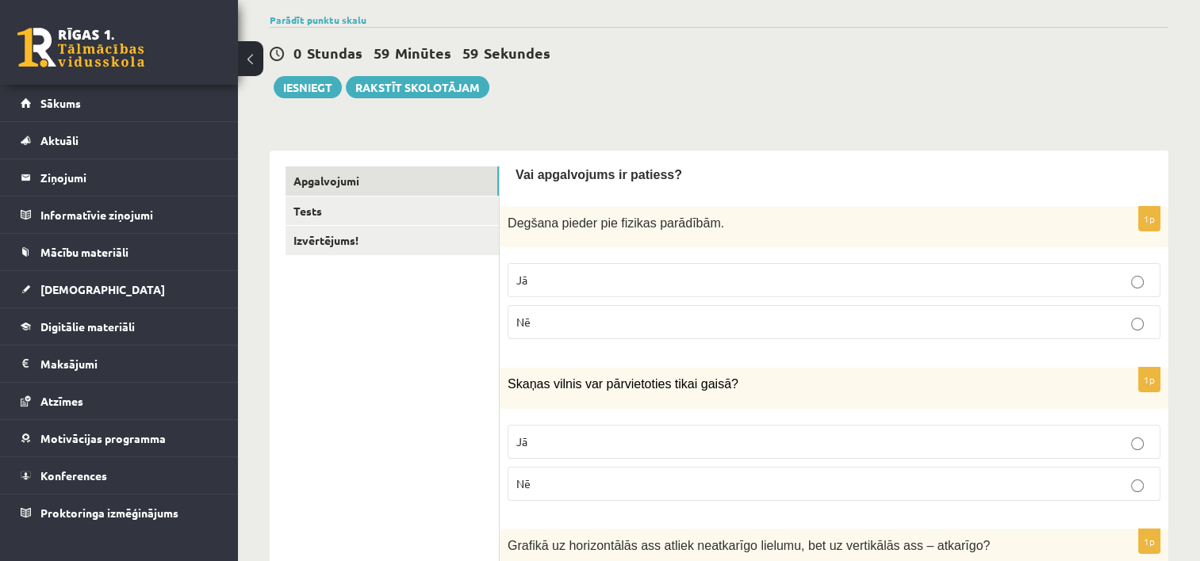
scroll to position [159, 0]
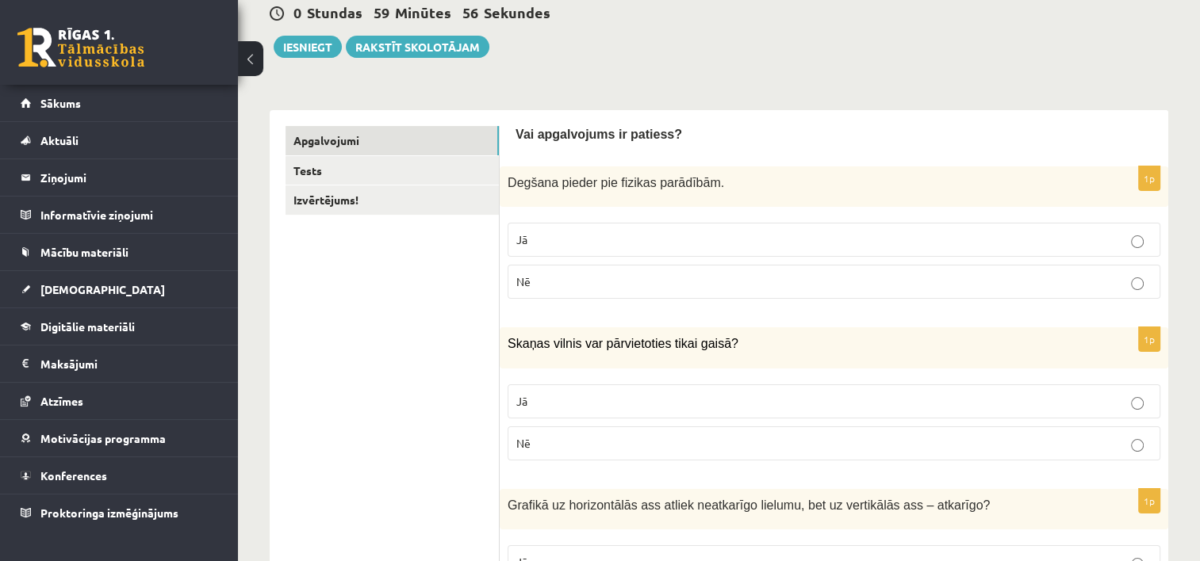
click at [749, 241] on p "Jā" at bounding box center [833, 240] width 635 height 17
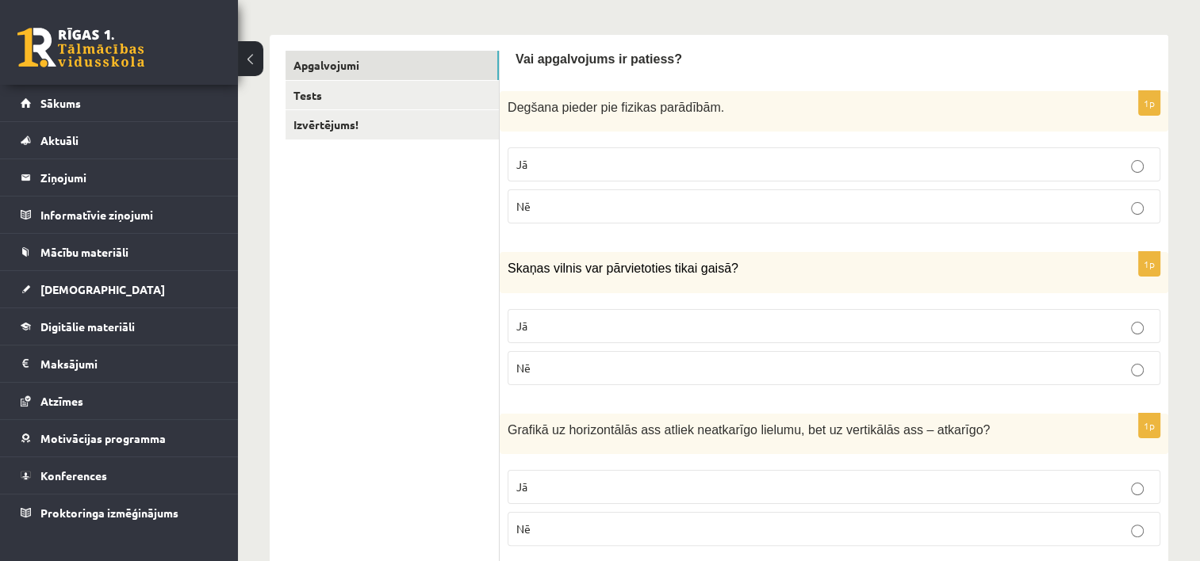
scroll to position [238, 0]
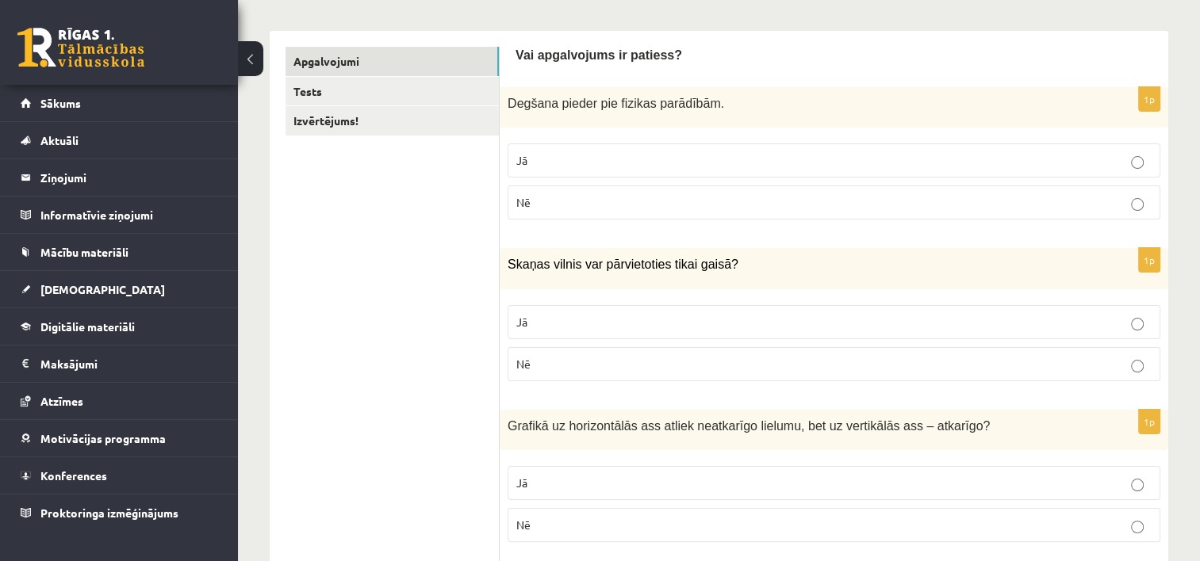
click at [679, 320] on p "Jā" at bounding box center [833, 322] width 635 height 17
click at [677, 358] on p "Nē" at bounding box center [833, 364] width 635 height 17
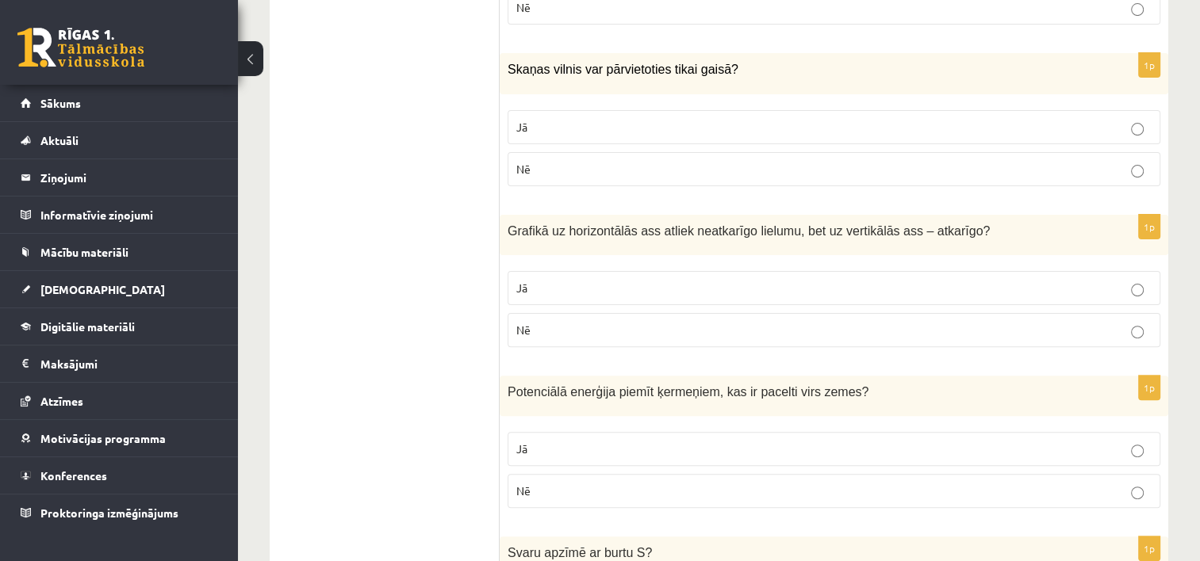
scroll to position [396, 0]
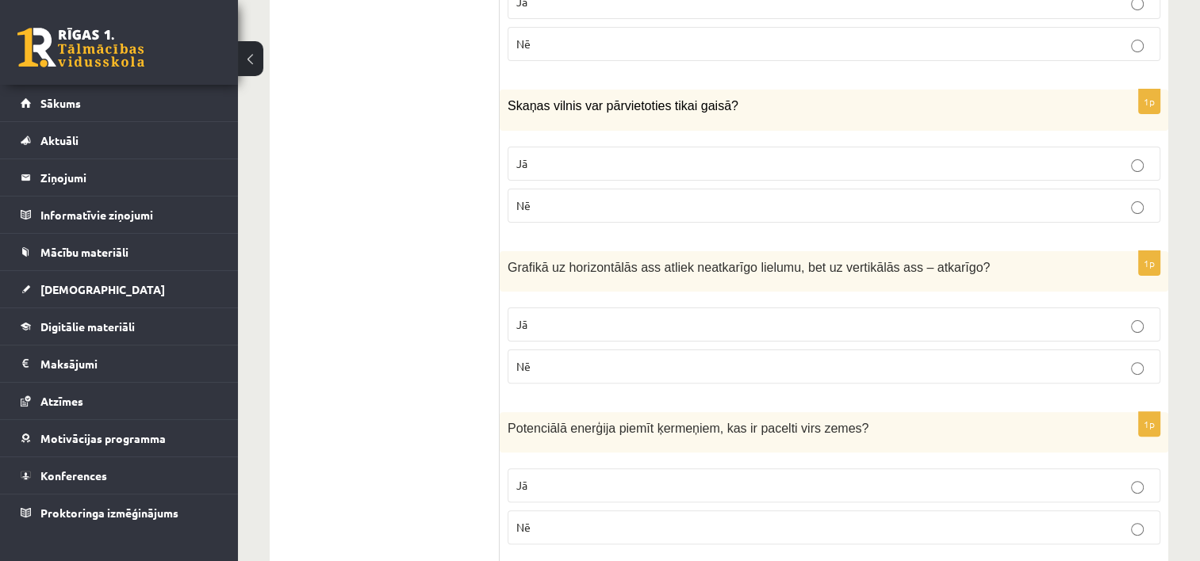
click at [916, 324] on p "Jā" at bounding box center [833, 324] width 635 height 17
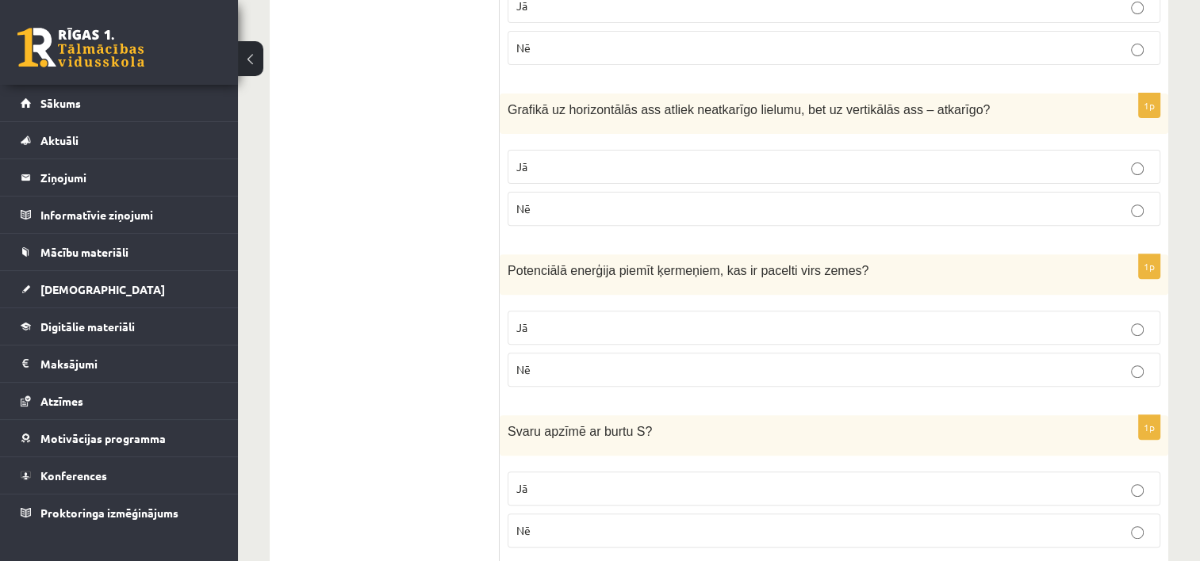
scroll to position [555, 0]
click at [802, 321] on p "Jā" at bounding box center [833, 327] width 635 height 17
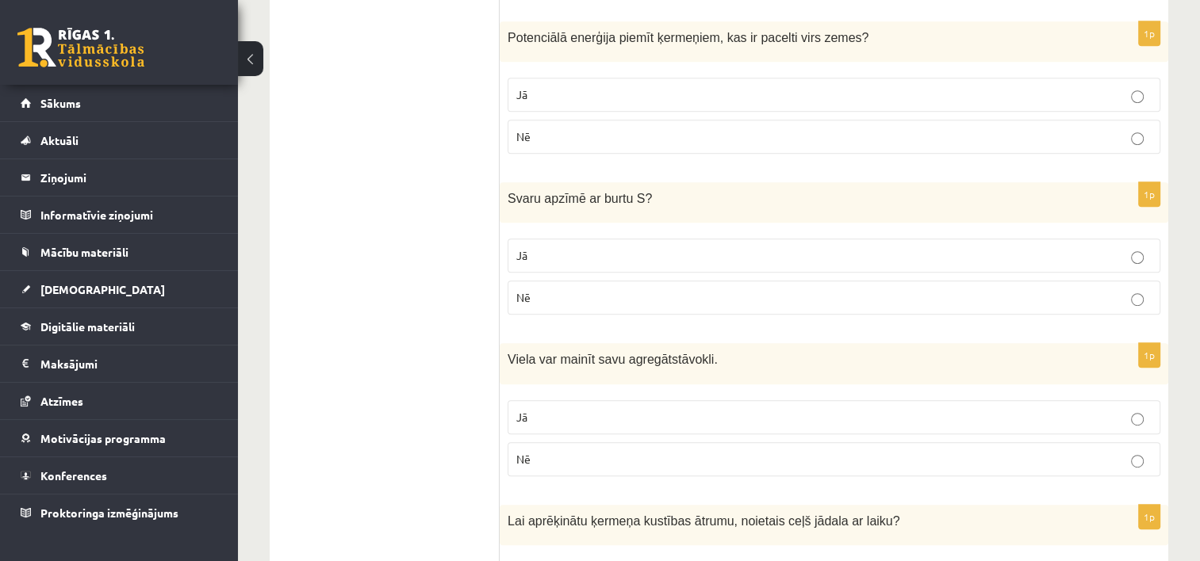
scroll to position [793, 0]
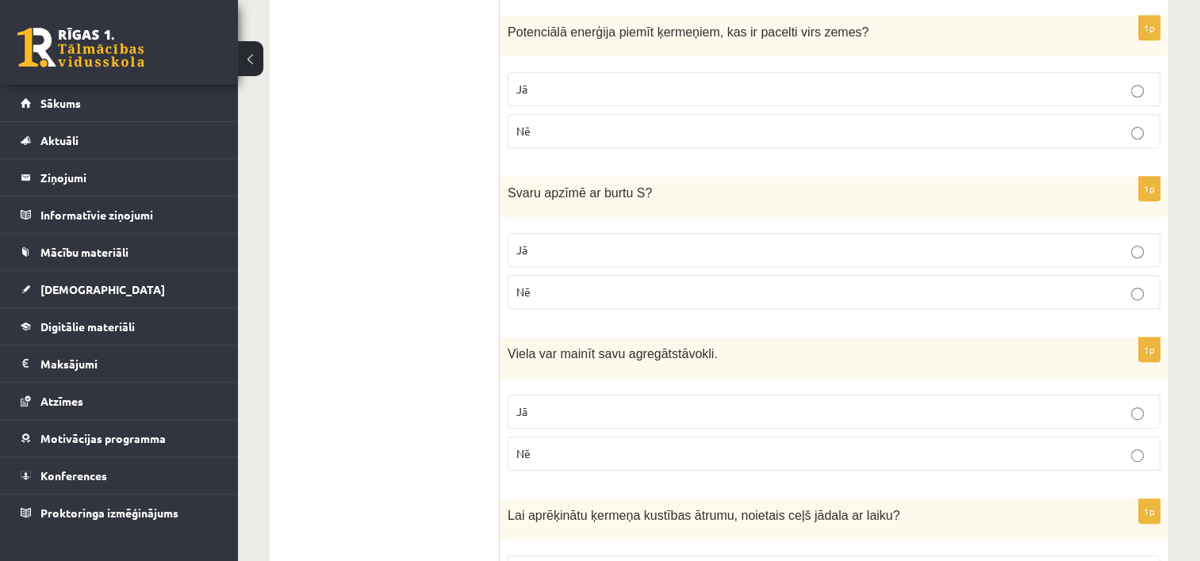
click at [758, 276] on label "Nē" at bounding box center [834, 292] width 653 height 34
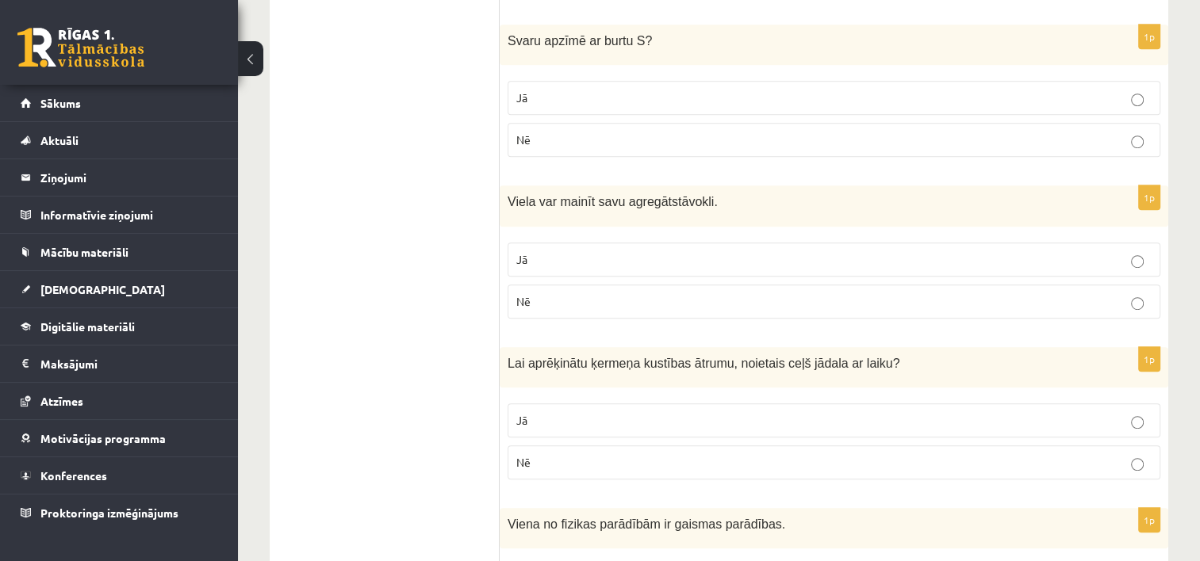
scroll to position [952, 0]
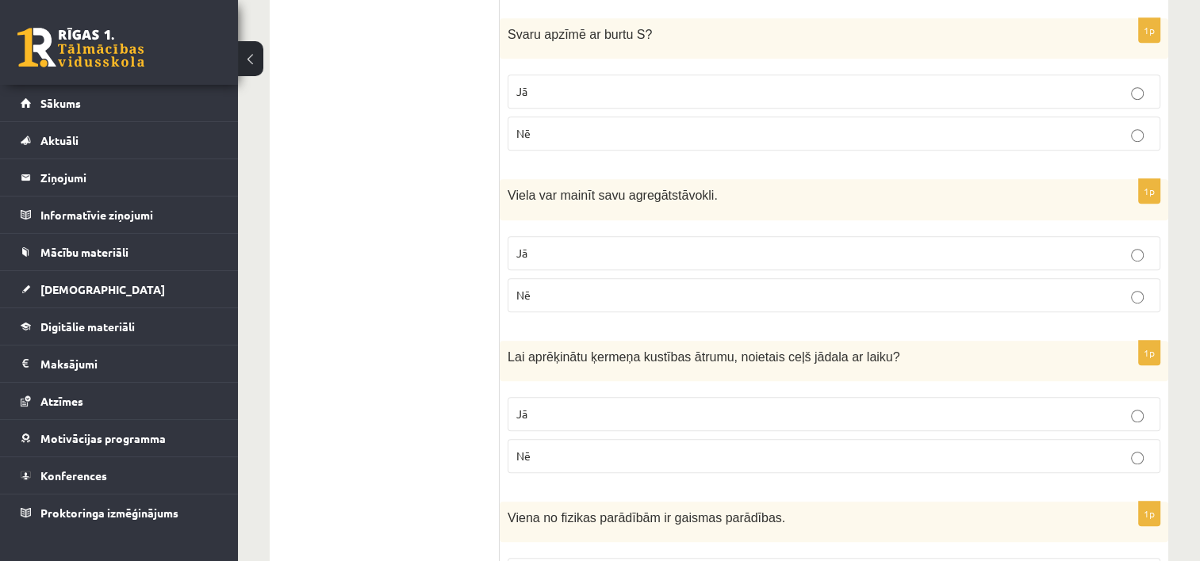
click at [761, 237] on label "Jā" at bounding box center [834, 253] width 653 height 34
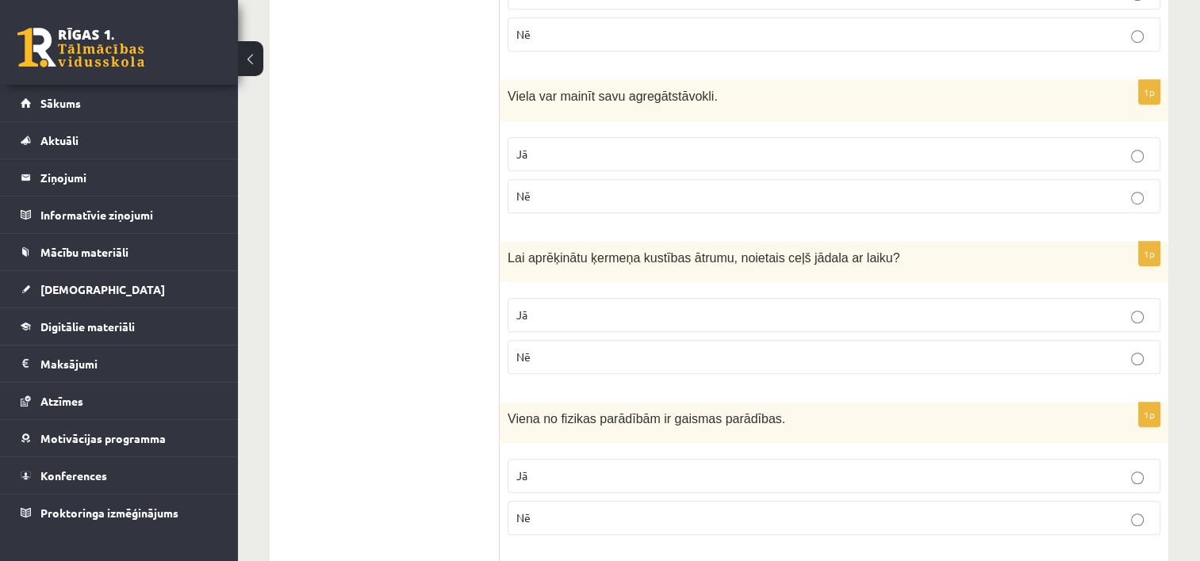
scroll to position [1110, 0]
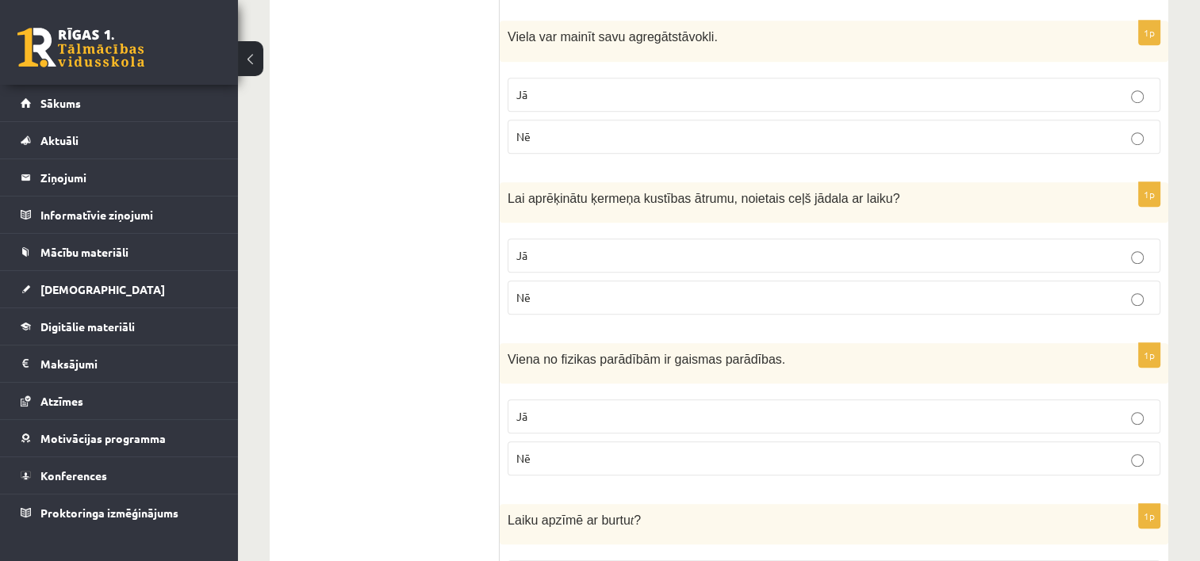
click at [770, 247] on p "Jā" at bounding box center [833, 255] width 635 height 17
click at [742, 250] on p "Jā" at bounding box center [833, 255] width 635 height 17
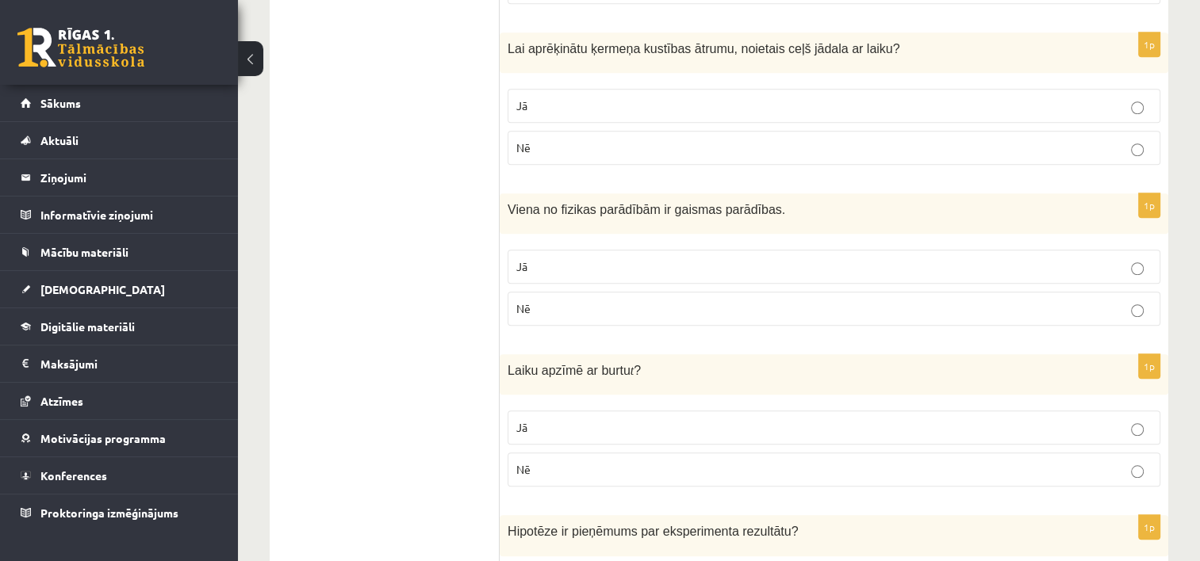
scroll to position [1269, 0]
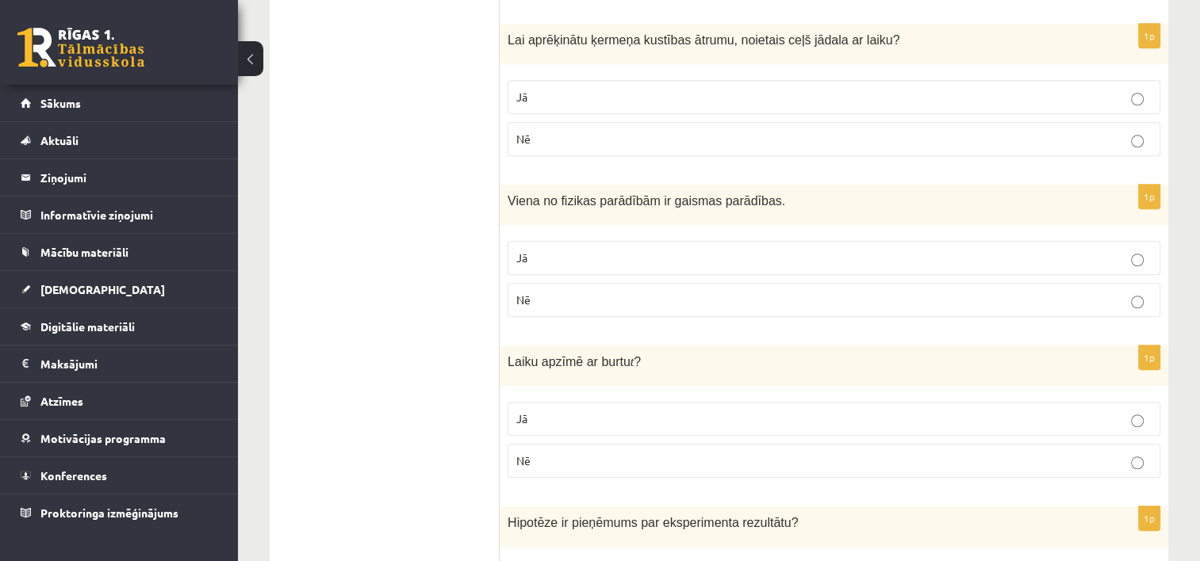
click at [753, 250] on p "Jā" at bounding box center [833, 258] width 635 height 17
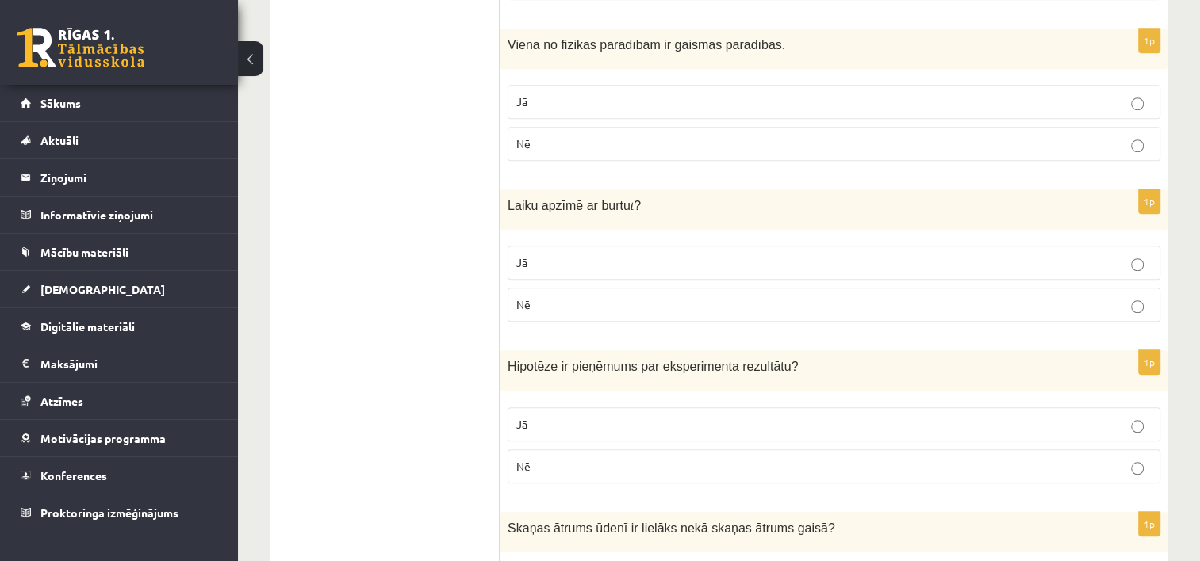
scroll to position [1427, 0]
click at [753, 252] on p "Jā" at bounding box center [833, 260] width 635 height 17
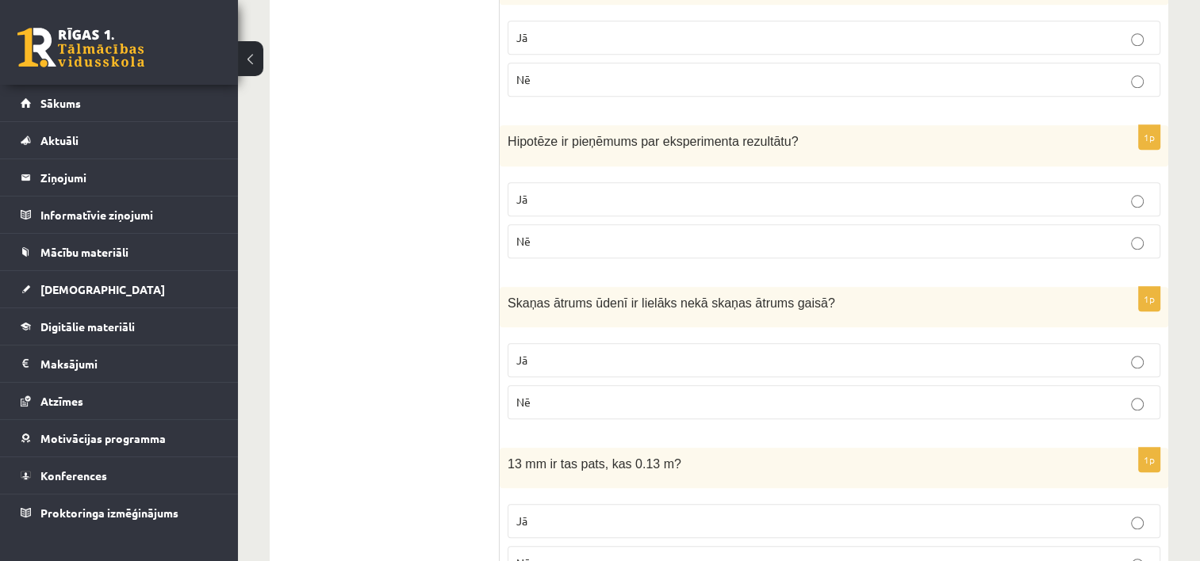
scroll to position [1653, 0]
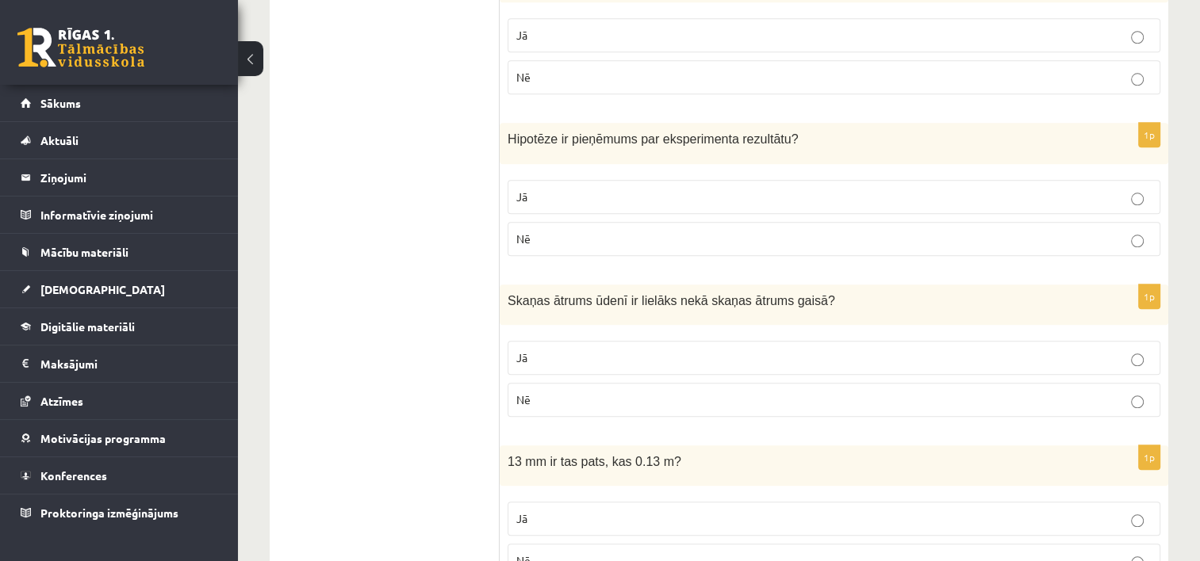
click at [703, 189] on p "Jā" at bounding box center [833, 197] width 635 height 17
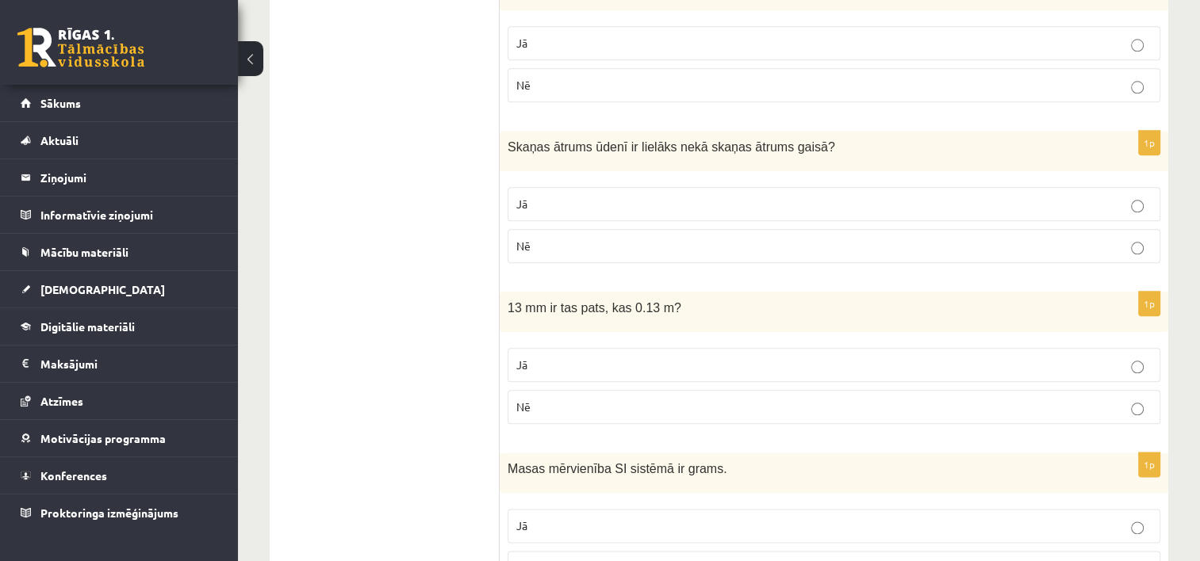
scroll to position [1811, 0]
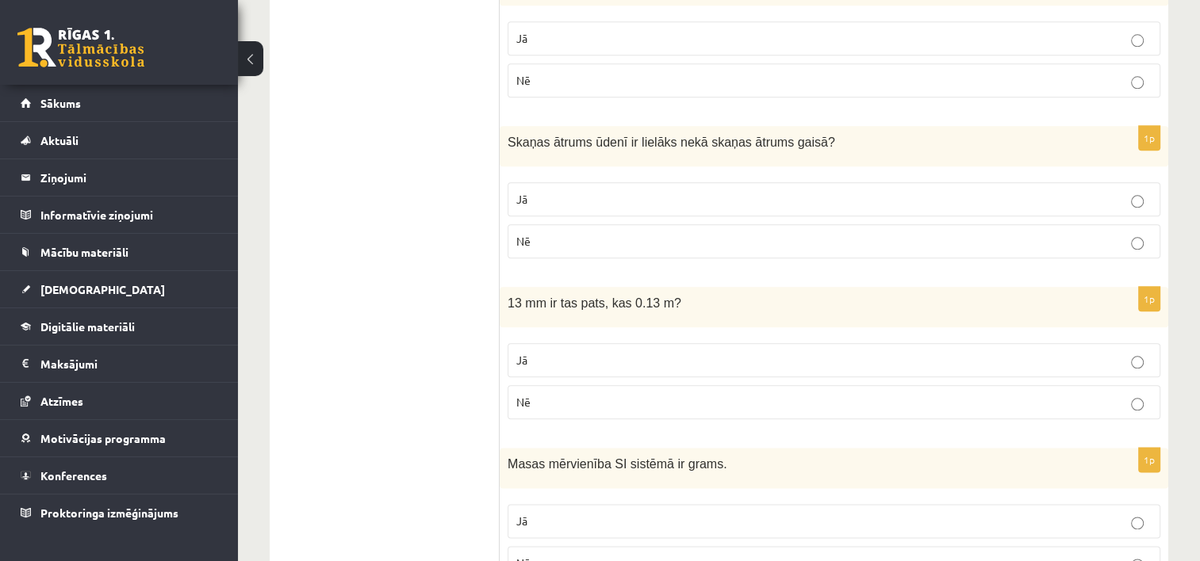
click at [748, 200] on label "Jā" at bounding box center [834, 199] width 653 height 34
click at [736, 233] on p "Nē" at bounding box center [833, 241] width 635 height 17
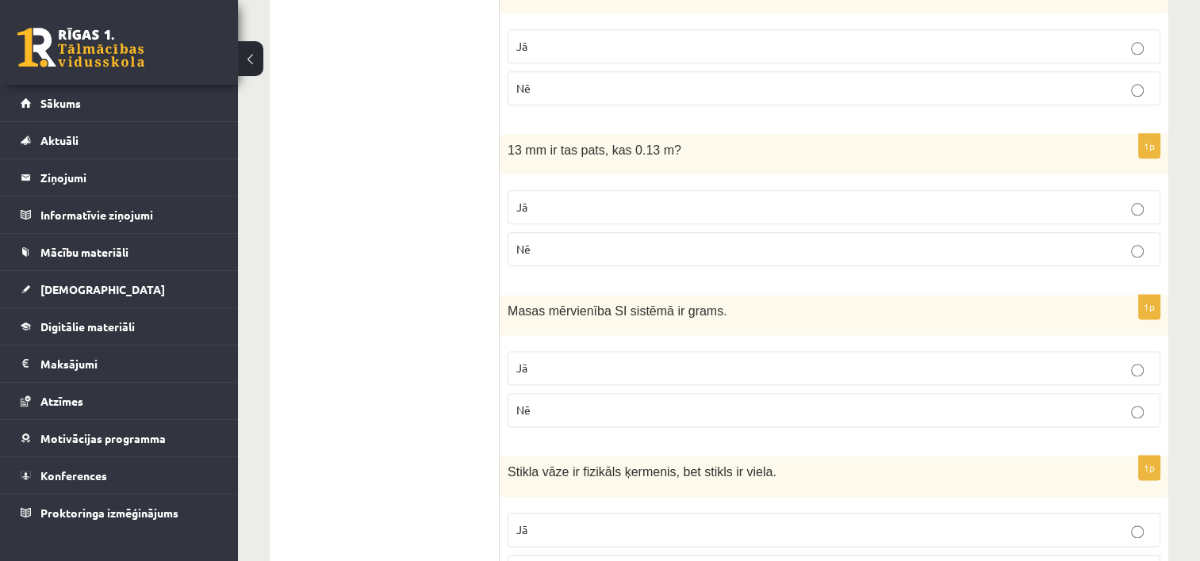
scroll to position [1970, 0]
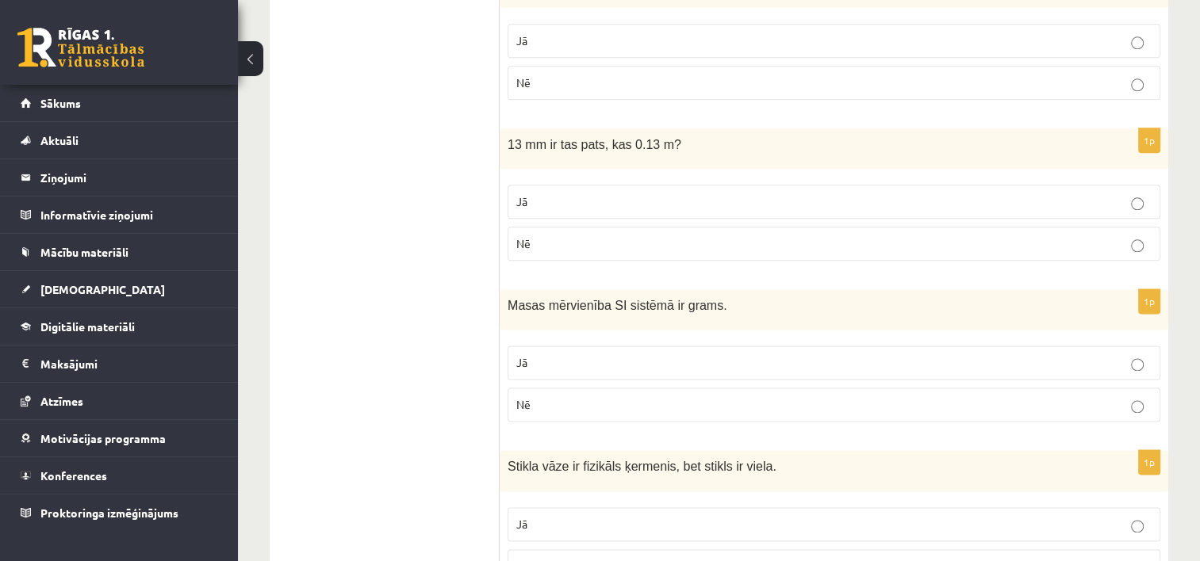
click at [672, 236] on p "Nē" at bounding box center [833, 244] width 635 height 17
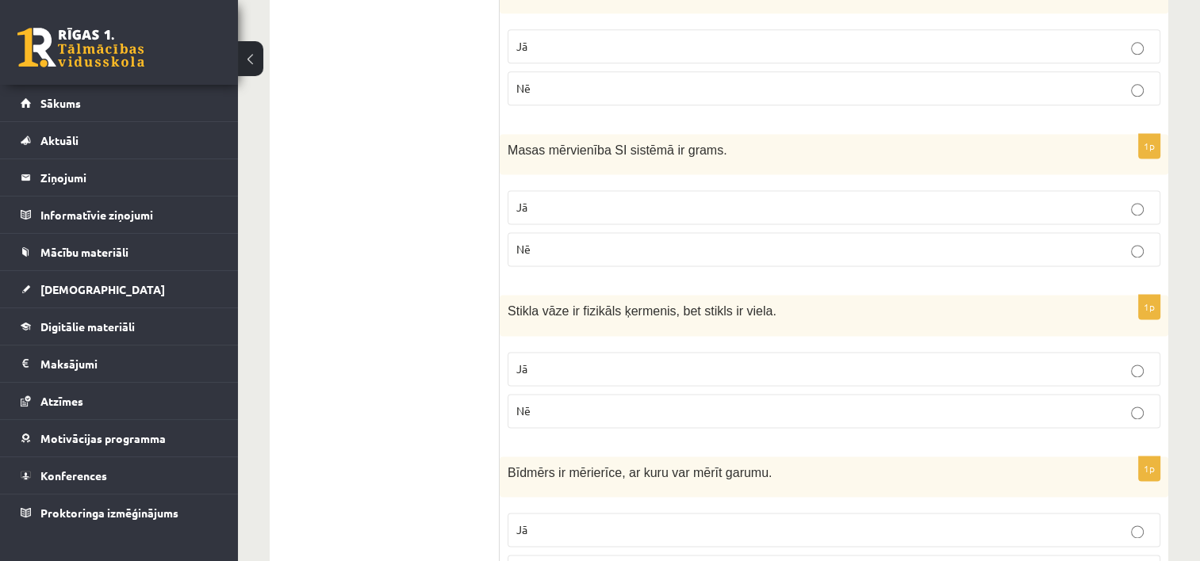
scroll to position [2128, 0]
click at [719, 229] on label "Nē" at bounding box center [834, 246] width 653 height 34
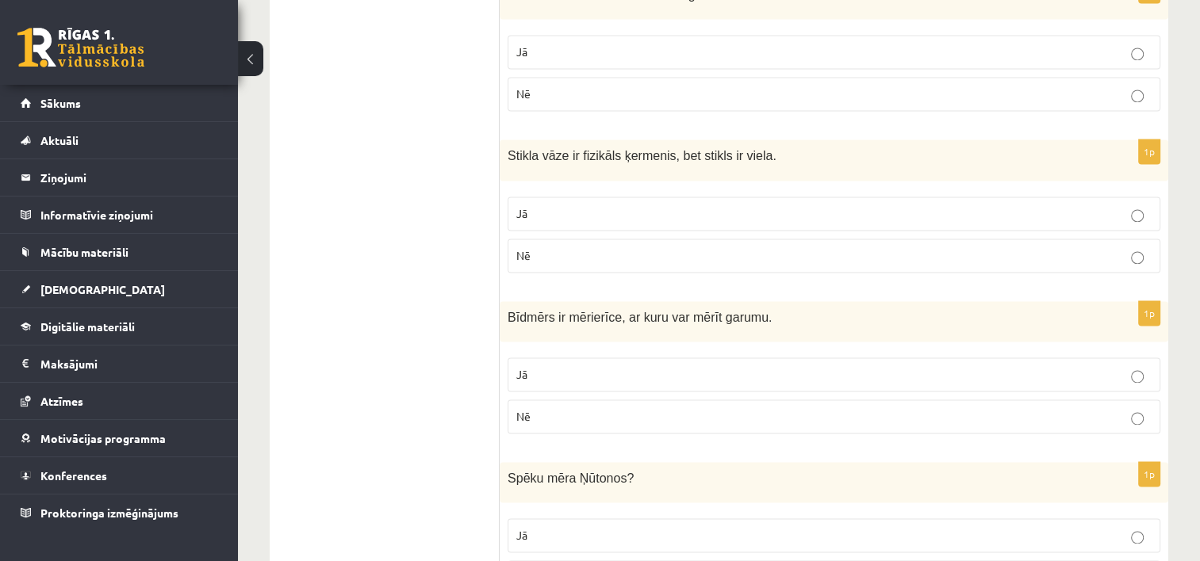
scroll to position [2287, 0]
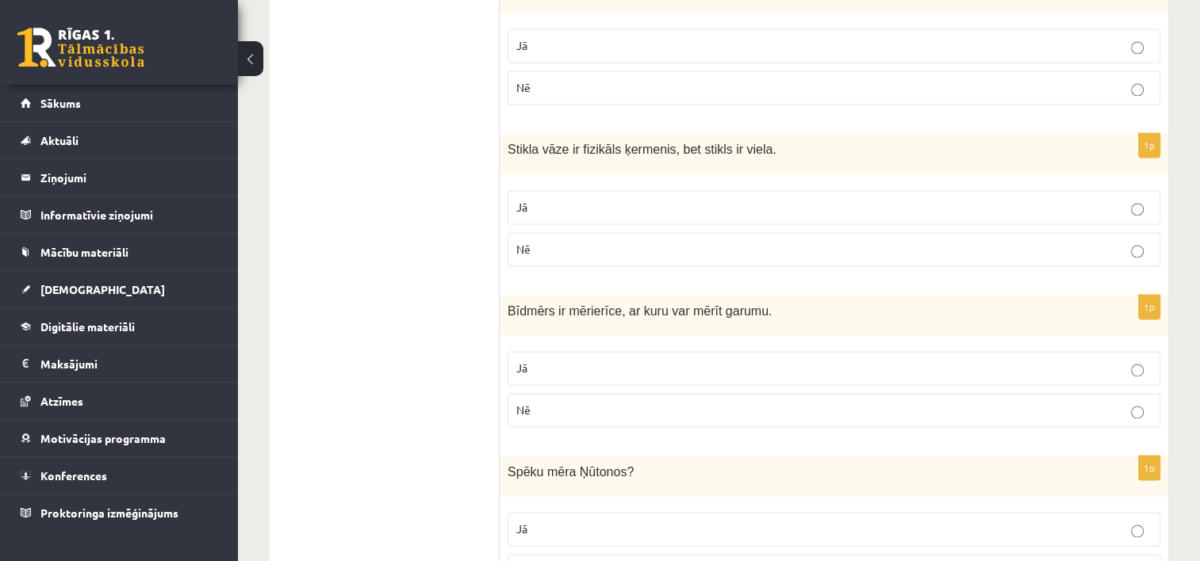
click at [736, 199] on p "Jā" at bounding box center [833, 207] width 635 height 17
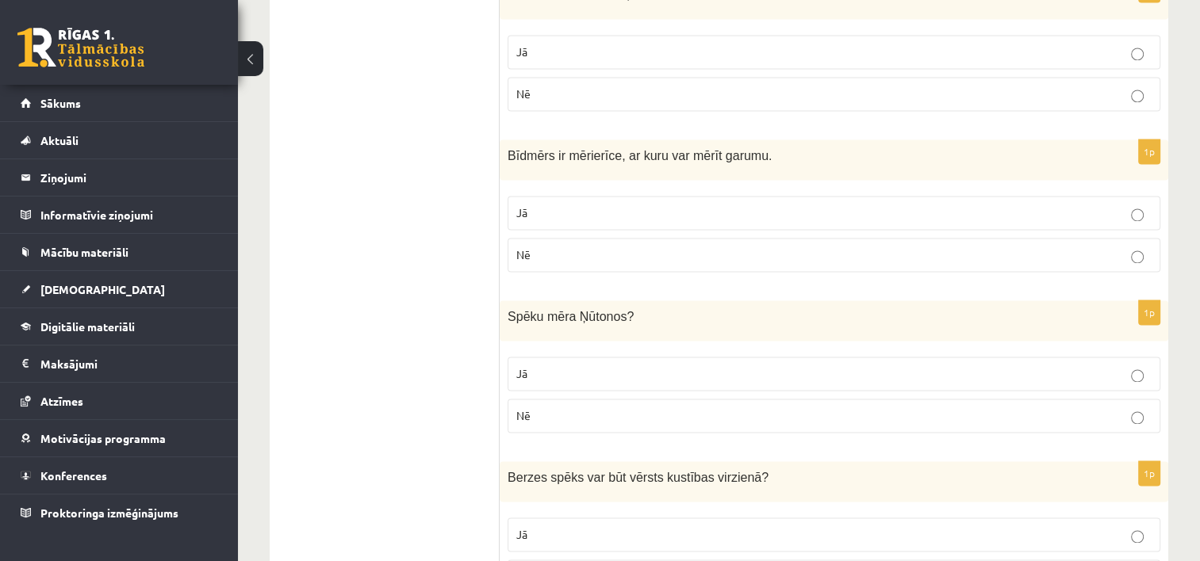
scroll to position [2446, 0]
click at [777, 201] on p "Jā" at bounding box center [833, 209] width 635 height 17
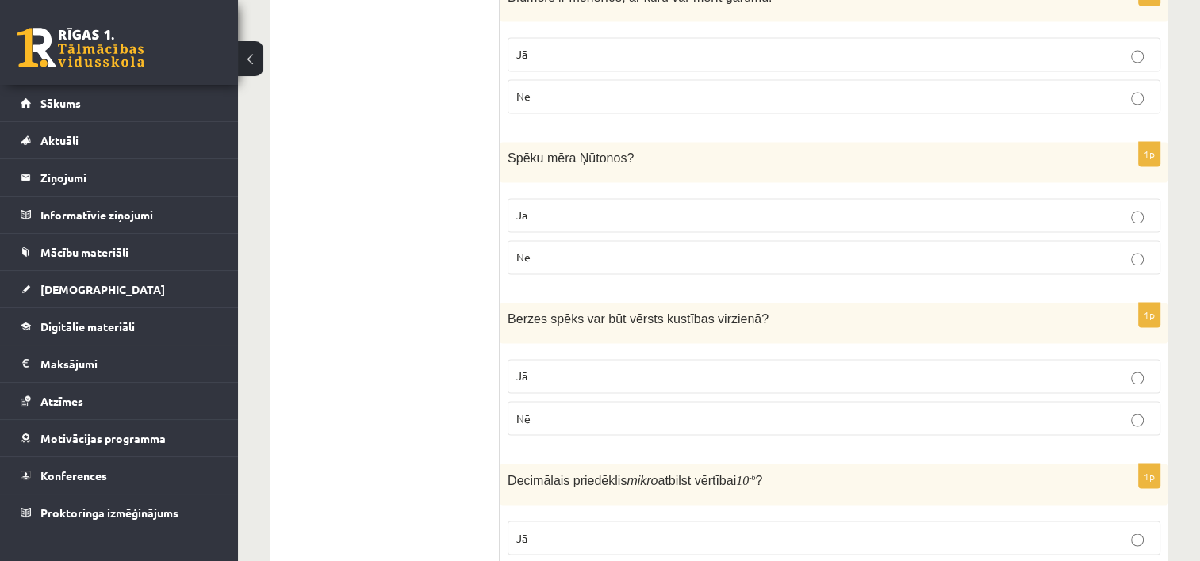
scroll to position [2604, 0]
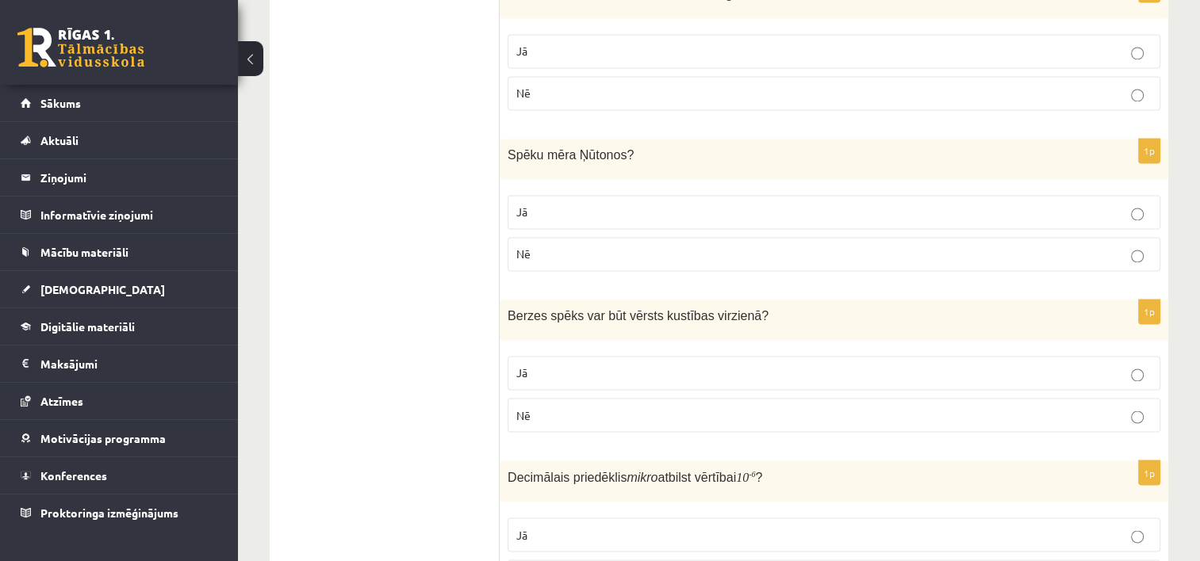
click at [749, 204] on p "Jā" at bounding box center [833, 212] width 635 height 17
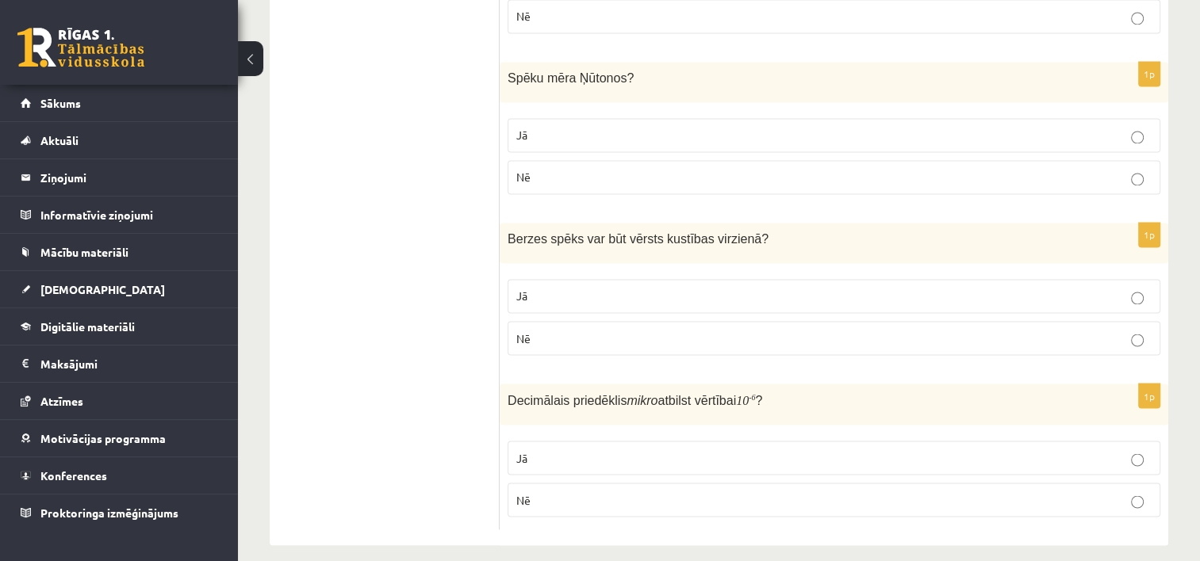
scroll to position [2683, 0]
click at [710, 333] on label "Nē" at bounding box center [834, 336] width 653 height 34
click at [790, 447] on p "Jā" at bounding box center [833, 455] width 635 height 17
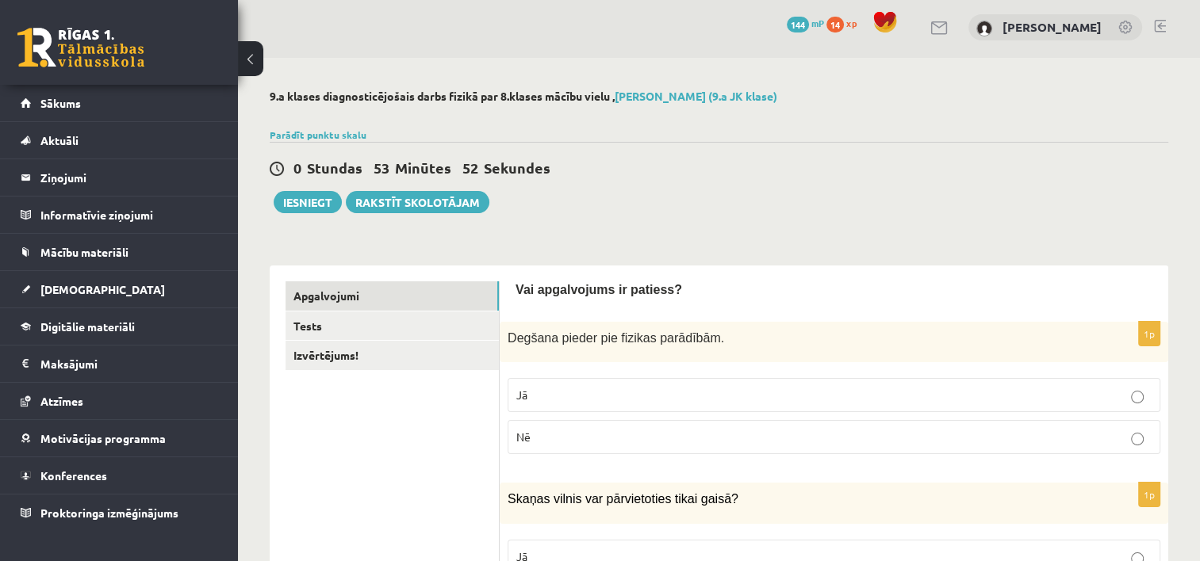
scroll to position [0, 0]
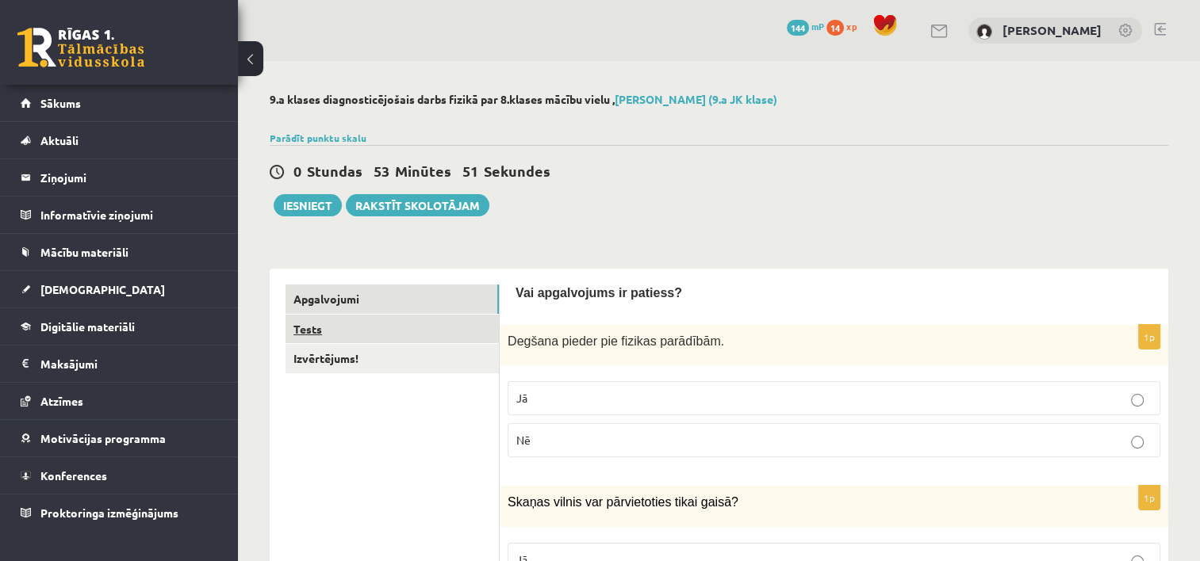
click at [316, 335] on link "Tests" at bounding box center [391, 329] width 213 height 29
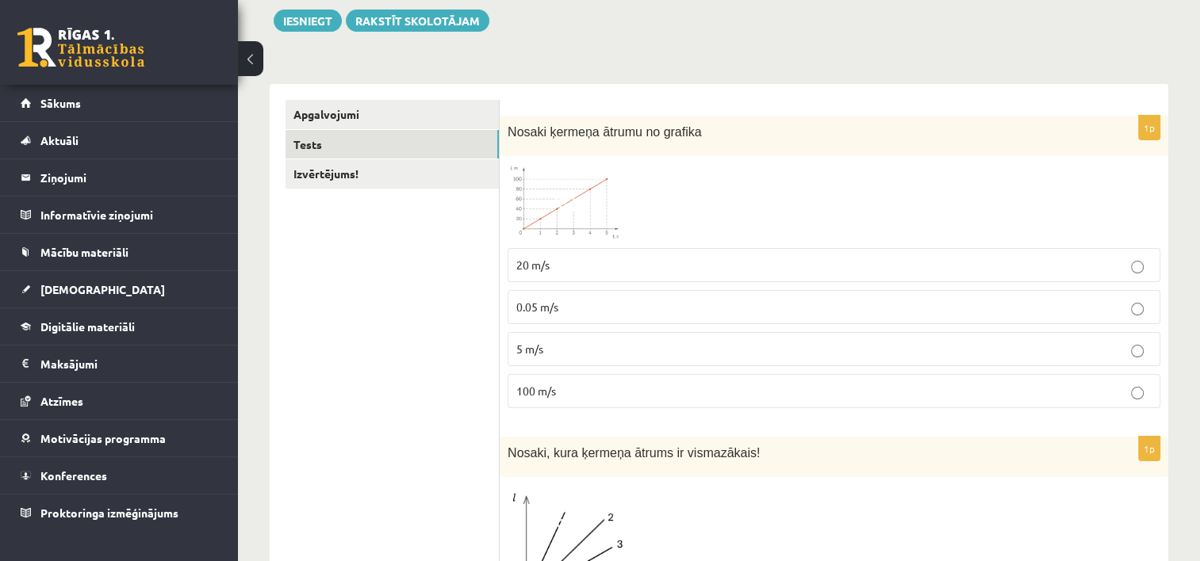
scroll to position [190, 0]
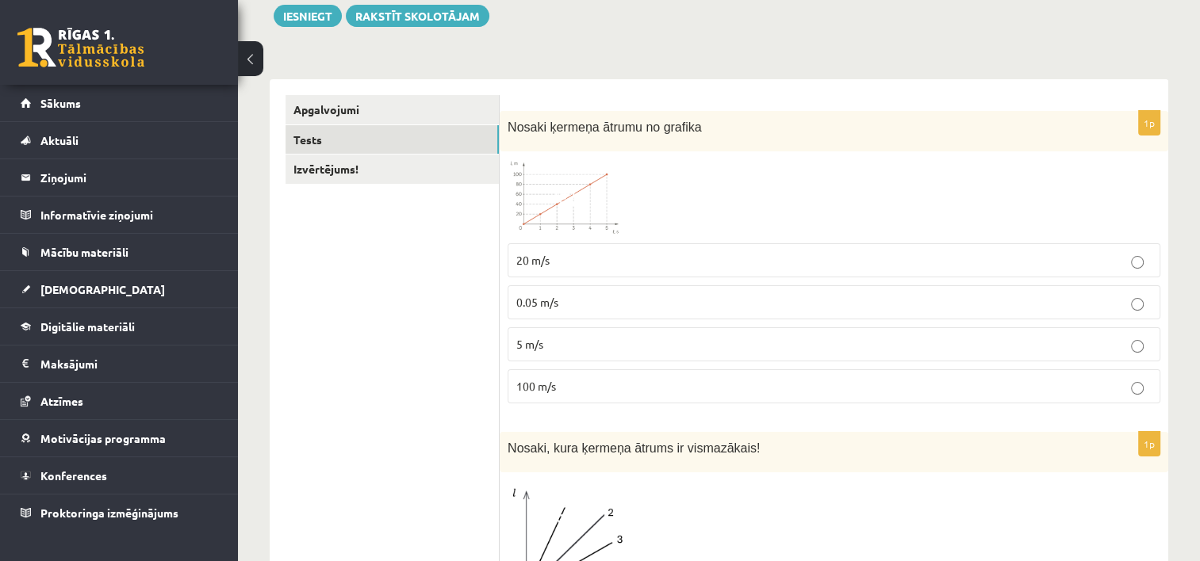
click at [568, 194] on span at bounding box center [567, 197] width 25 height 25
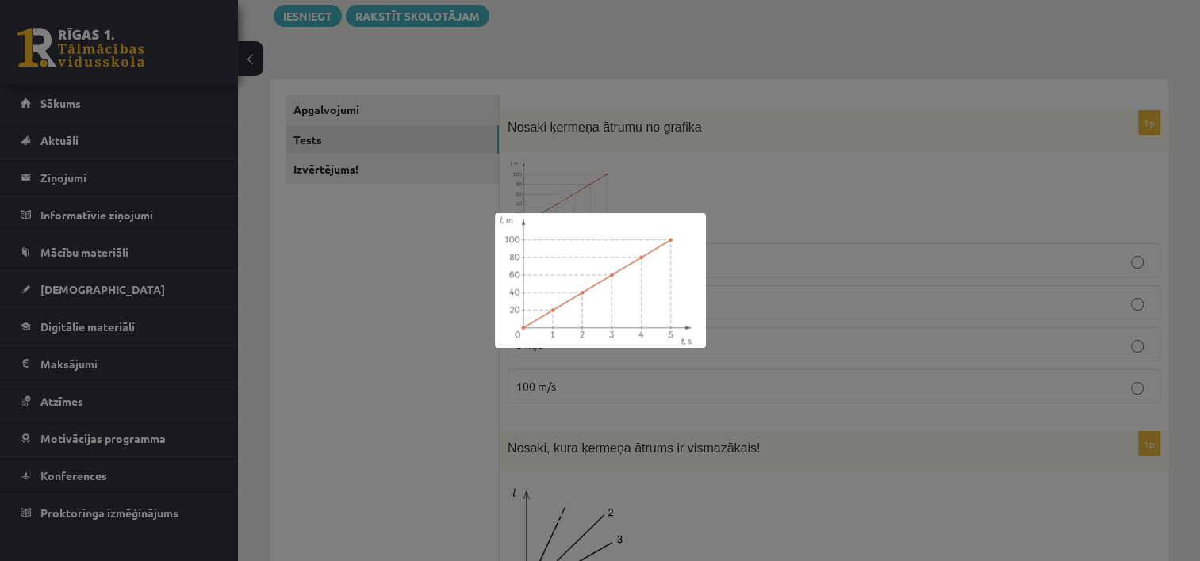
click at [742, 216] on div at bounding box center [600, 280] width 1200 height 561
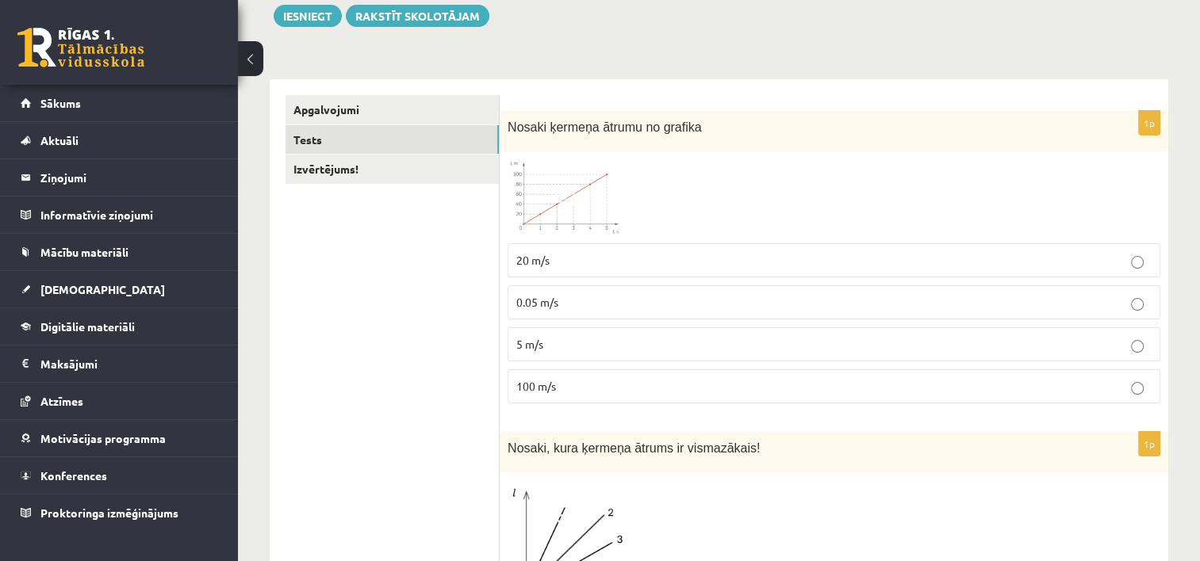
click at [564, 262] on p "20 m/s" at bounding box center [833, 260] width 635 height 17
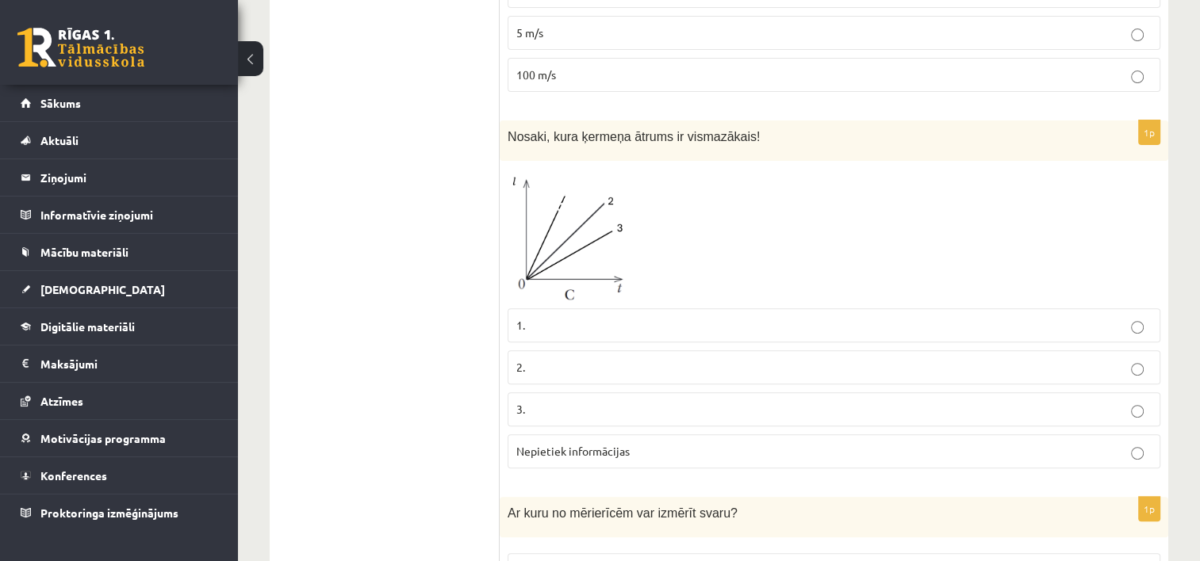
scroll to position [507, 0]
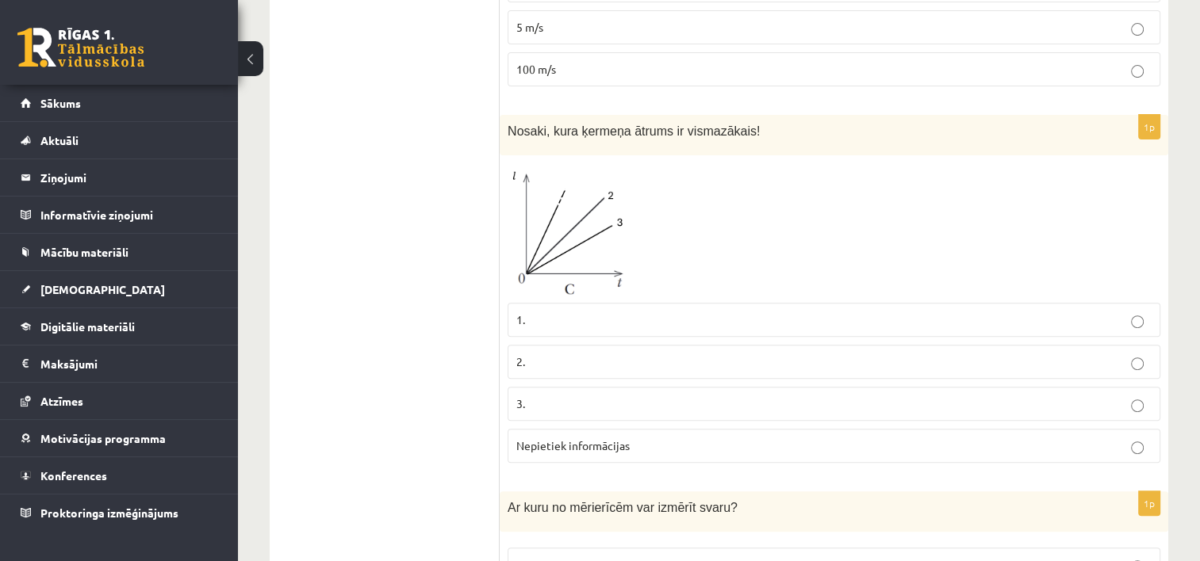
click at [586, 249] on img at bounding box center [567, 229] width 119 height 132
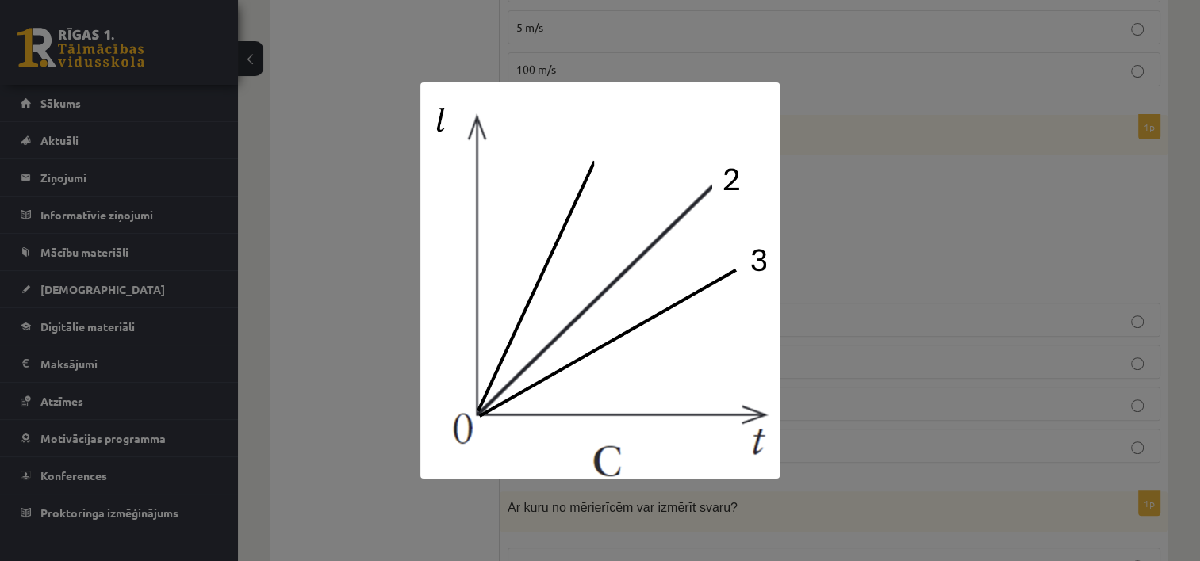
click at [822, 143] on div at bounding box center [600, 280] width 1200 height 561
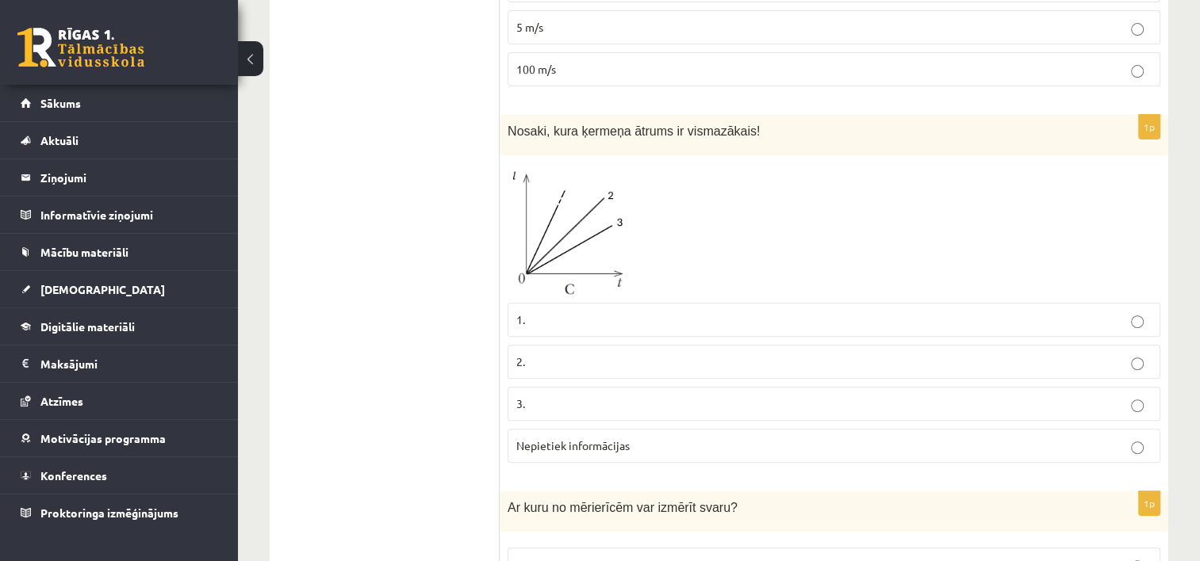
click at [706, 456] on label "Nepietiek informācijas" at bounding box center [834, 446] width 653 height 34
click at [590, 232] on img at bounding box center [567, 229] width 119 height 132
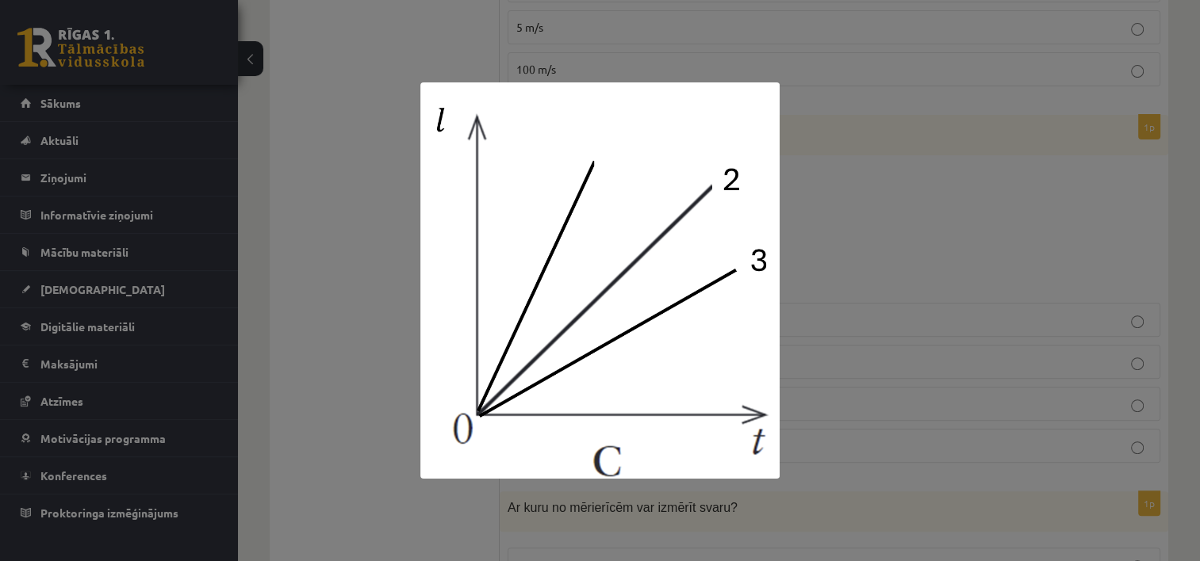
click at [884, 230] on div at bounding box center [600, 280] width 1200 height 561
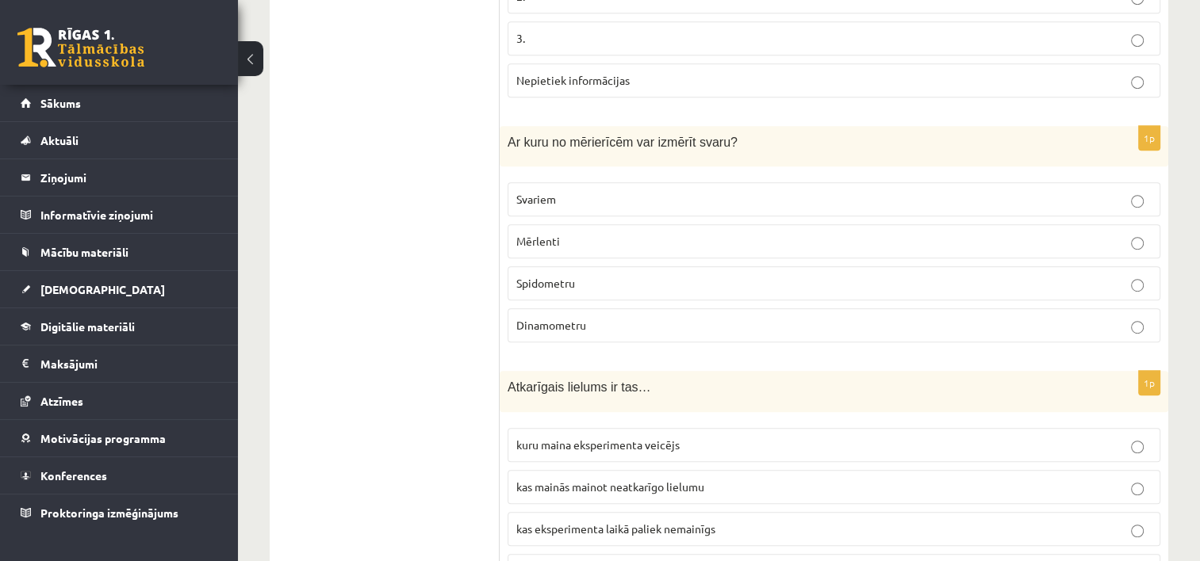
scroll to position [903, 0]
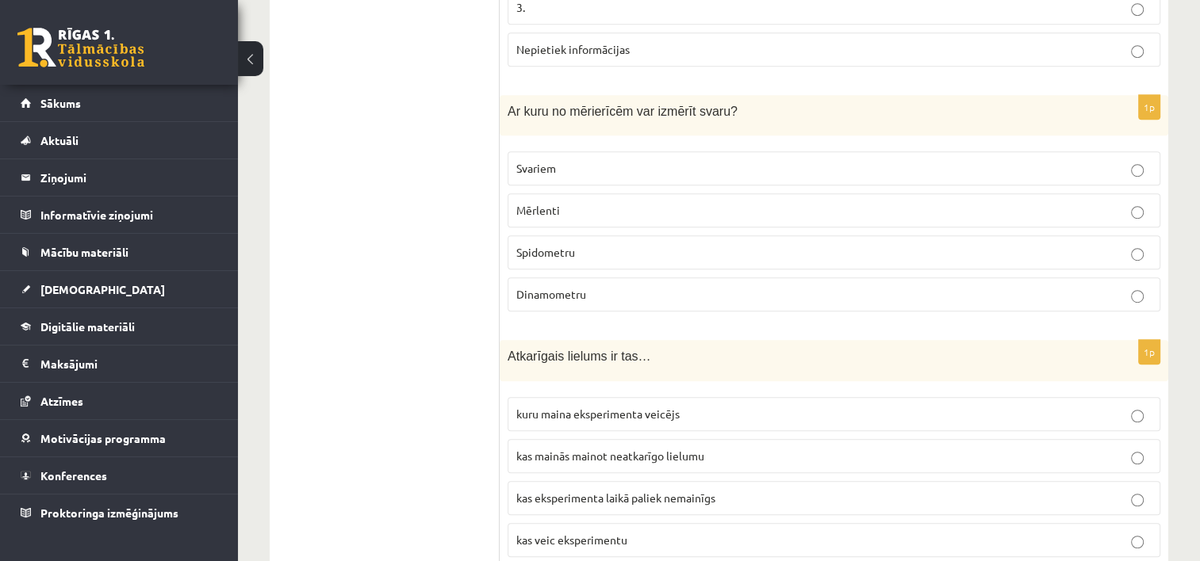
click at [584, 167] on p "Svariem" at bounding box center [833, 168] width 635 height 17
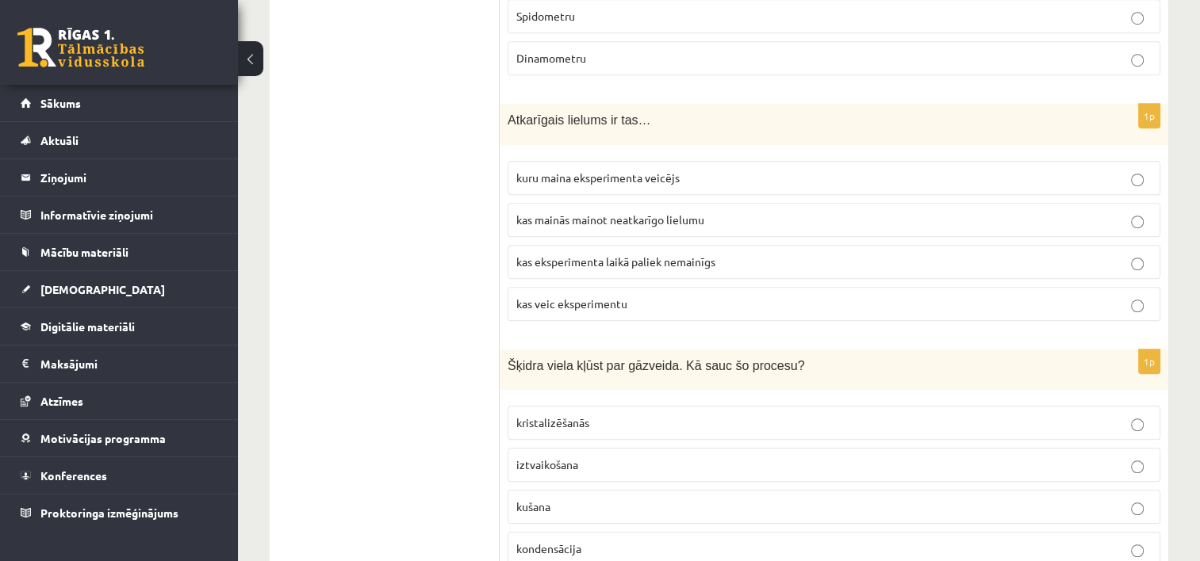
scroll to position [1141, 0]
click at [671, 211] on span "kas mainās mainot neatkarīgo lielumu" at bounding box center [610, 218] width 188 height 14
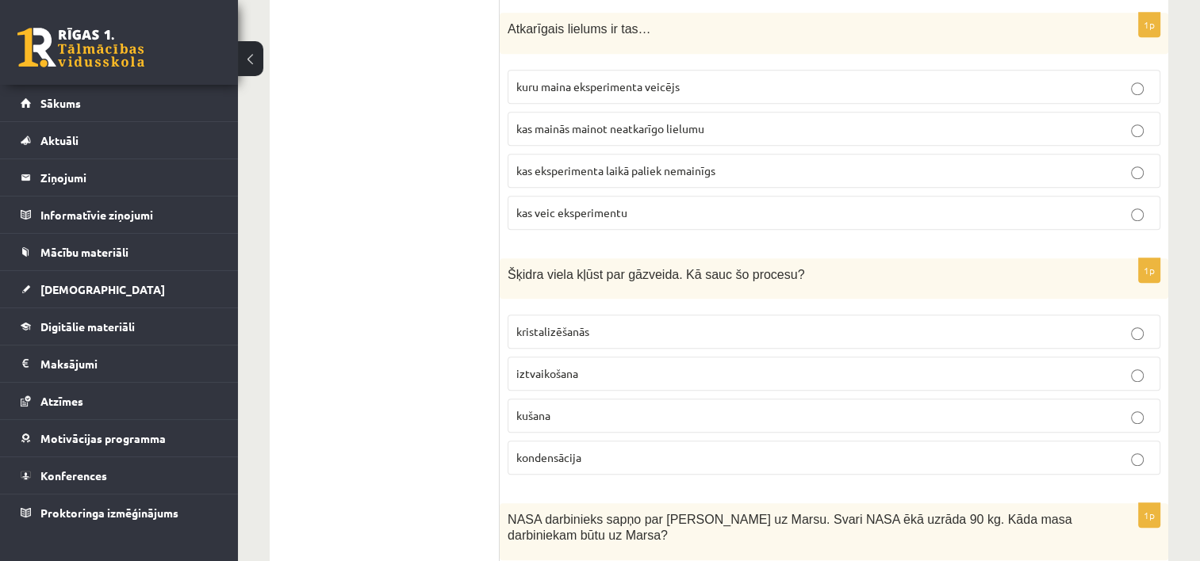
scroll to position [1300, 0]
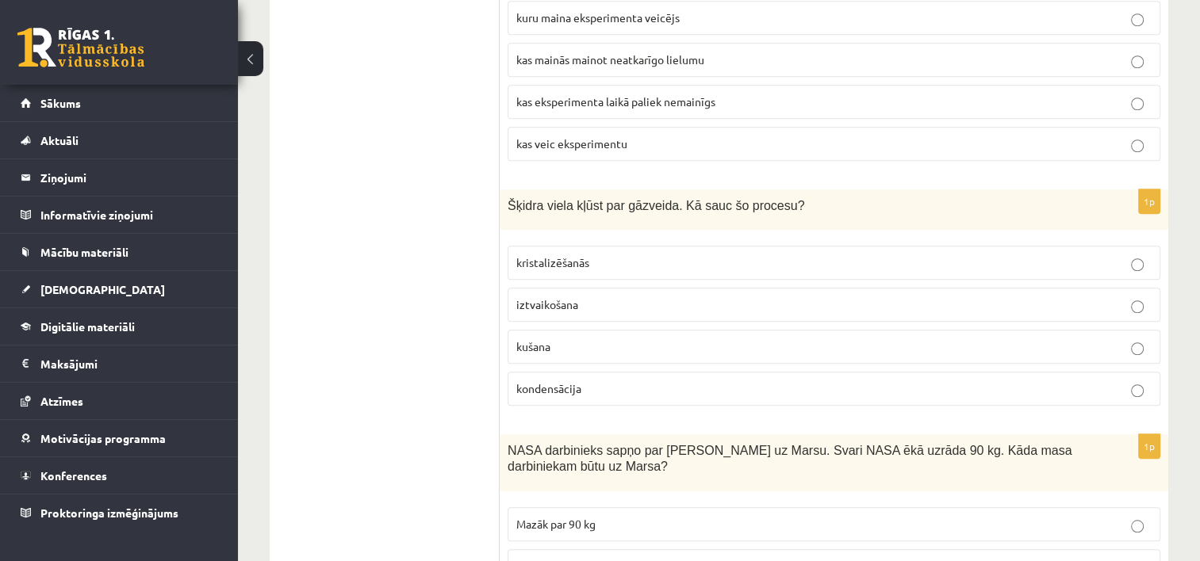
click at [699, 297] on p "iztvaikošana" at bounding box center [833, 305] width 635 height 17
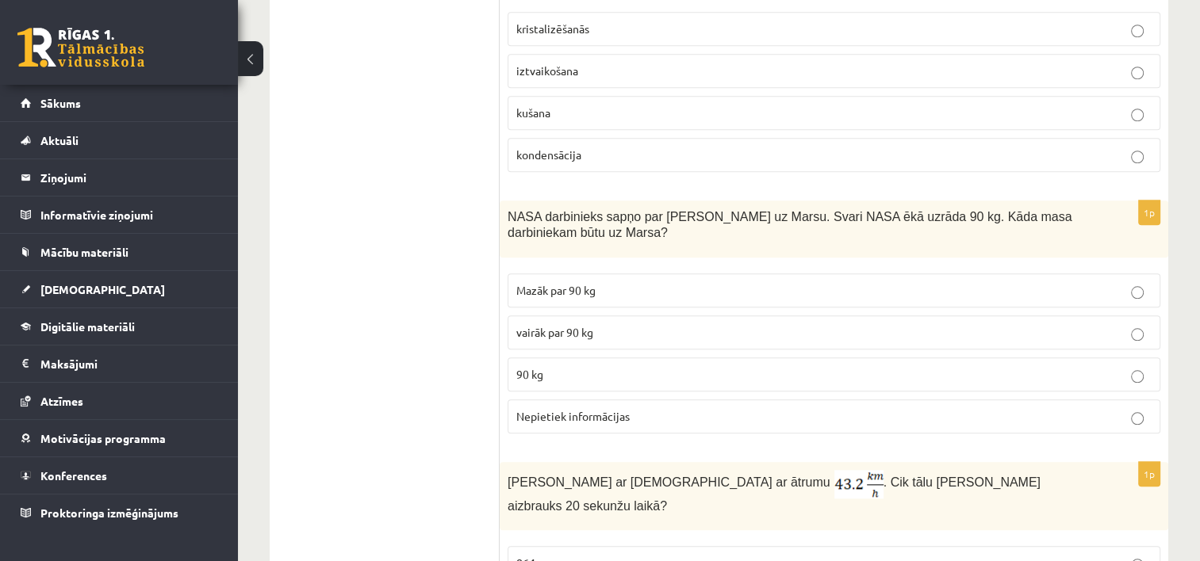
scroll to position [1538, 0]
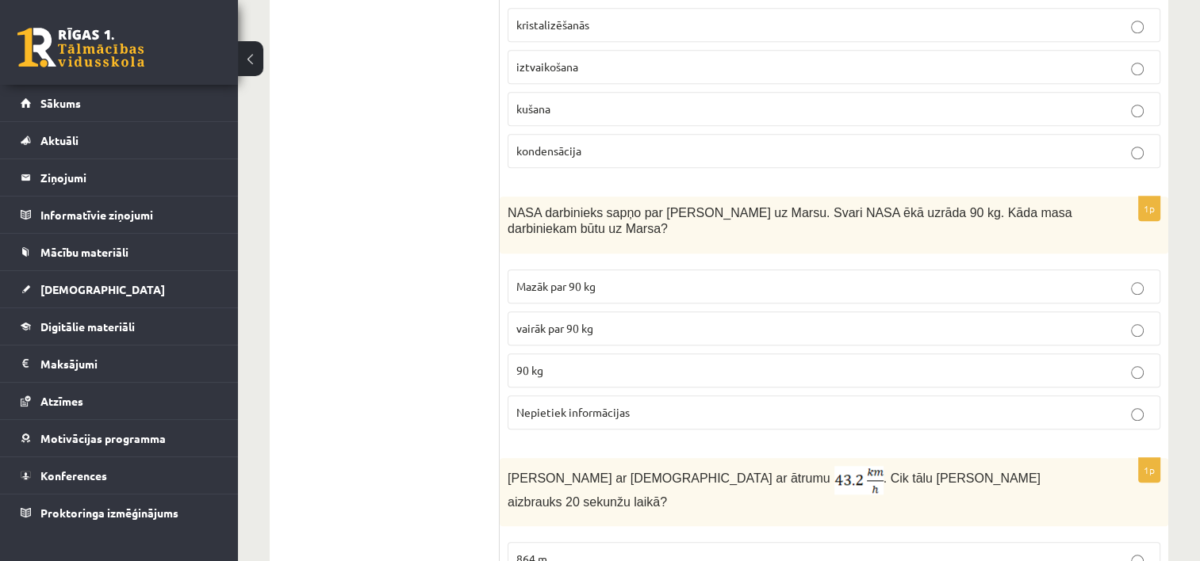
click at [612, 320] on p "vairāk par 90 kg" at bounding box center [833, 328] width 635 height 17
click at [663, 278] on p "Mazāk par 90 kg" at bounding box center [833, 286] width 635 height 17
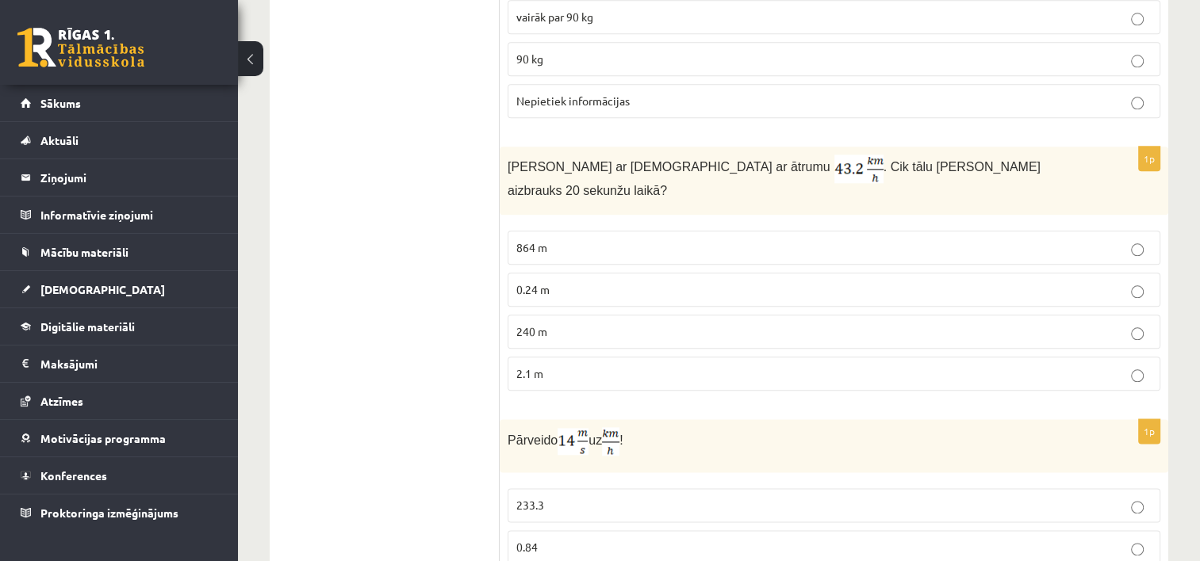
scroll to position [1855, 0]
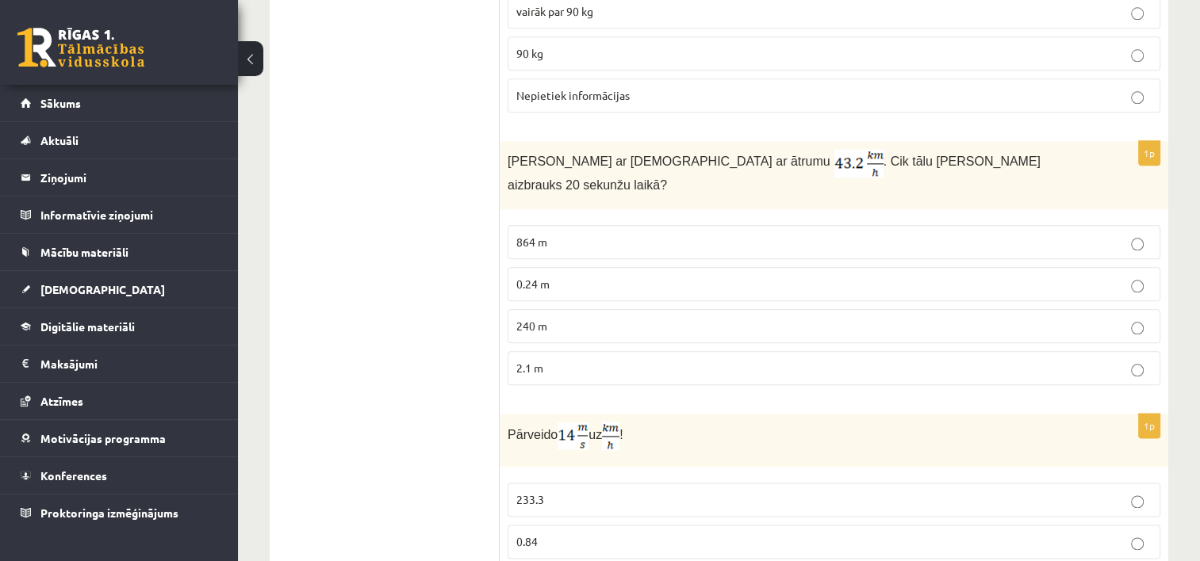
click at [466, 63] on ul "Apgalvojumi Tests Izvērtējums!" at bounding box center [392, 283] width 214 height 3706
click at [590, 276] on p "0.24 m" at bounding box center [833, 284] width 635 height 17
click at [629, 276] on p "0.24 m" at bounding box center [833, 284] width 635 height 17
click at [609, 318] on p "240 m" at bounding box center [833, 326] width 635 height 17
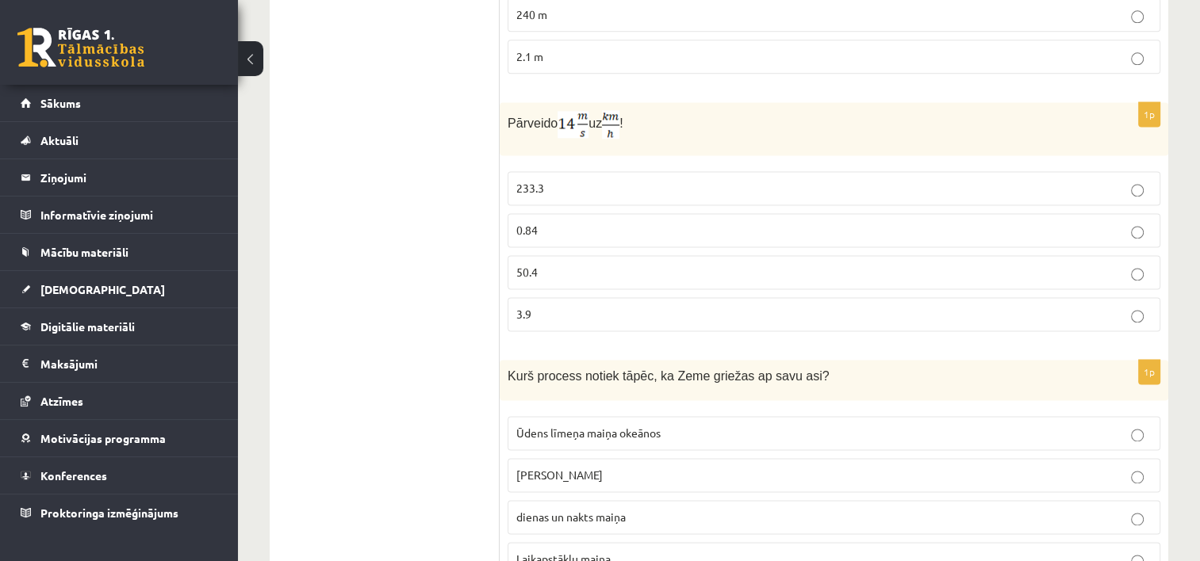
scroll to position [2172, 0]
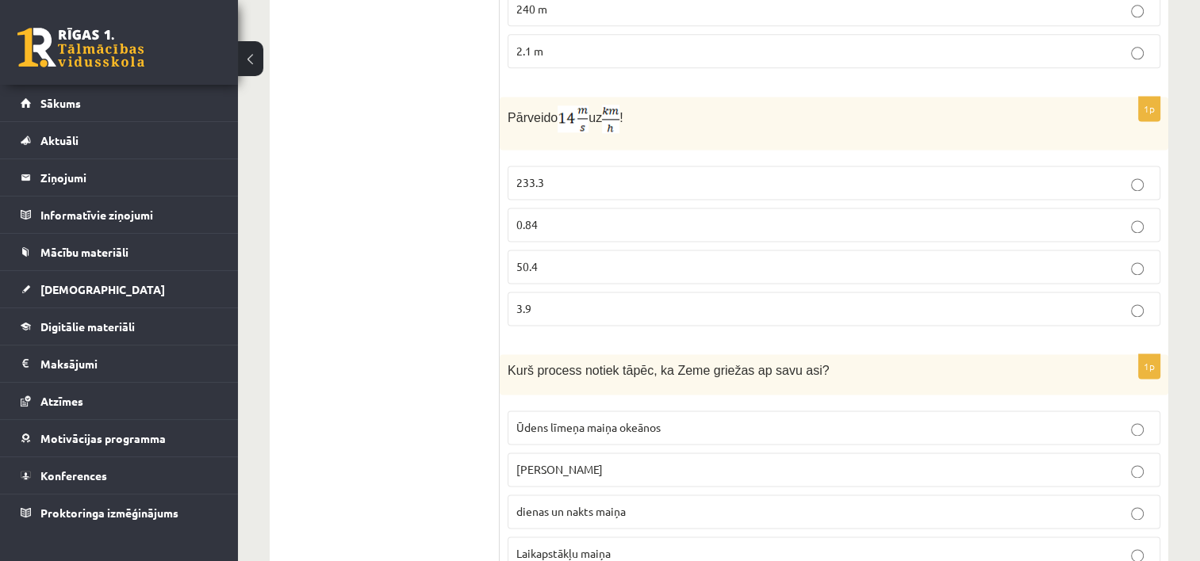
click at [568, 259] on p "50.4" at bounding box center [833, 267] width 635 height 17
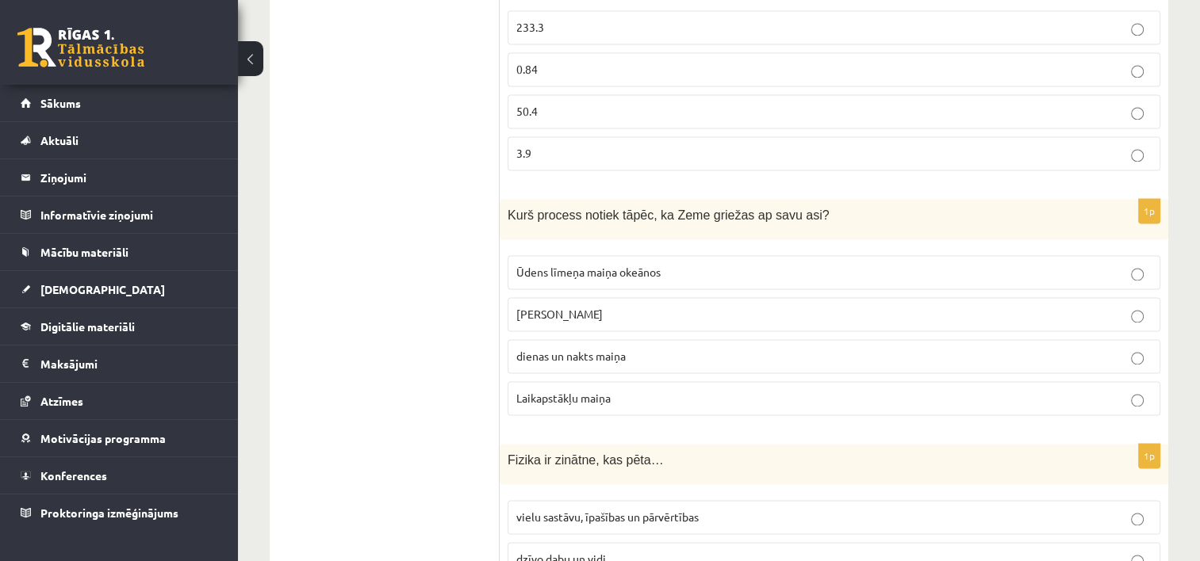
scroll to position [2331, 0]
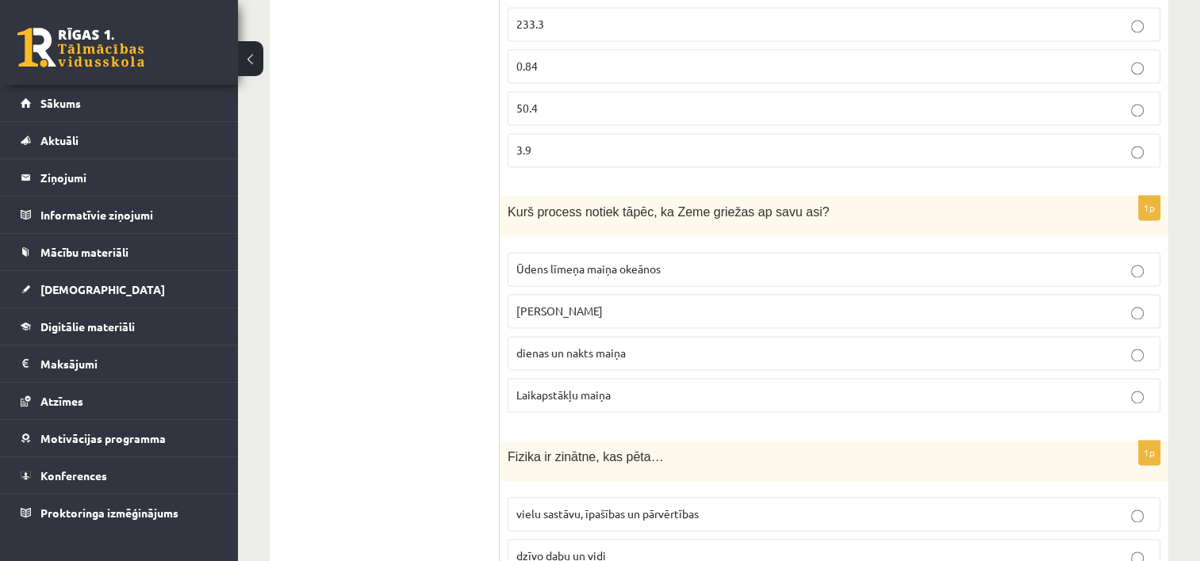
click at [622, 346] on span "dienas un nakts maiņa" at bounding box center [570, 353] width 109 height 14
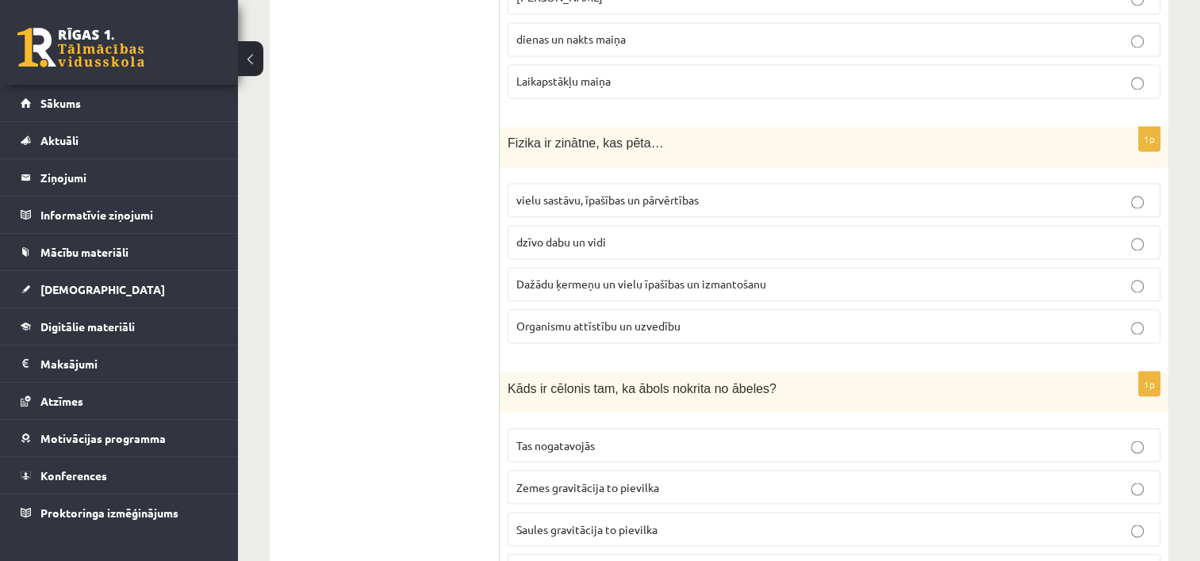
scroll to position [2648, 0]
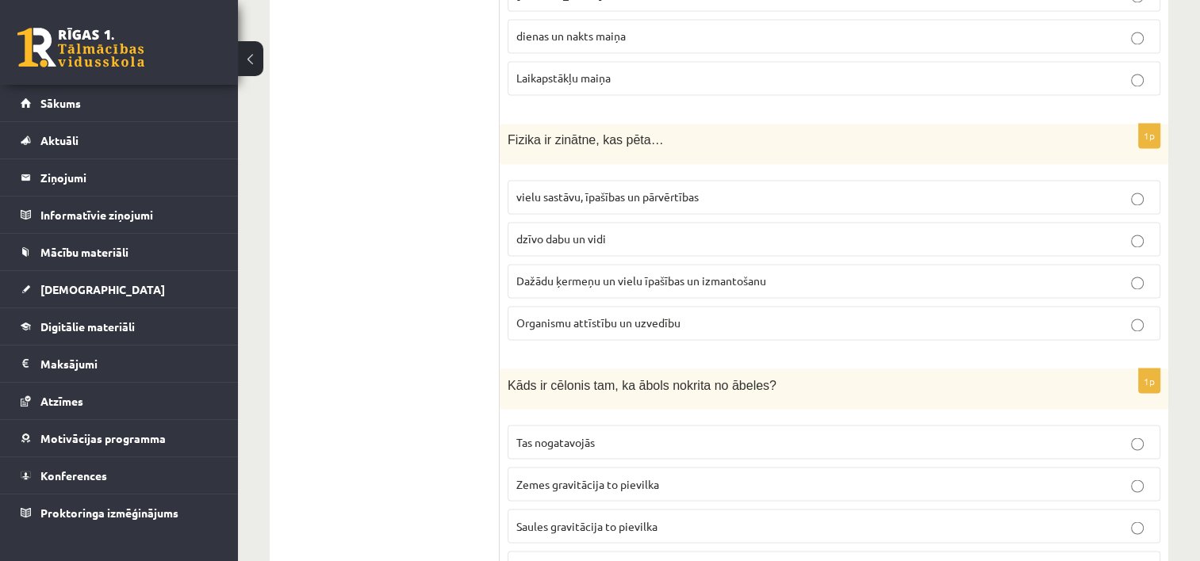
click at [581, 232] on span "dzīvo dabu un vidi" at bounding box center [561, 239] width 90 height 14
click at [637, 264] on label "Dažādu ķermeņu un vielu īpašības un izmantošanu" at bounding box center [834, 281] width 653 height 34
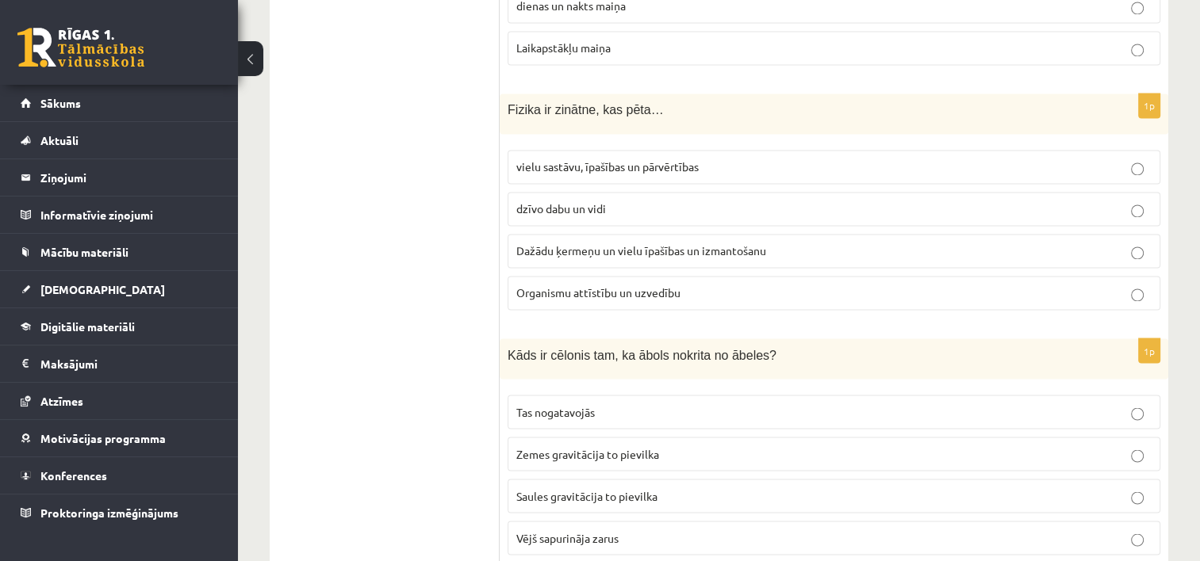
scroll to position [2727, 0]
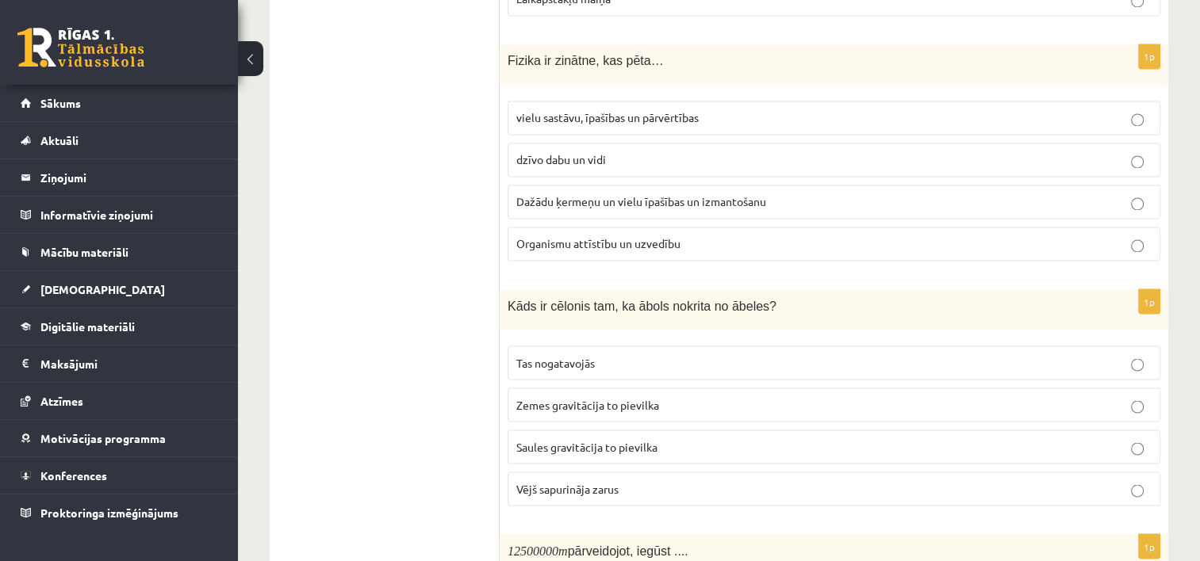
click at [638, 396] on p "Zemes gravitācija to pievilka" at bounding box center [833, 404] width 635 height 17
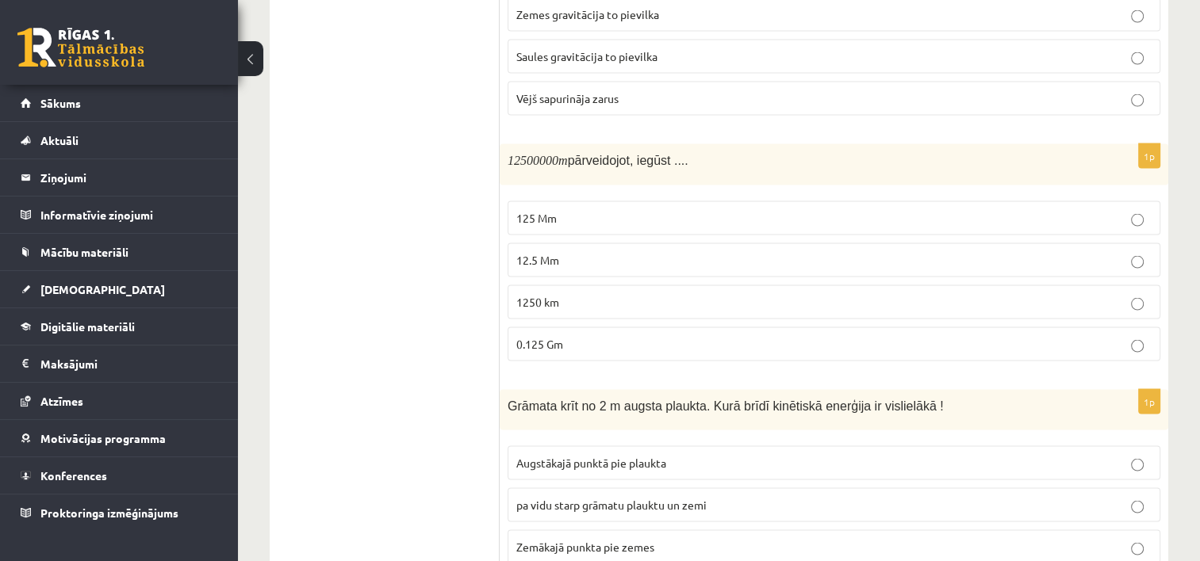
scroll to position [3124, 0]
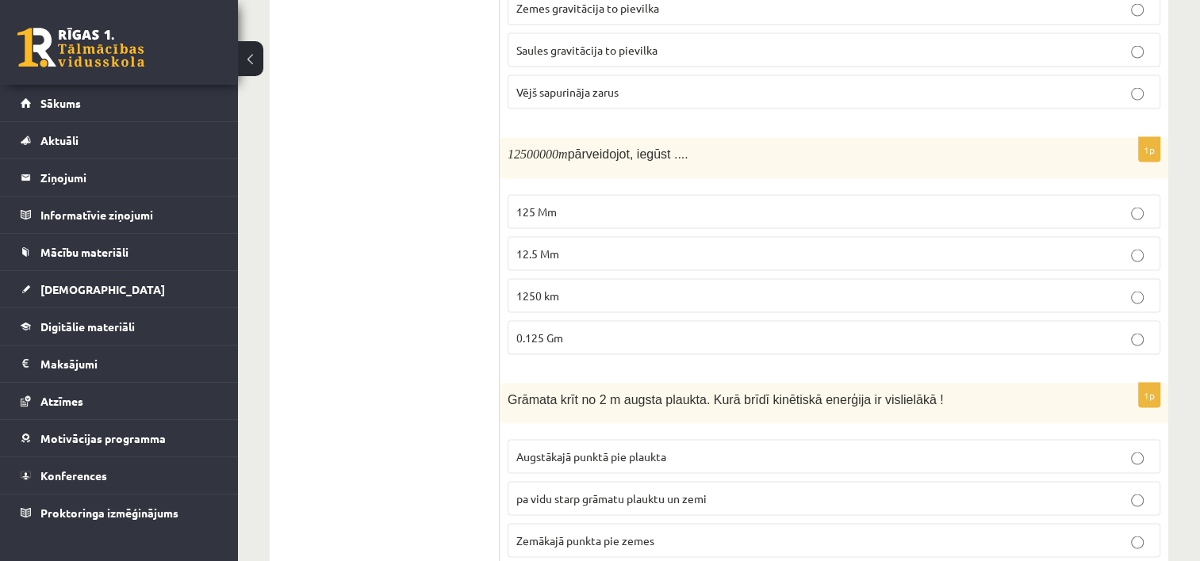
click at [645, 204] on p "125 Mm" at bounding box center [833, 212] width 635 height 17
click at [726, 246] on p "12.5 Mm" at bounding box center [833, 254] width 635 height 17
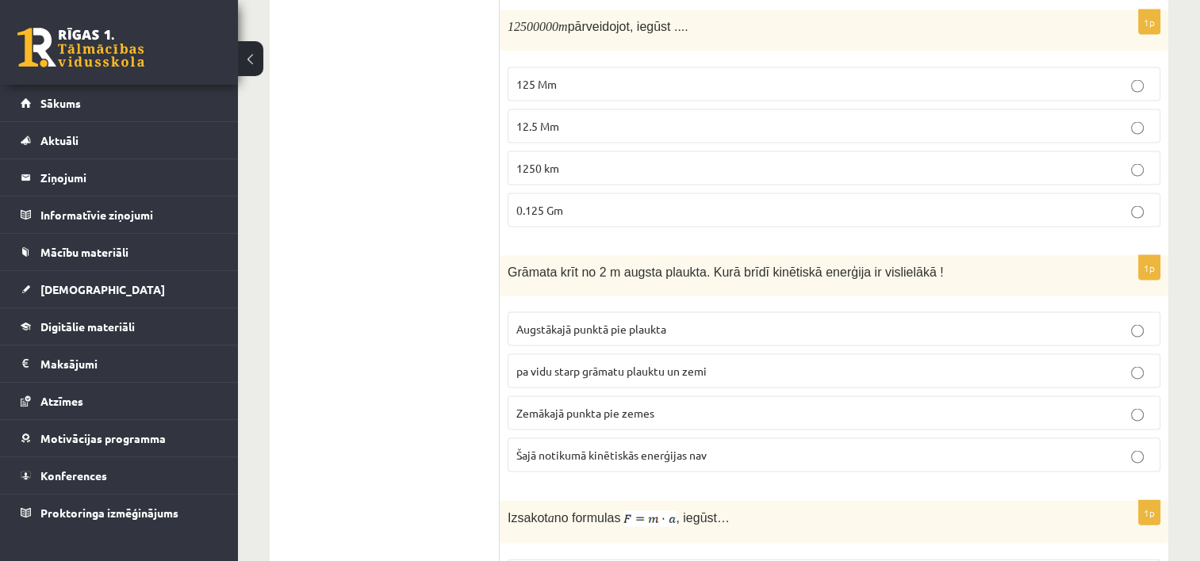
scroll to position [3282, 0]
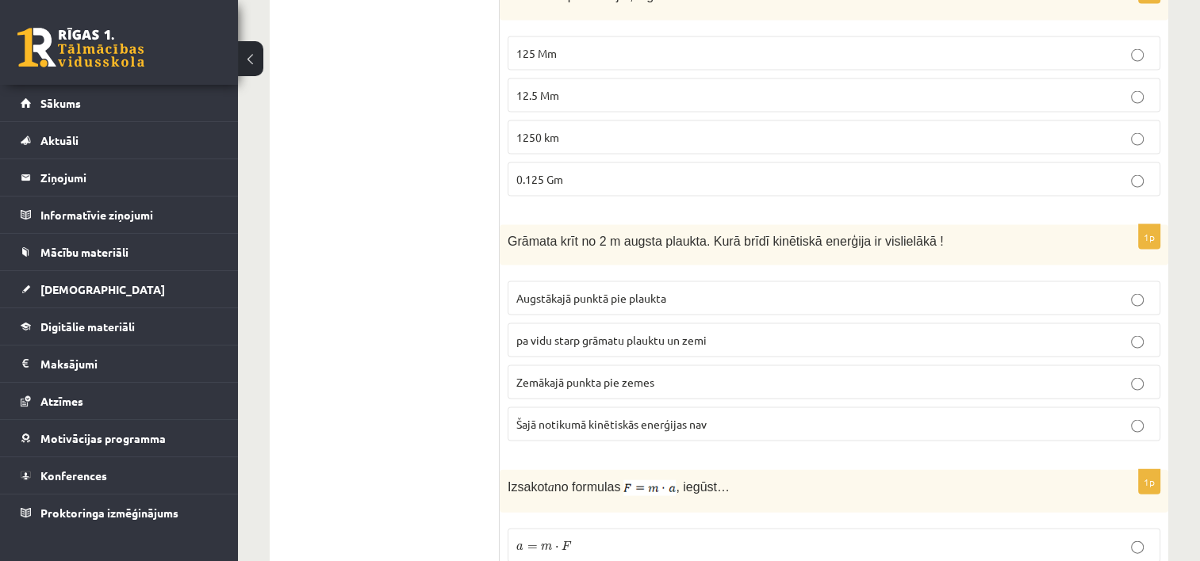
click at [631, 375] on span "Zemākajā punkta pie zemes" at bounding box center [585, 382] width 138 height 14
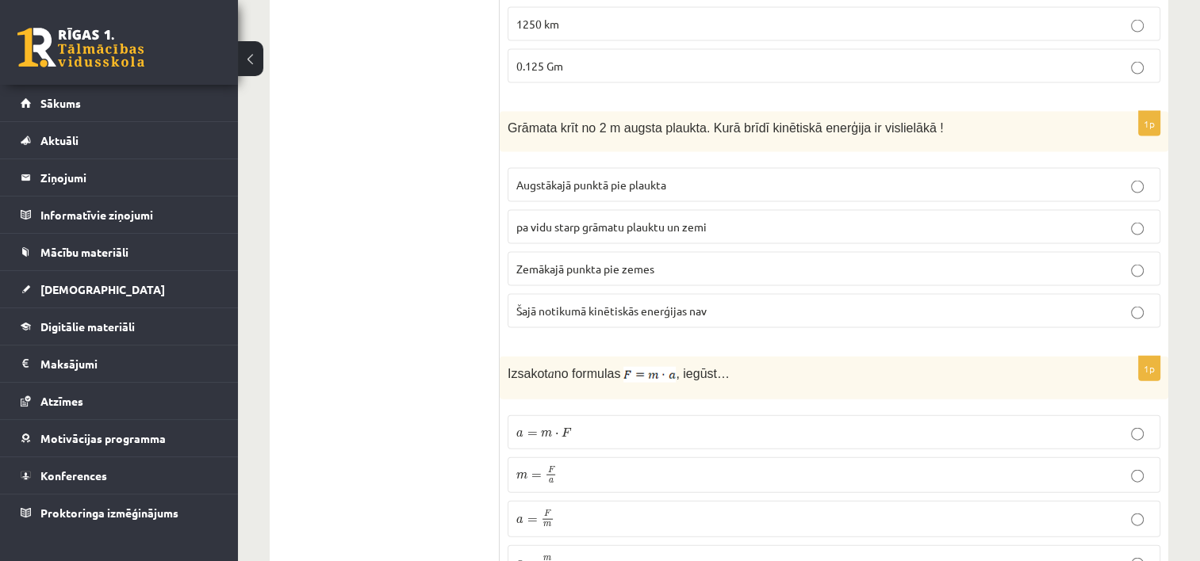
scroll to position [3441, 0]
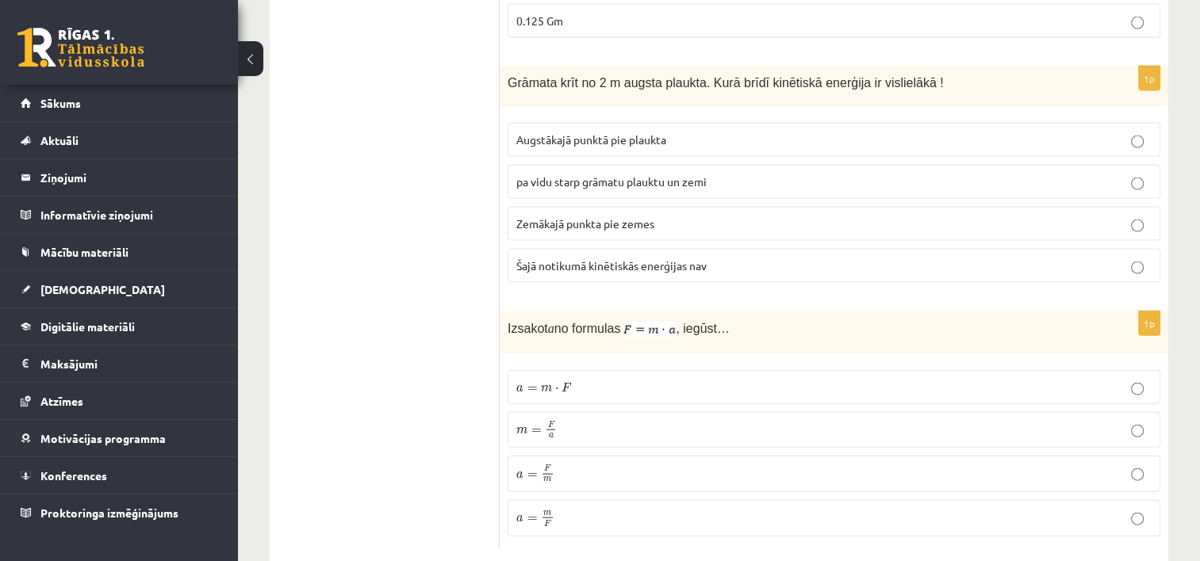
click at [631, 421] on p "m = F a m = F a" at bounding box center [833, 430] width 635 height 19
click at [634, 465] on p "a = F m a = F m" at bounding box center [833, 474] width 635 height 19
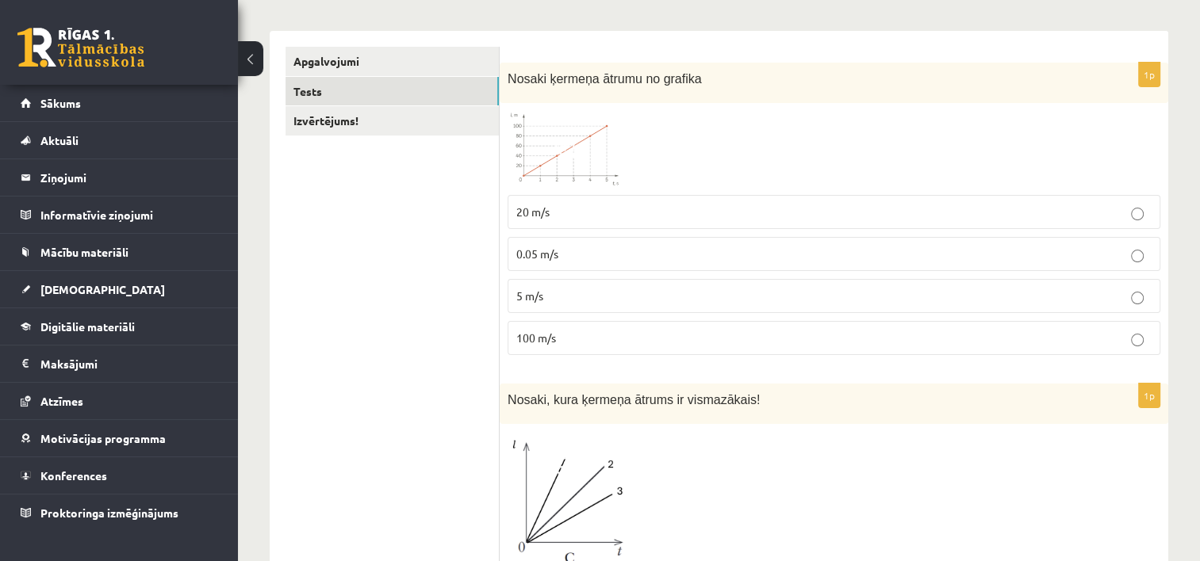
scroll to position [0, 0]
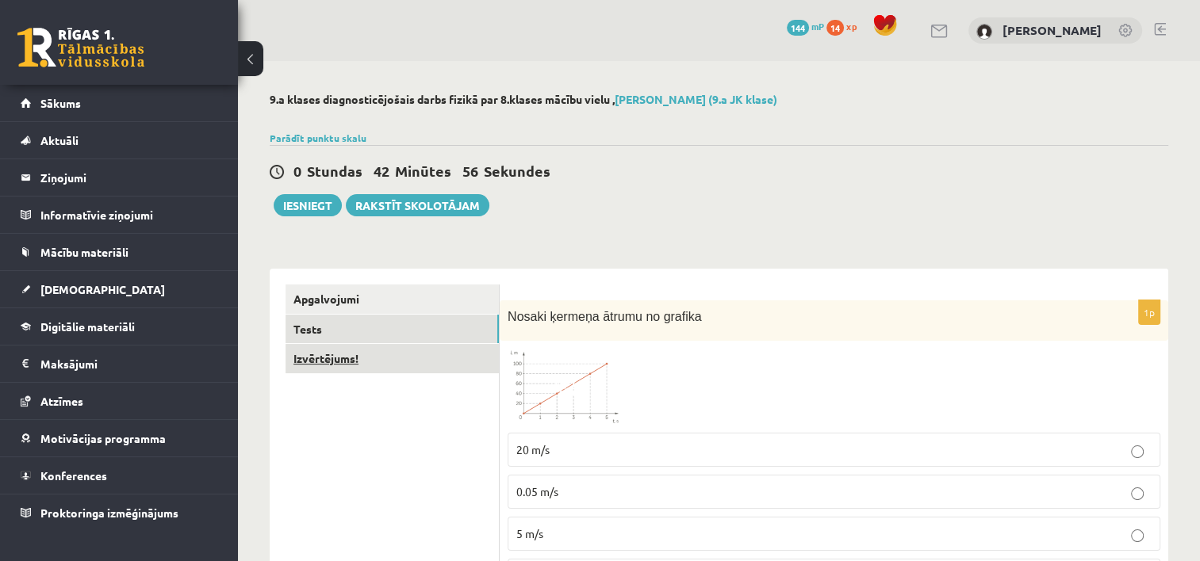
click at [364, 358] on link "Izvērtējums!" at bounding box center [391, 358] width 213 height 29
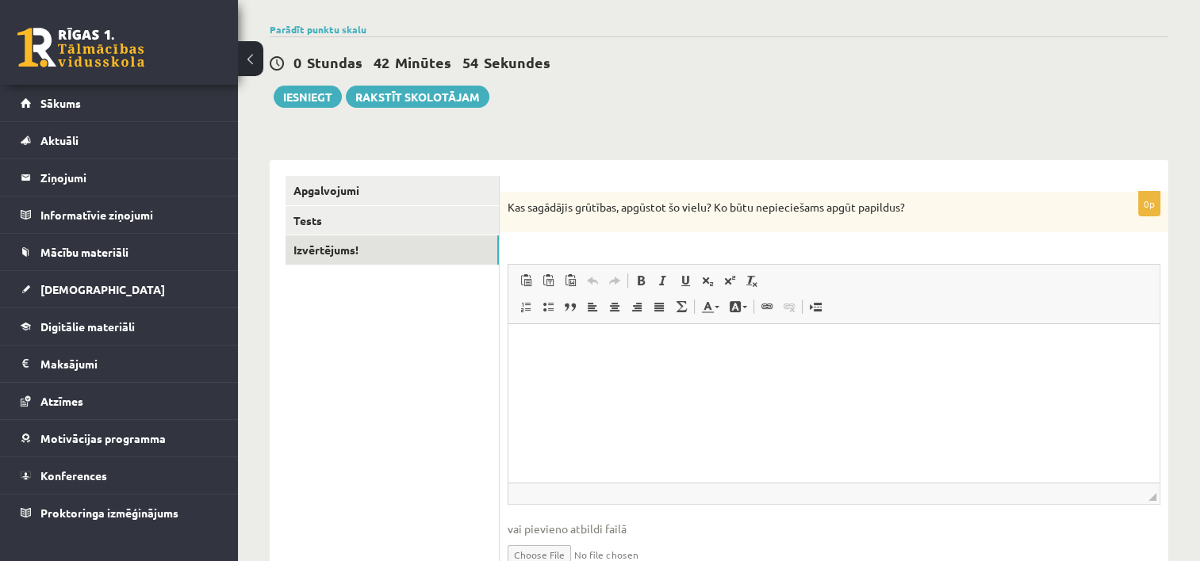
scroll to position [110, 0]
click at [603, 359] on html at bounding box center [833, 347] width 651 height 48
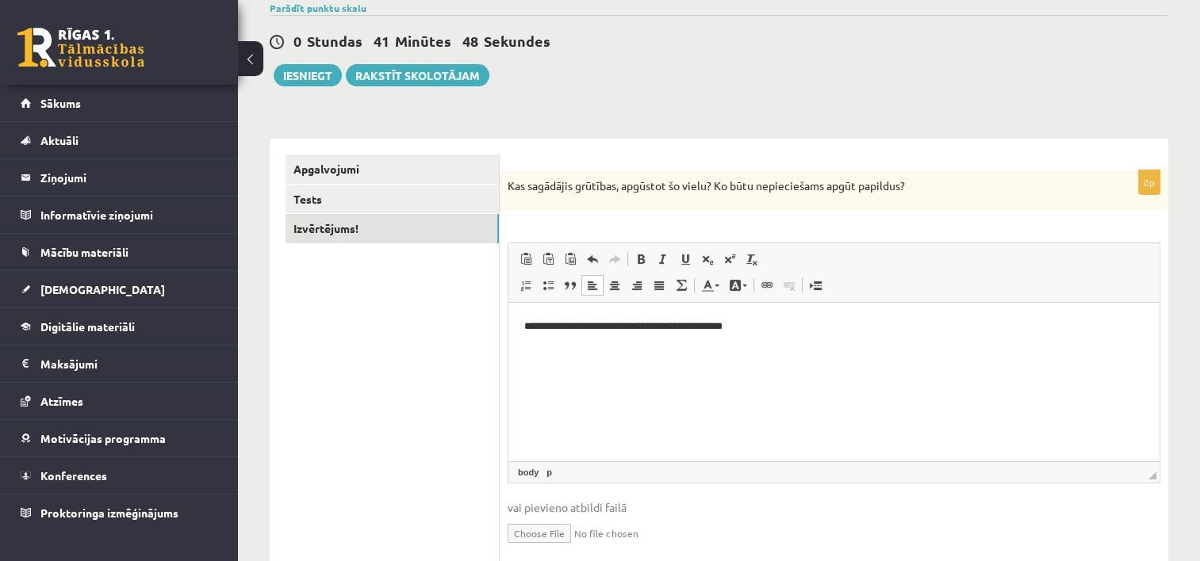
scroll to position [30, 0]
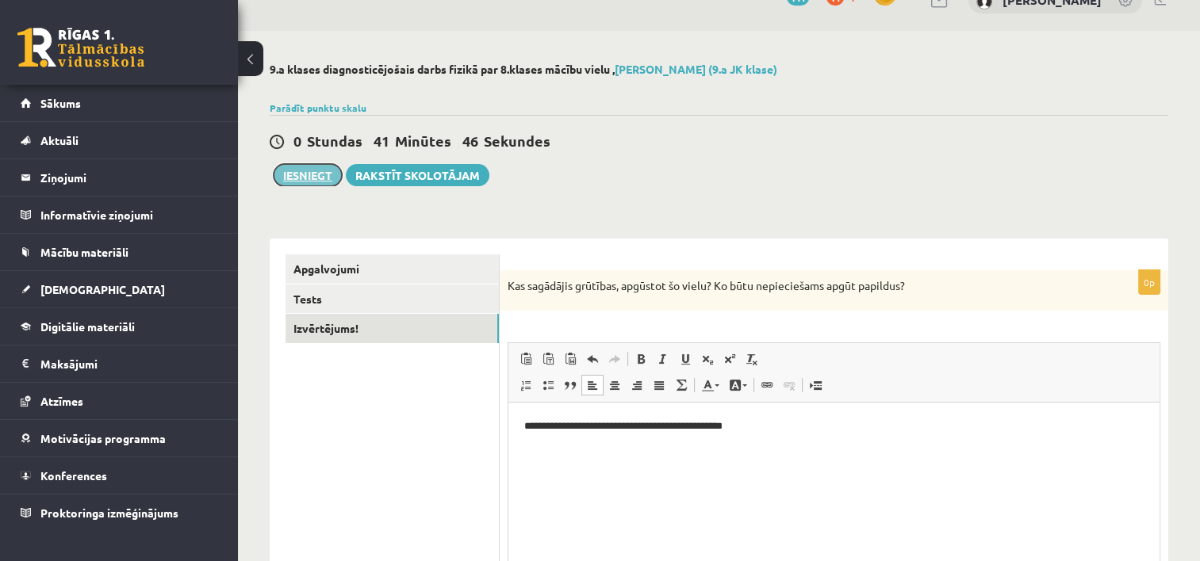
click at [305, 181] on button "Iesniegt" at bounding box center [308, 175] width 68 height 22
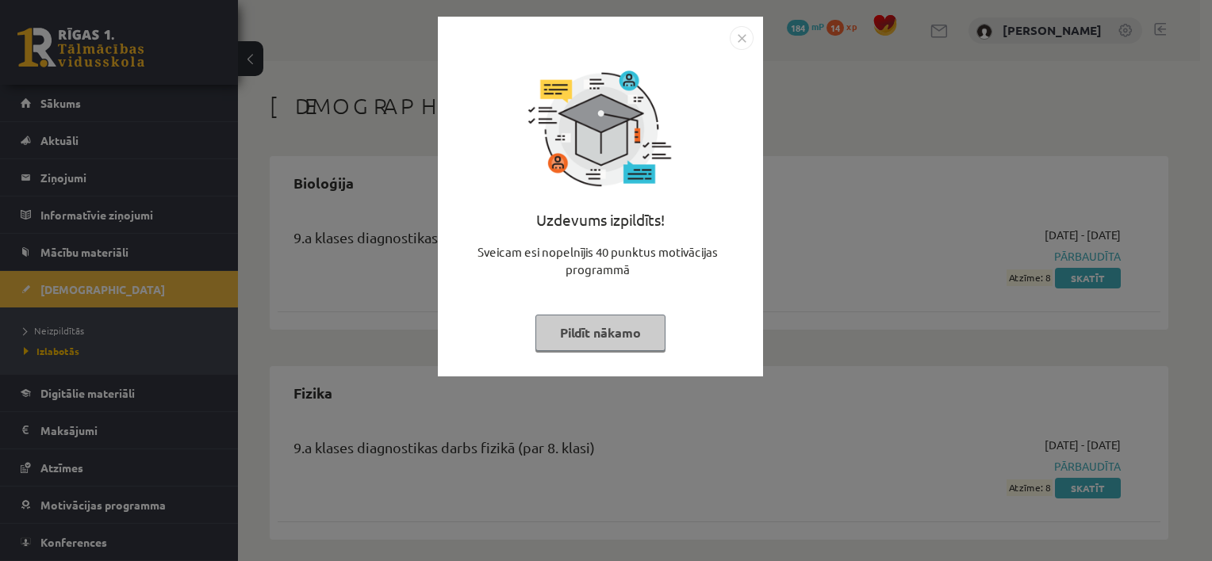
click at [587, 339] on button "Pildīt nākamo" at bounding box center [600, 333] width 130 height 36
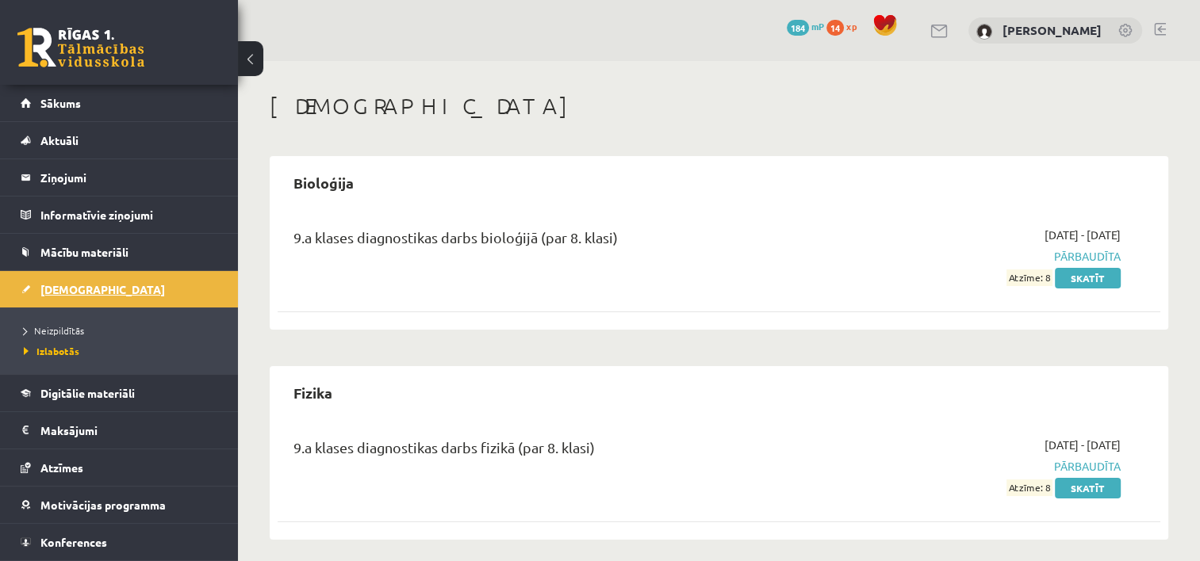
click at [73, 285] on span "[DEMOGRAPHIC_DATA]" at bounding box center [102, 289] width 124 height 14
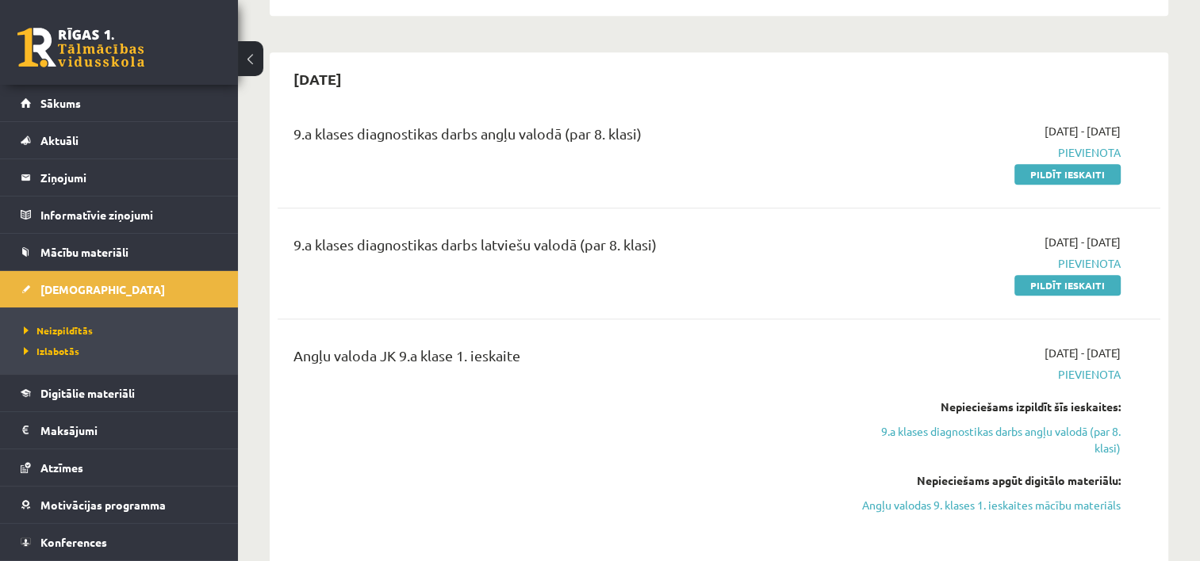
scroll to position [1269, 0]
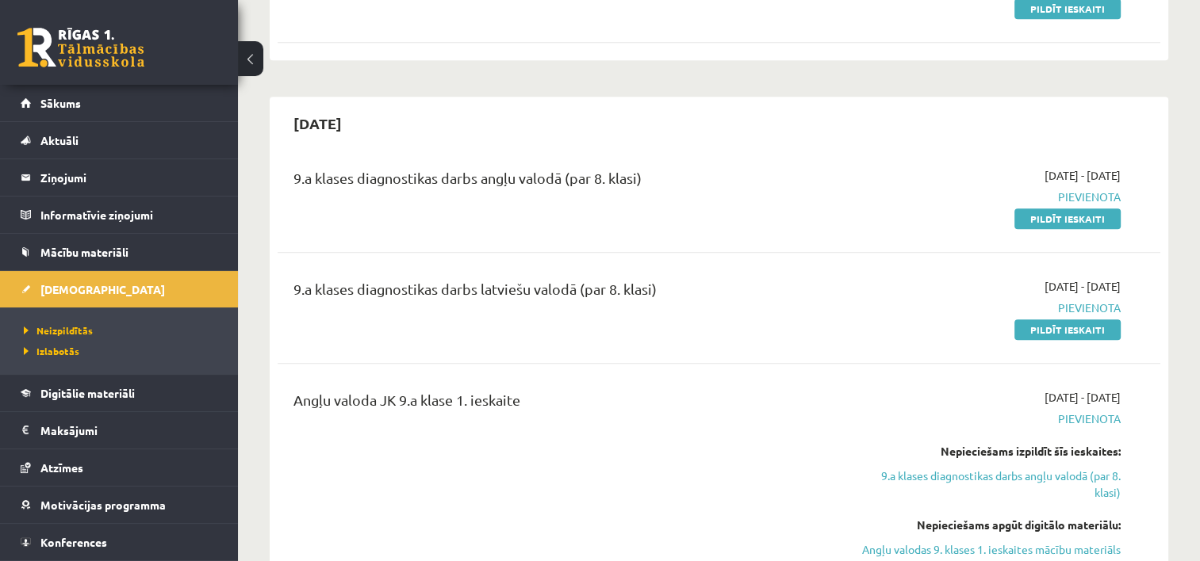
drag, startPoint x: 438, startPoint y: 287, endPoint x: 764, endPoint y: 106, distance: 372.7
click at [764, 106] on div "[DATE]" at bounding box center [719, 123] width 883 height 37
